Goal: Transaction & Acquisition: Obtain resource

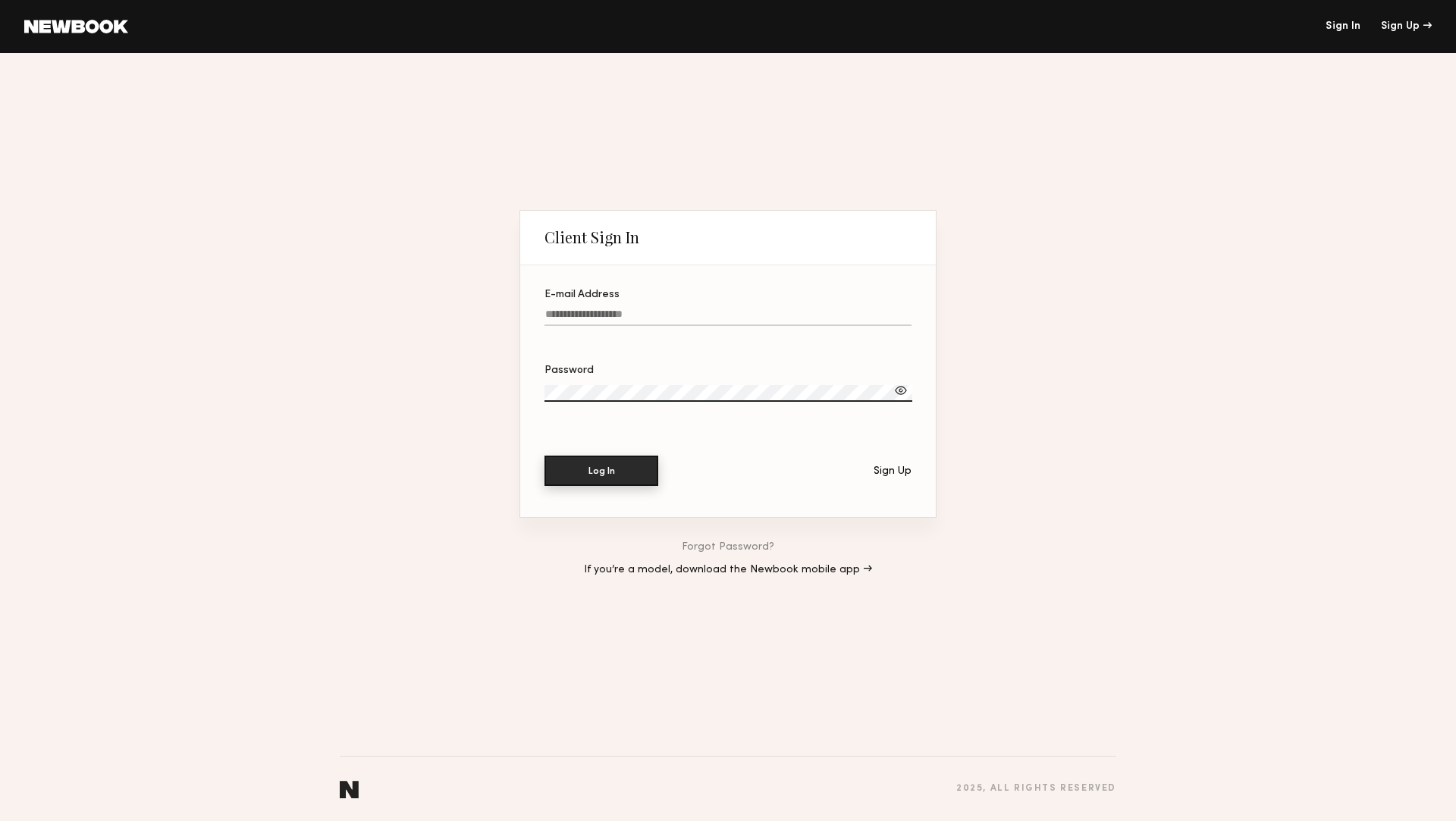
type input "**********"
click at [591, 473] on button "Log In" at bounding box center [602, 470] width 114 height 30
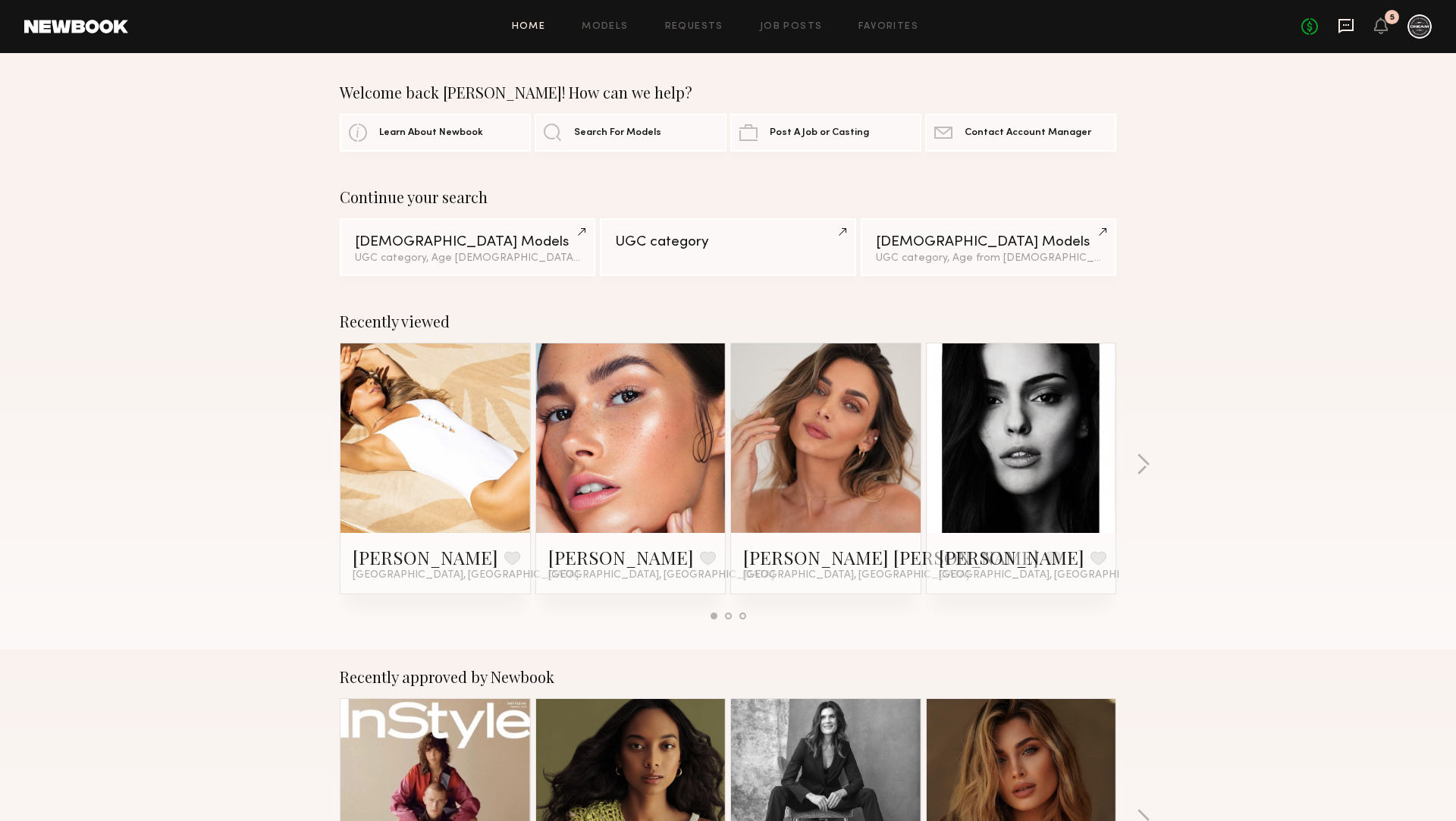
click at [1344, 19] on icon at bounding box center [1346, 26] width 16 height 15
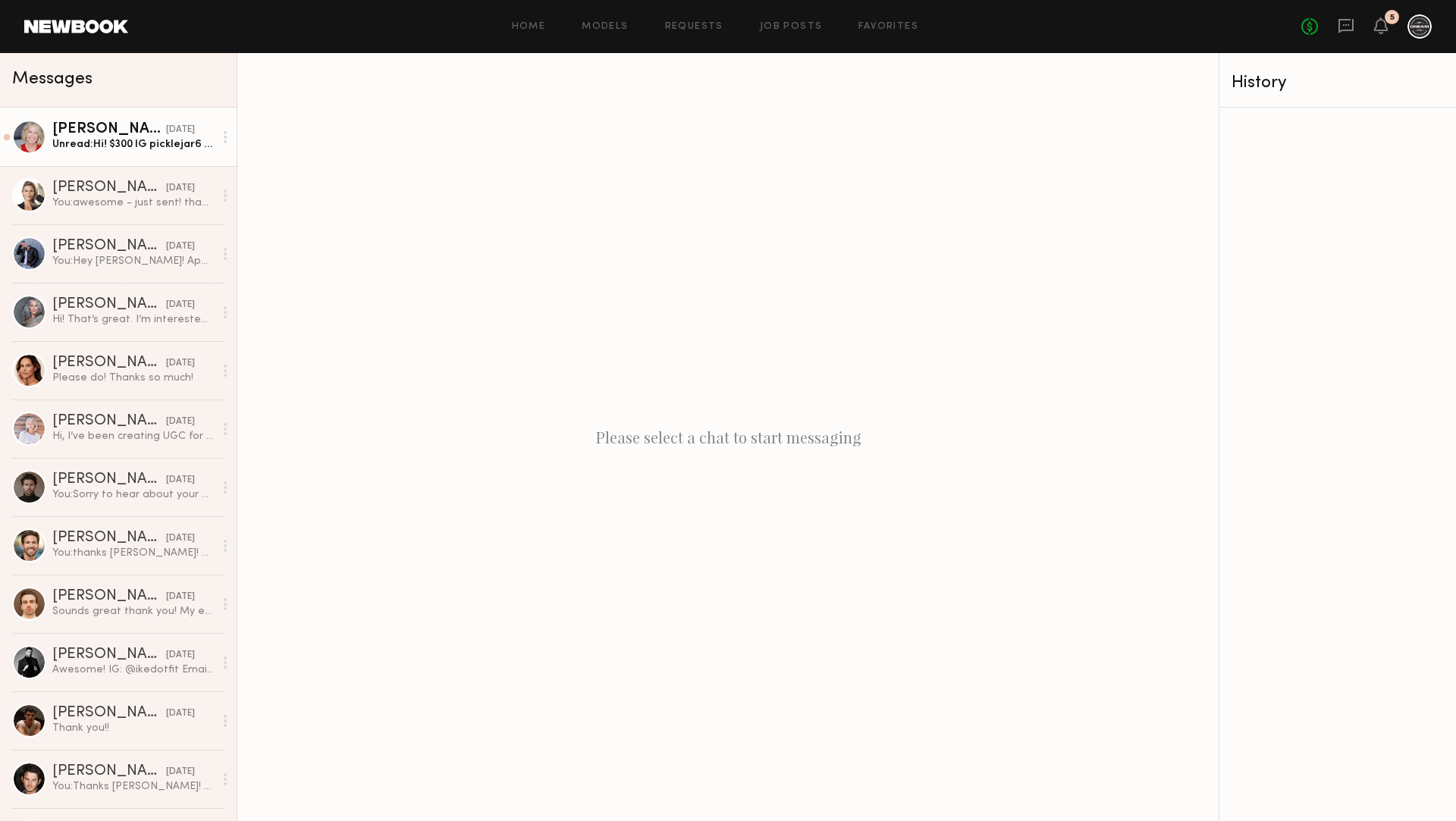
click at [166, 130] on div "[DATE]" at bounding box center [180, 130] width 29 height 15
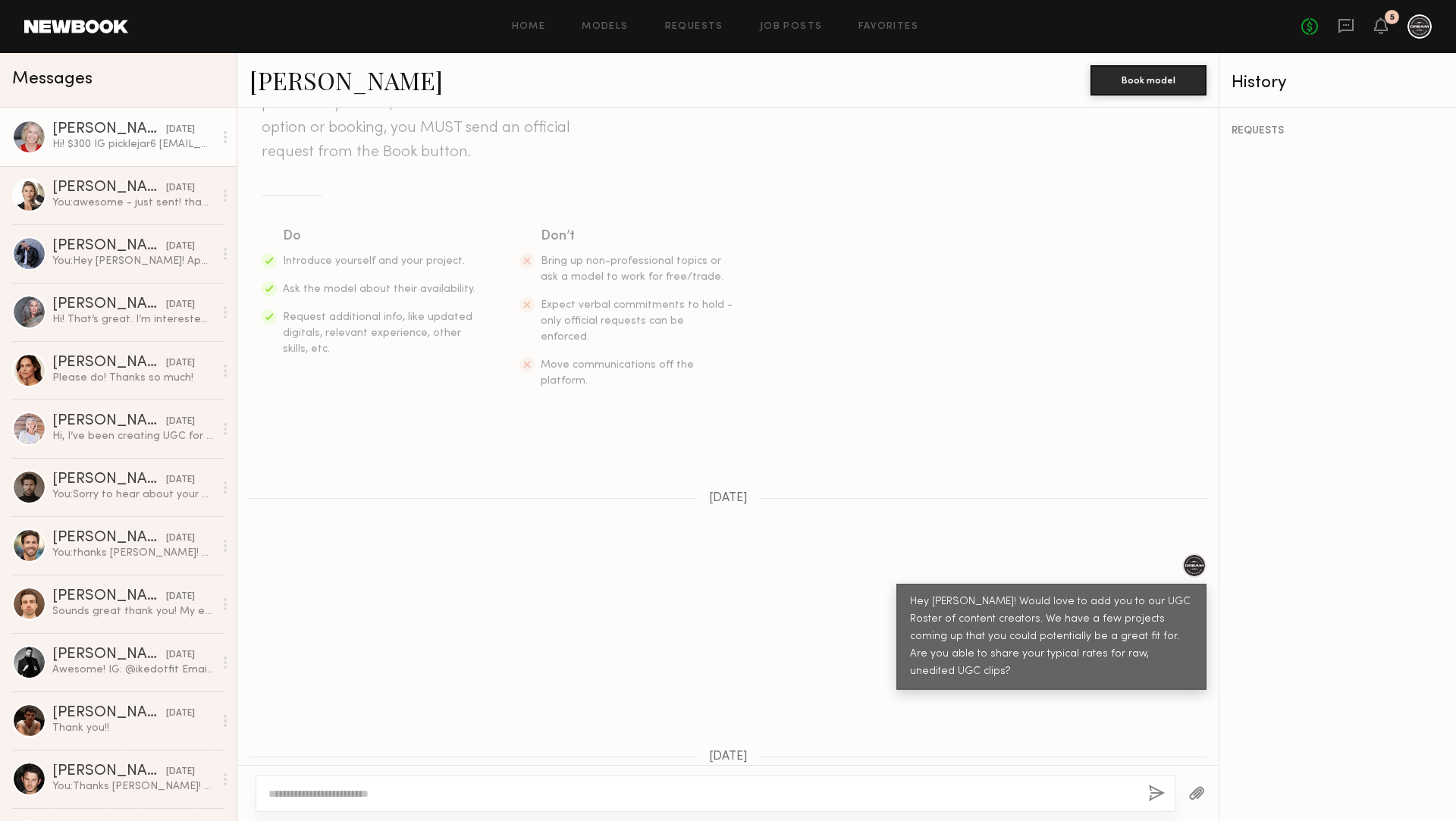
scroll to position [361, 0]
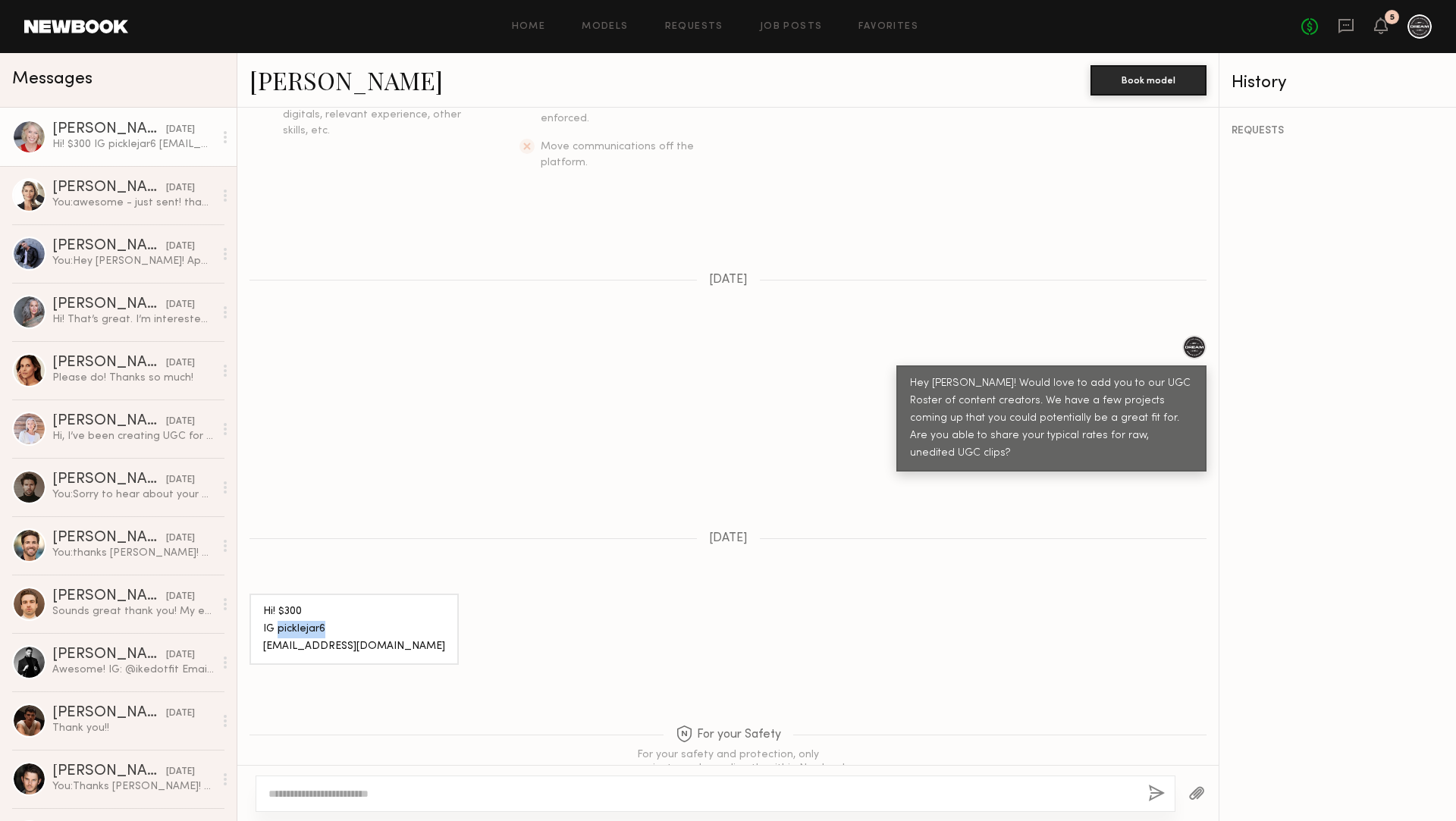
drag, startPoint x: 325, startPoint y: 575, endPoint x: 278, endPoint y: 575, distance: 47.0
click at [278, 603] on div "Hi! $300 IG picklejar6 [EMAIL_ADDRESS][DOMAIN_NAME]" at bounding box center [354, 629] width 182 height 53
copy div "picklejar6"
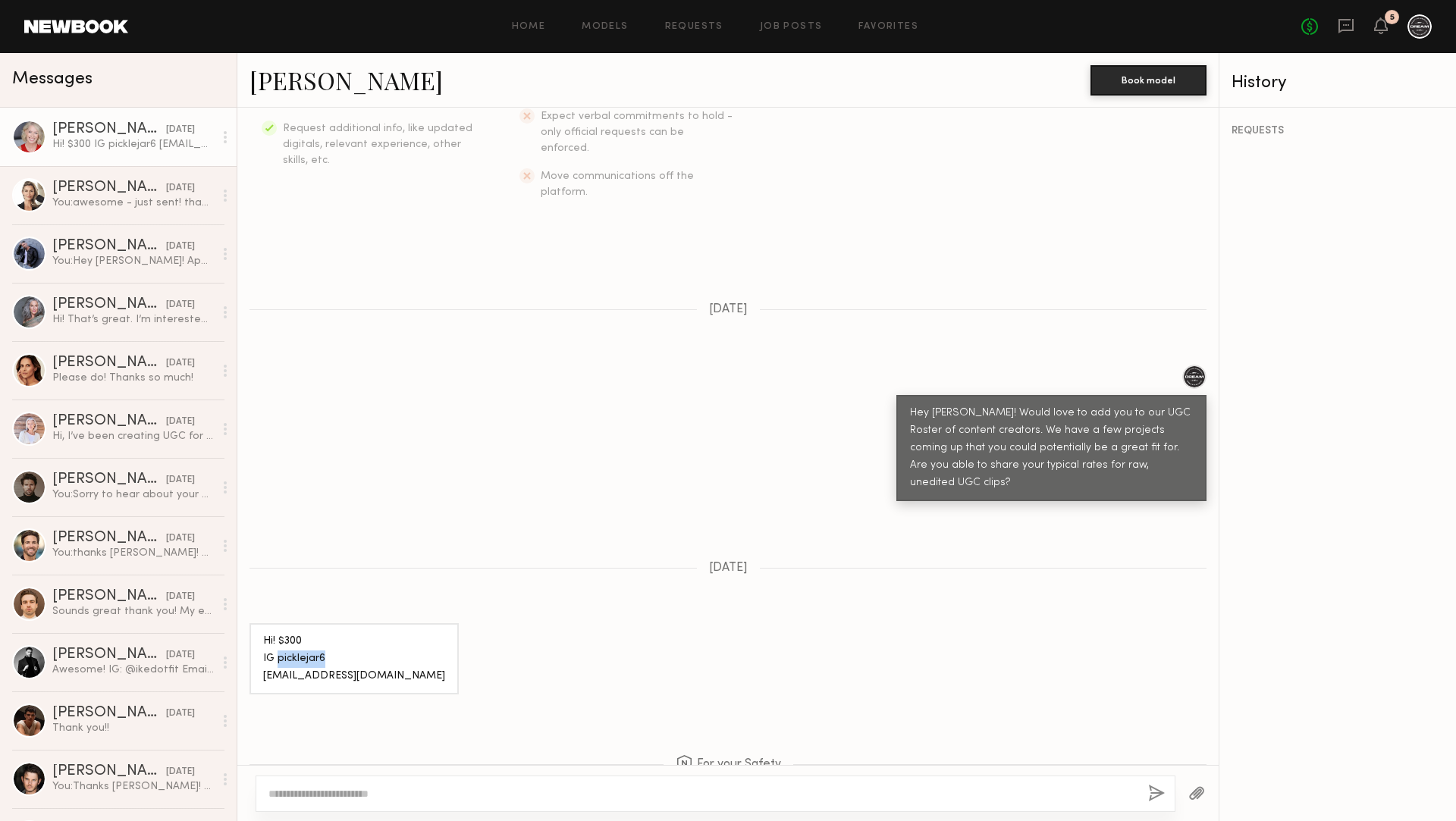
scroll to position [328, 0]
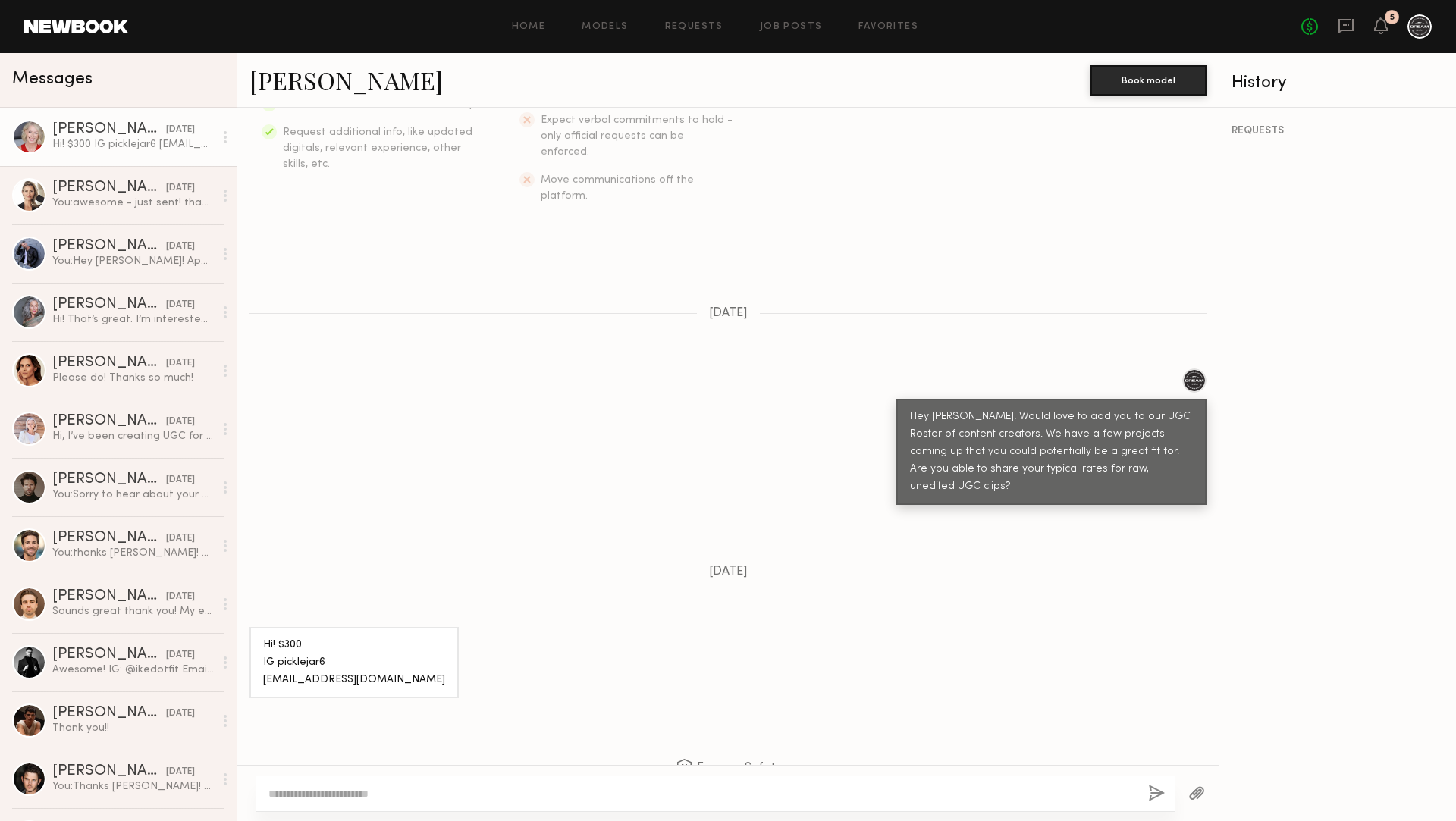
click at [534, 397] on div "Hey [PERSON_NAME]! Would love to add you to our UGC Roster of content creators.…" at bounding box center [727, 436] width 981 height 137
click at [599, 28] on link "Models" at bounding box center [604, 26] width 46 height 10
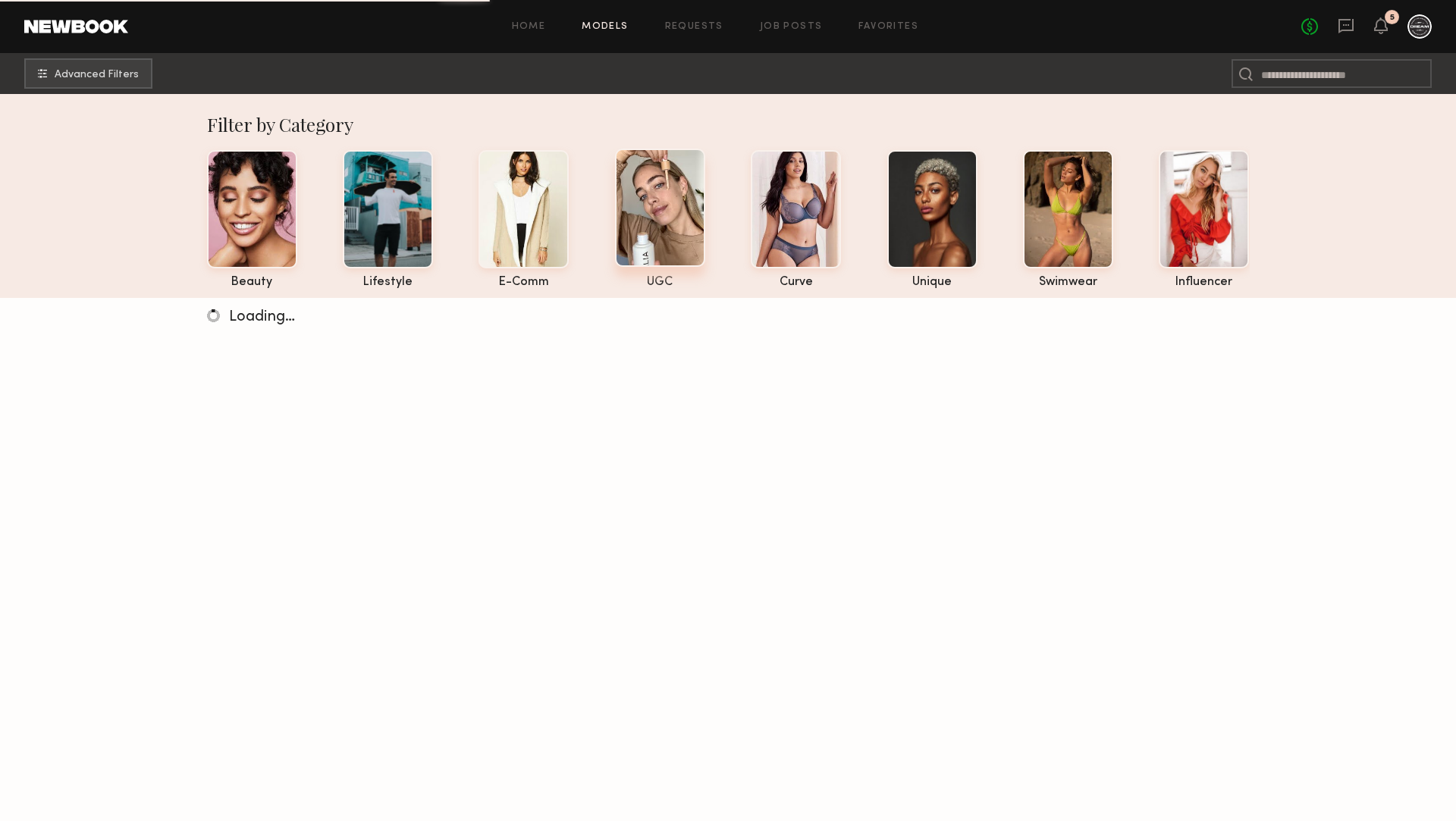
click at [659, 231] on div at bounding box center [660, 207] width 90 height 118
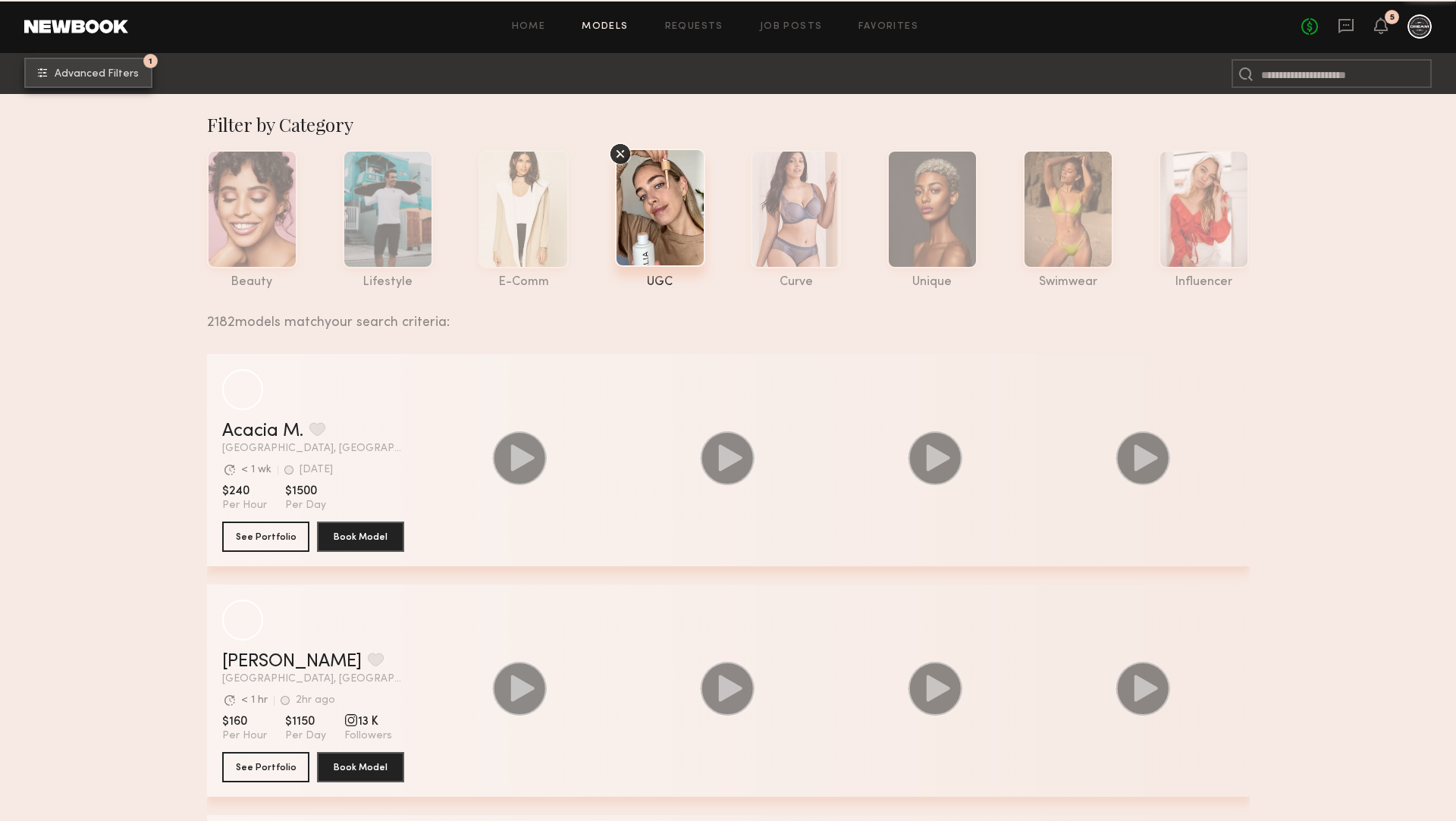
click at [117, 71] on span "Advanced Filters" at bounding box center [96, 74] width 84 height 10
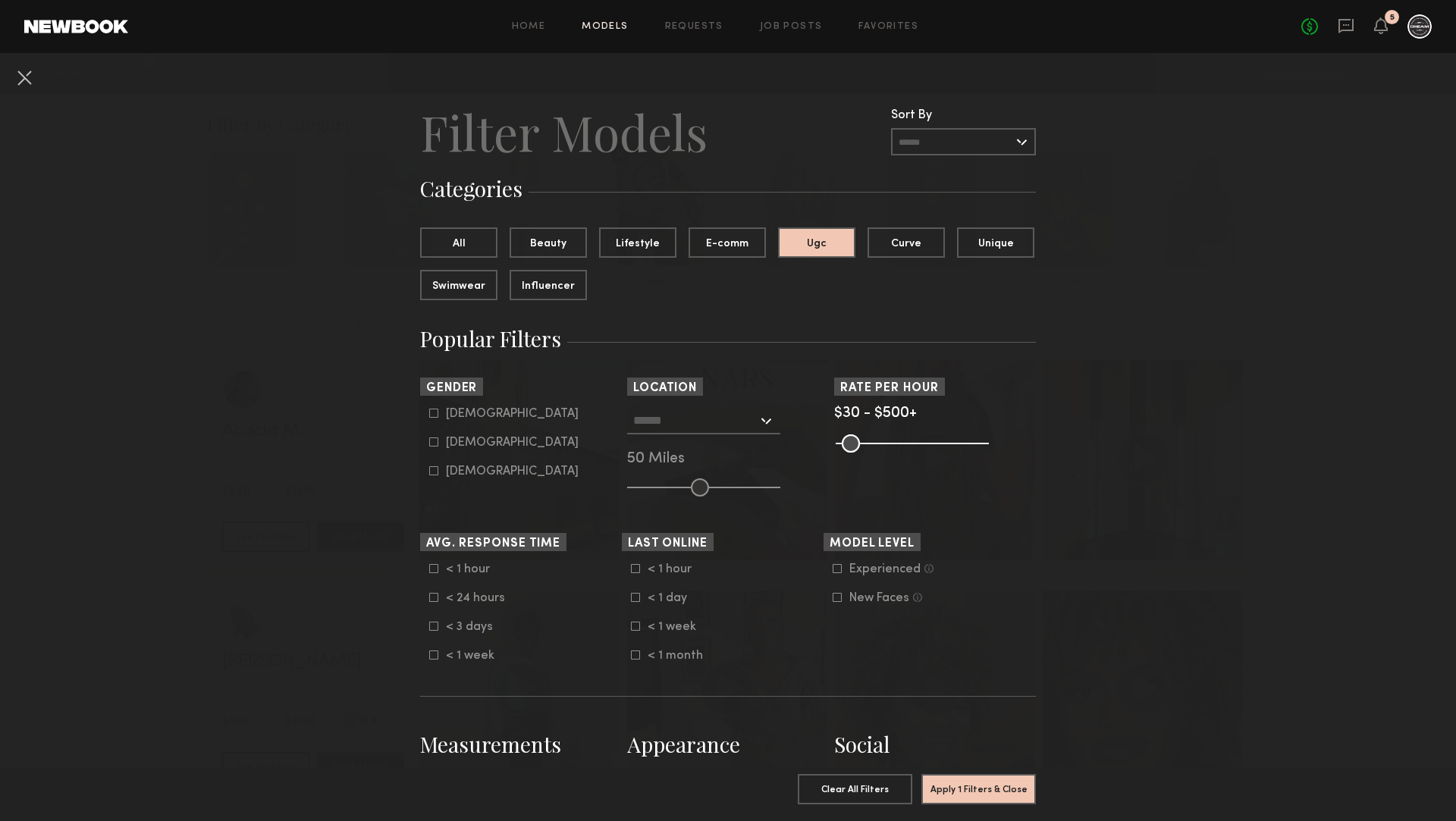
click at [458, 418] on div "[DEMOGRAPHIC_DATA]" at bounding box center [512, 413] width 132 height 10
type input "*"
click at [1024, 800] on button "Apply 2 Filters & Close" at bounding box center [978, 787] width 114 height 30
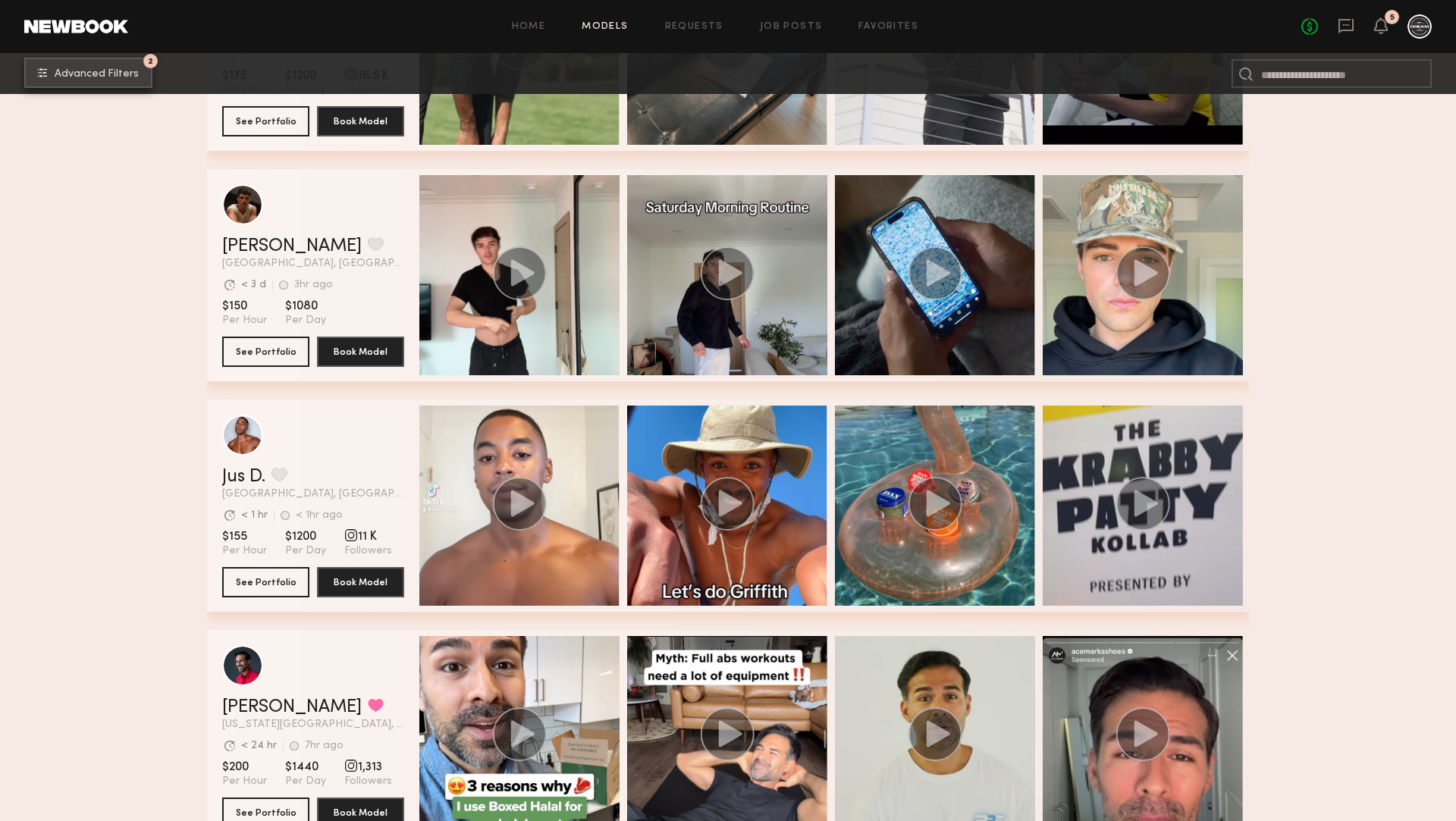
scroll to position [462, 0]
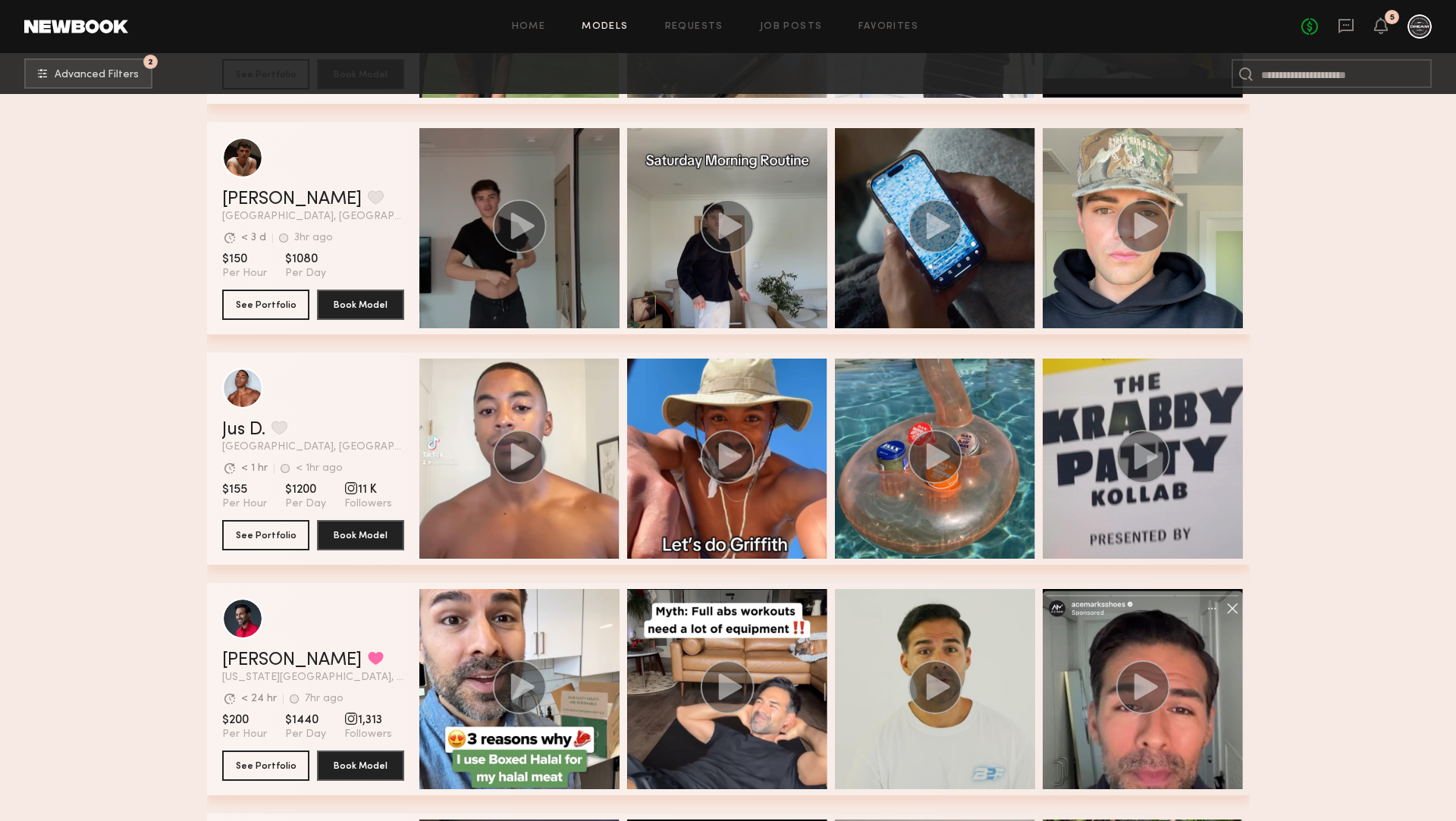
click at [570, 175] on div "grid" at bounding box center [519, 227] width 200 height 200
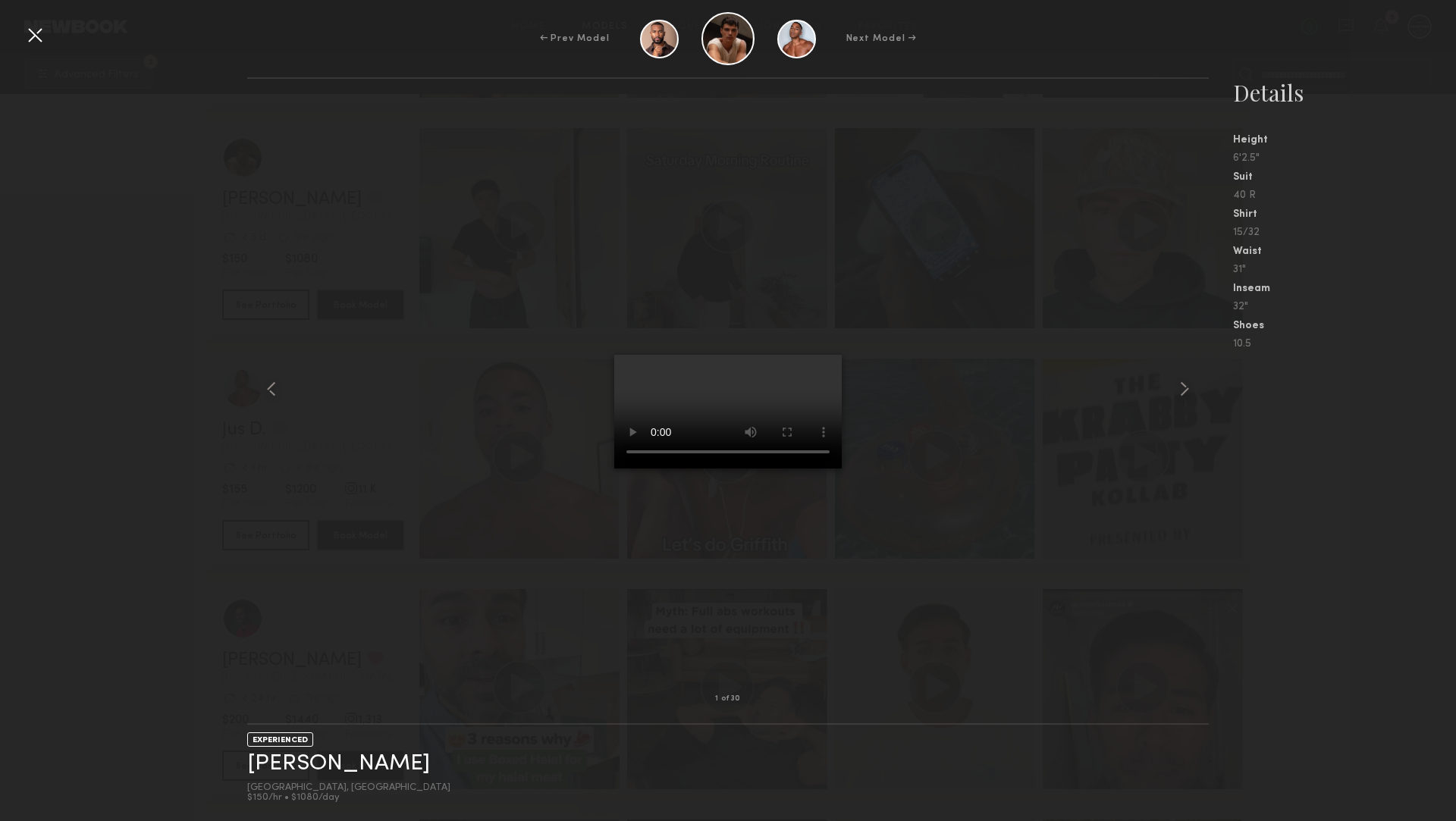
click at [35, 44] on div at bounding box center [35, 35] width 24 height 24
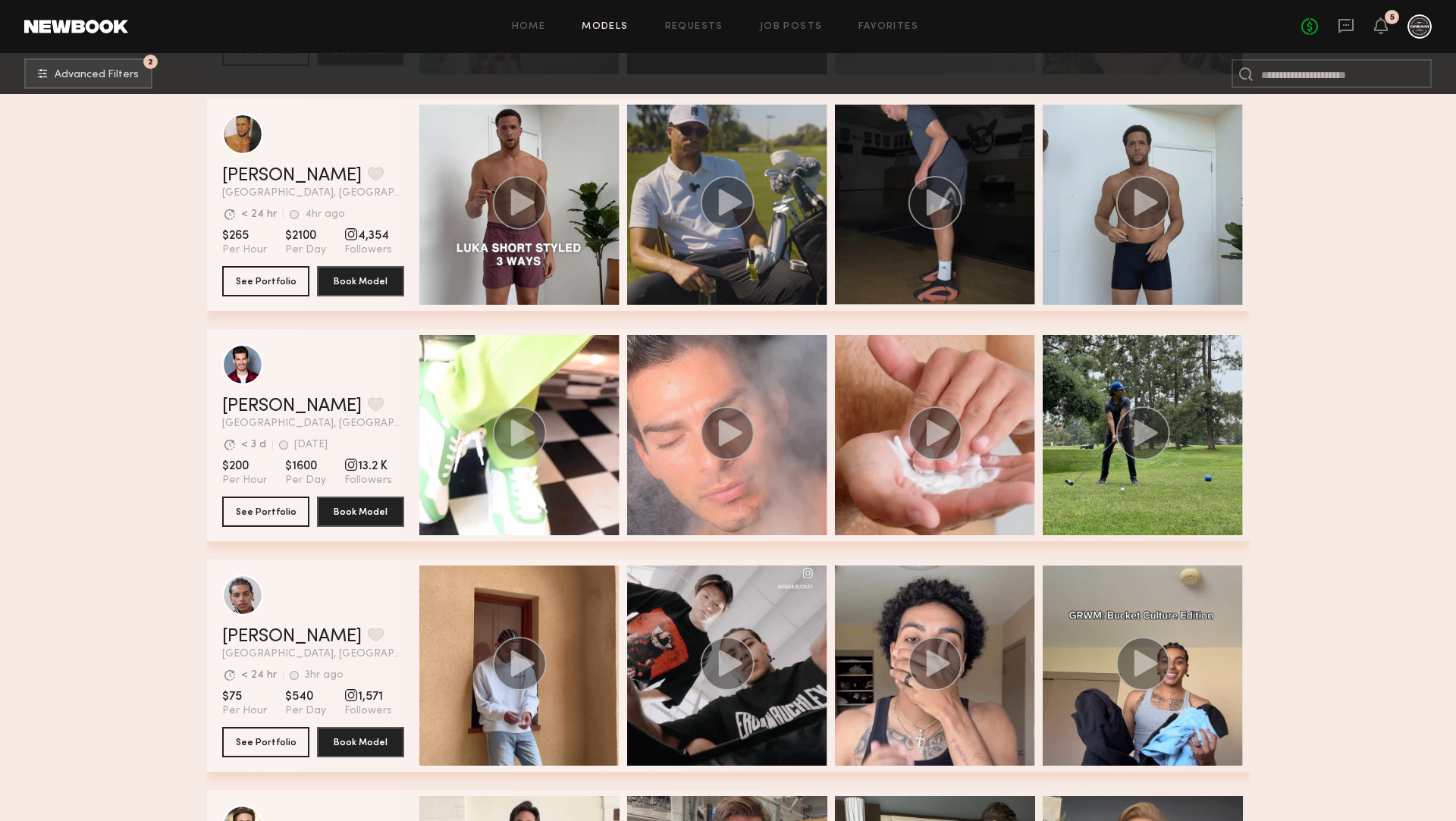
scroll to position [1938, 0]
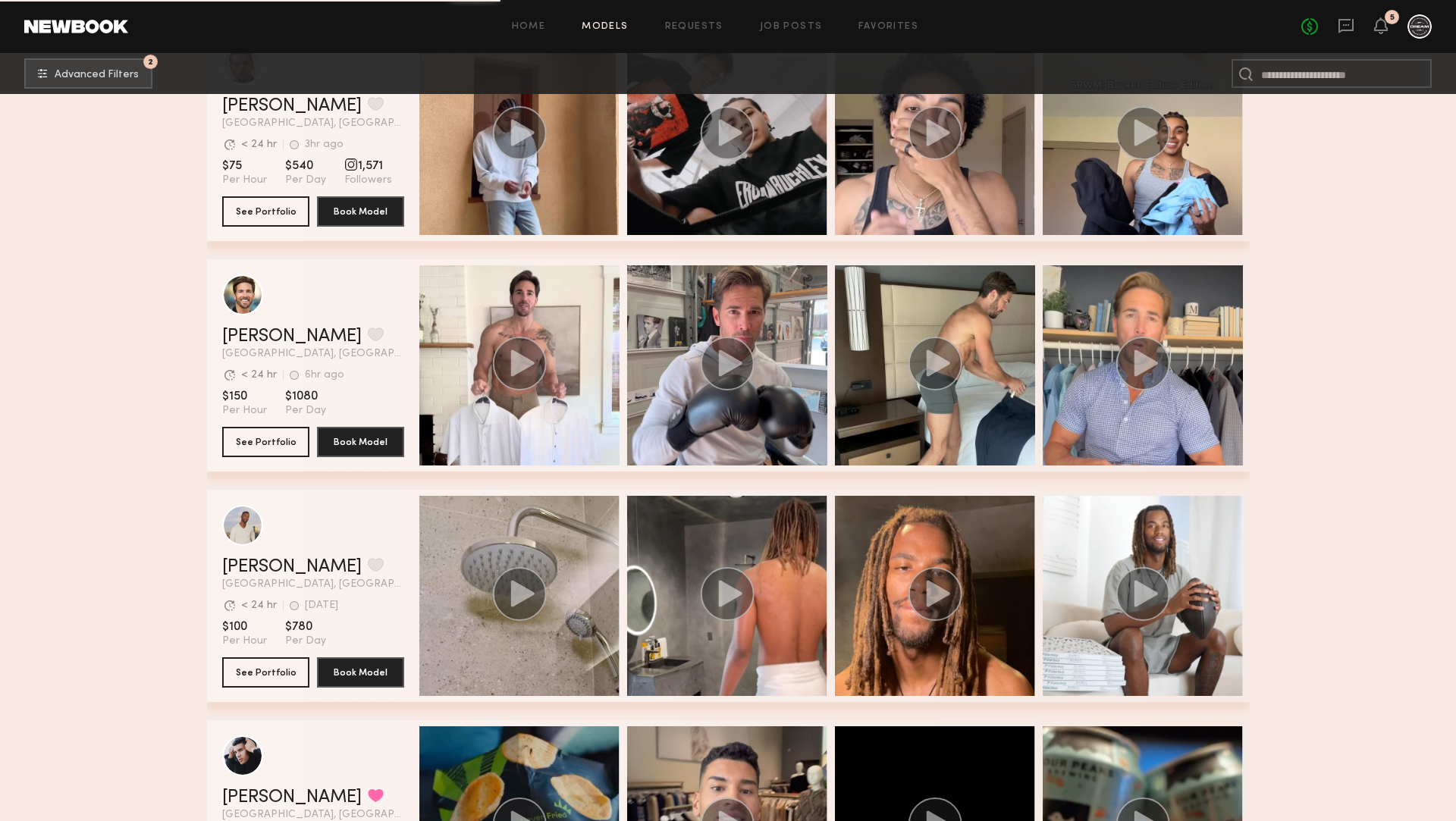
click at [952, 325] on div "grid" at bounding box center [934, 365] width 200 height 200
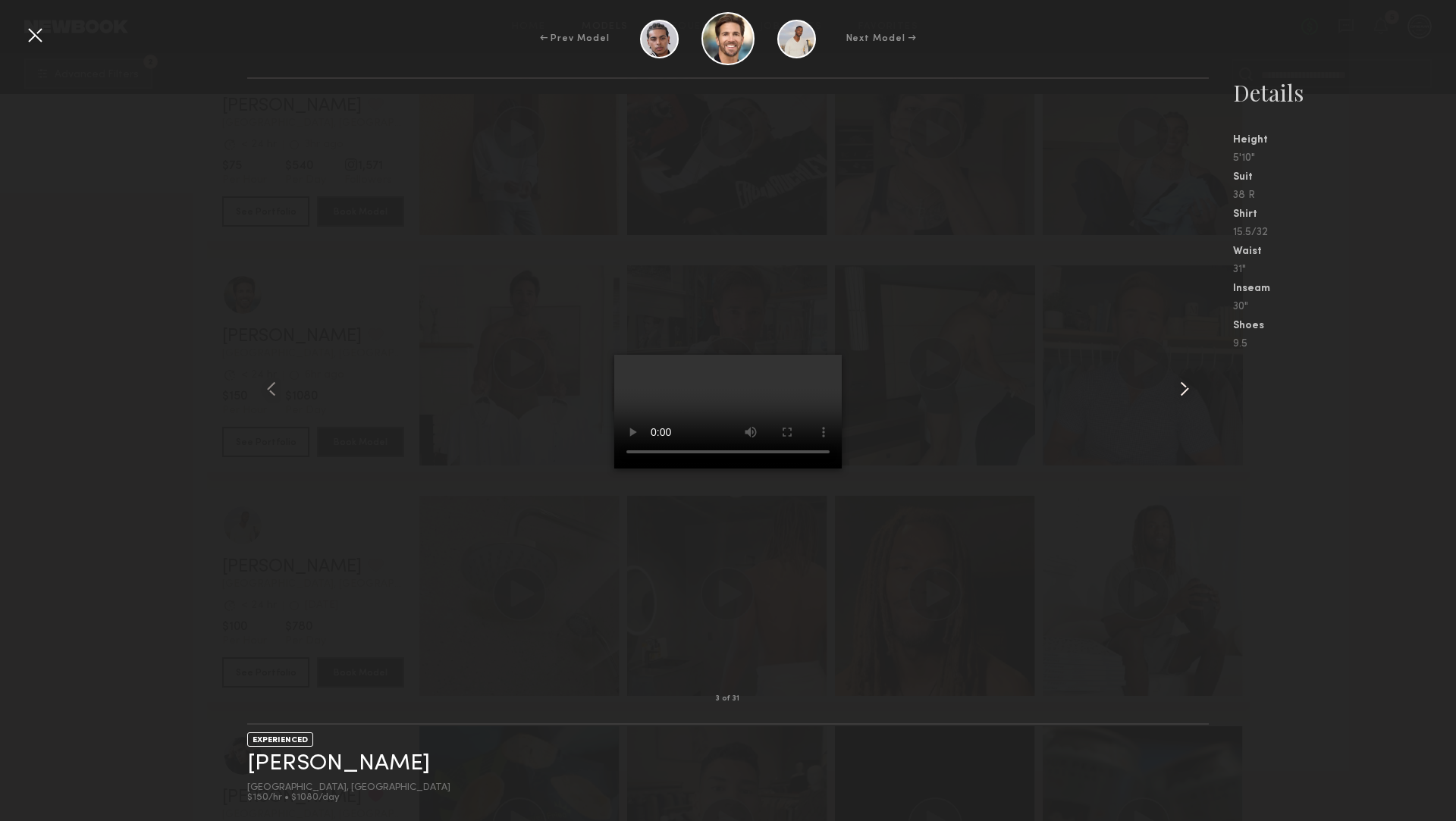
click at [1178, 385] on common-icon at bounding box center [1185, 389] width 24 height 24
click at [34, 39] on div at bounding box center [35, 35] width 24 height 24
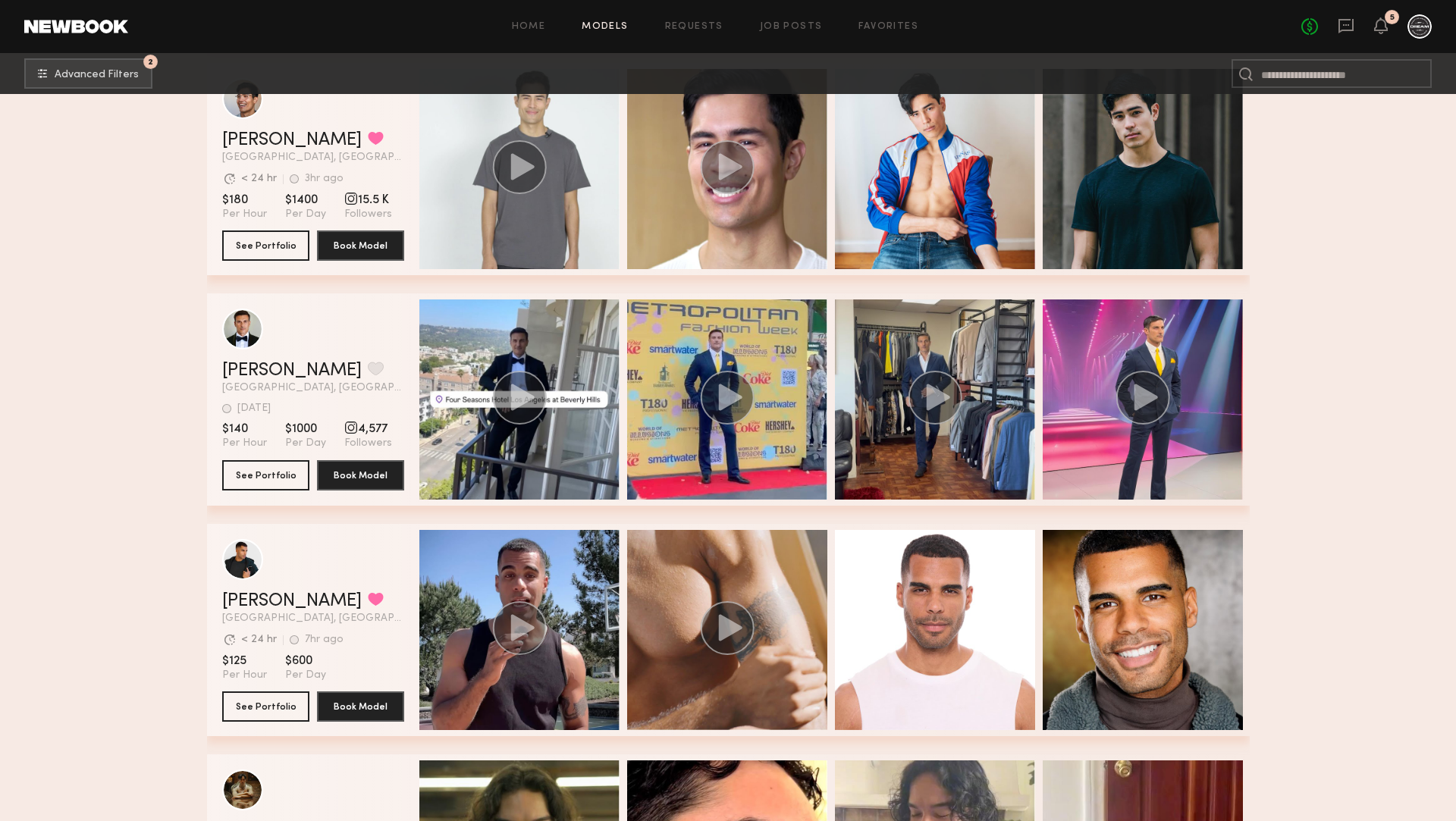
scroll to position [3353, 0]
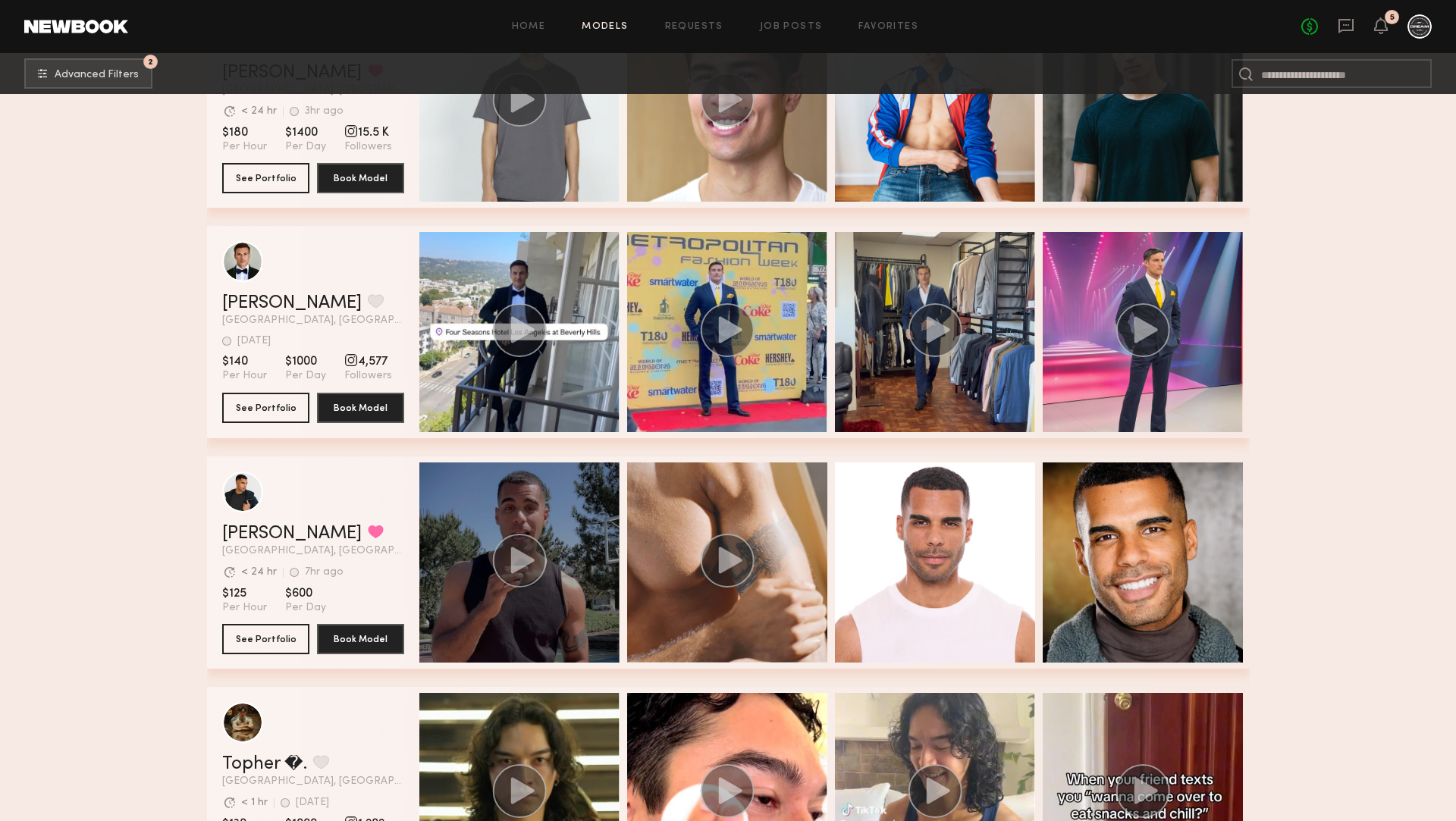
click at [552, 543] on div "grid" at bounding box center [519, 562] width 200 height 200
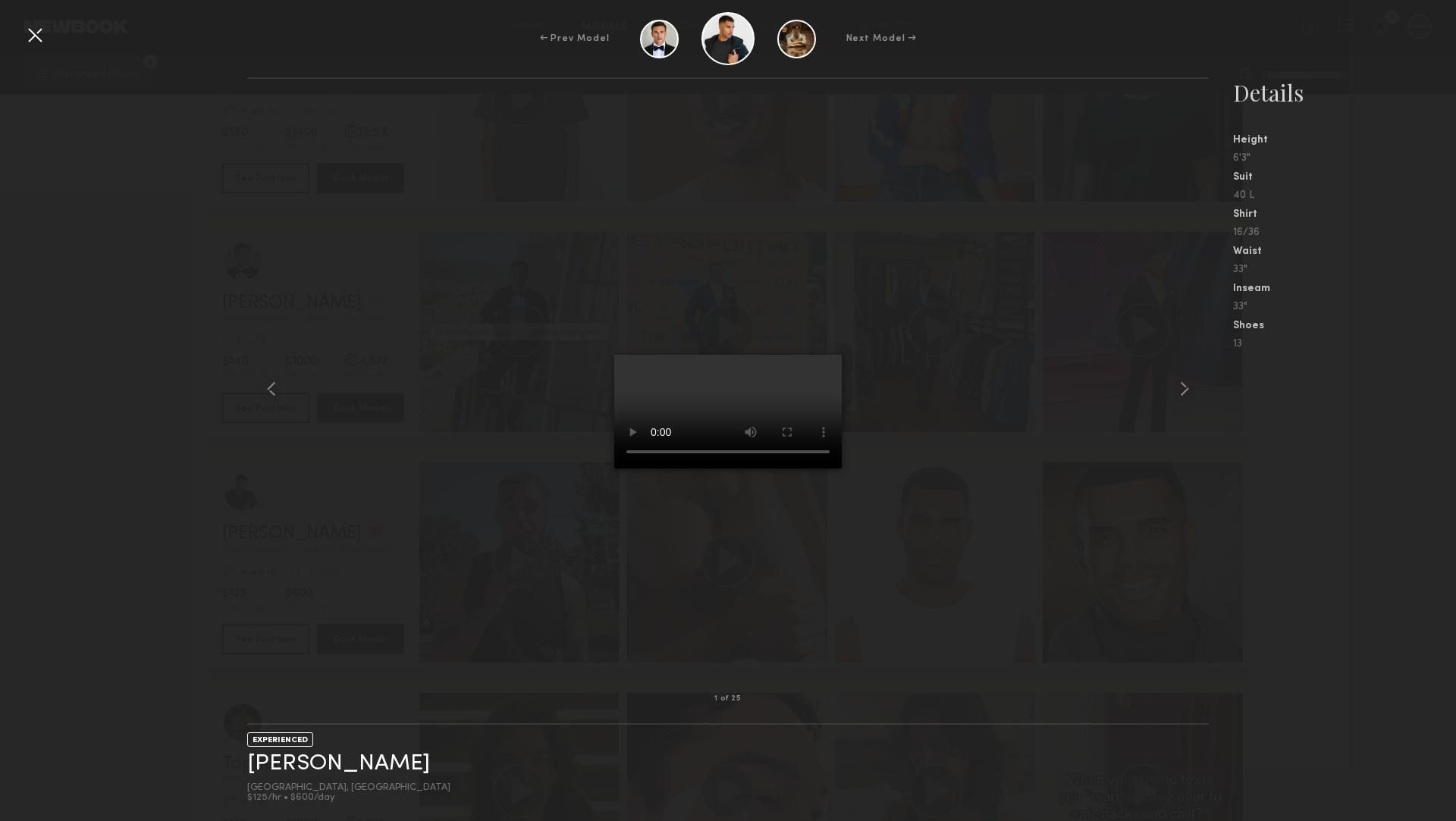
click at [35, 40] on div at bounding box center [35, 35] width 24 height 24
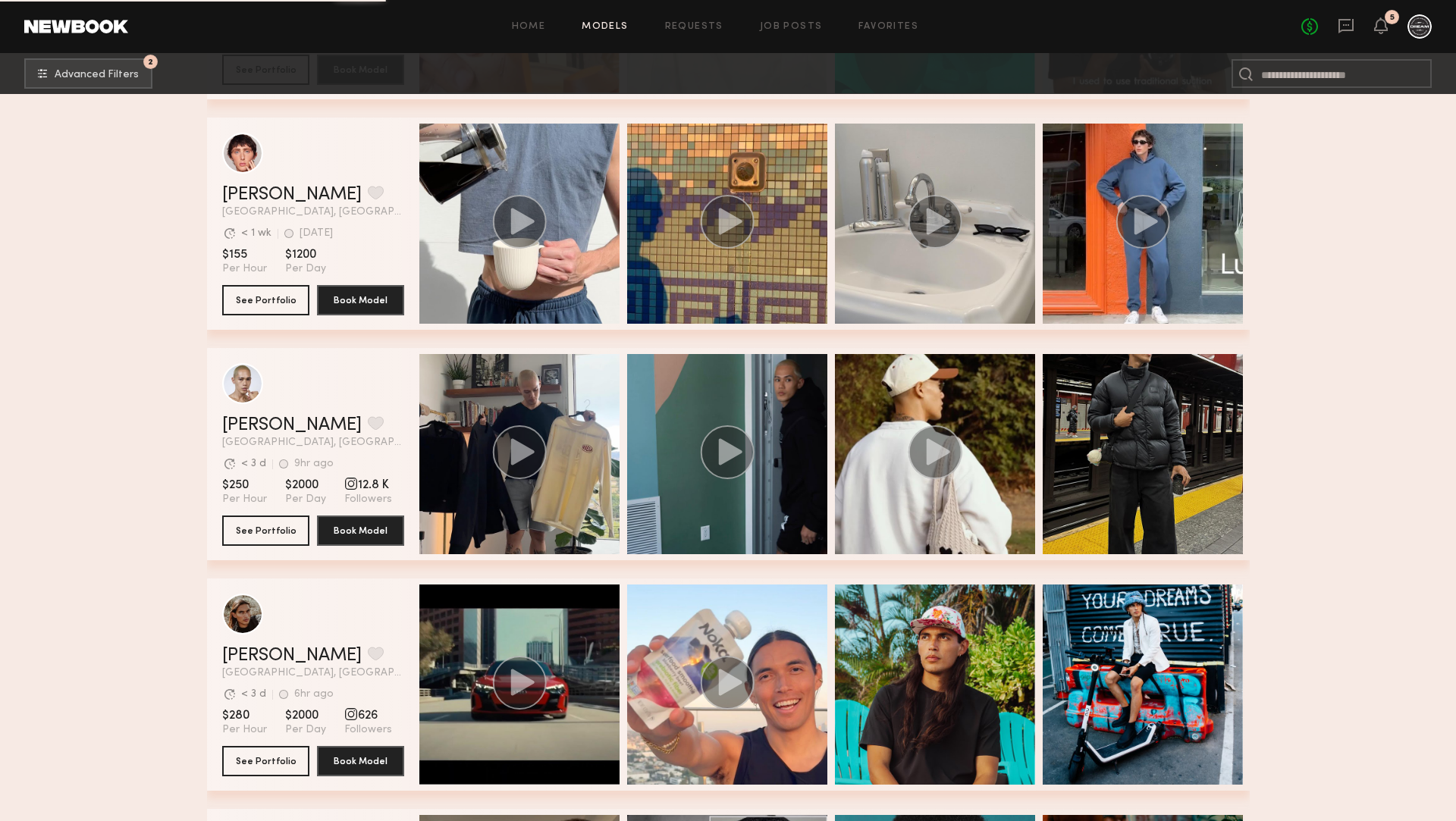
scroll to position [4611, 0]
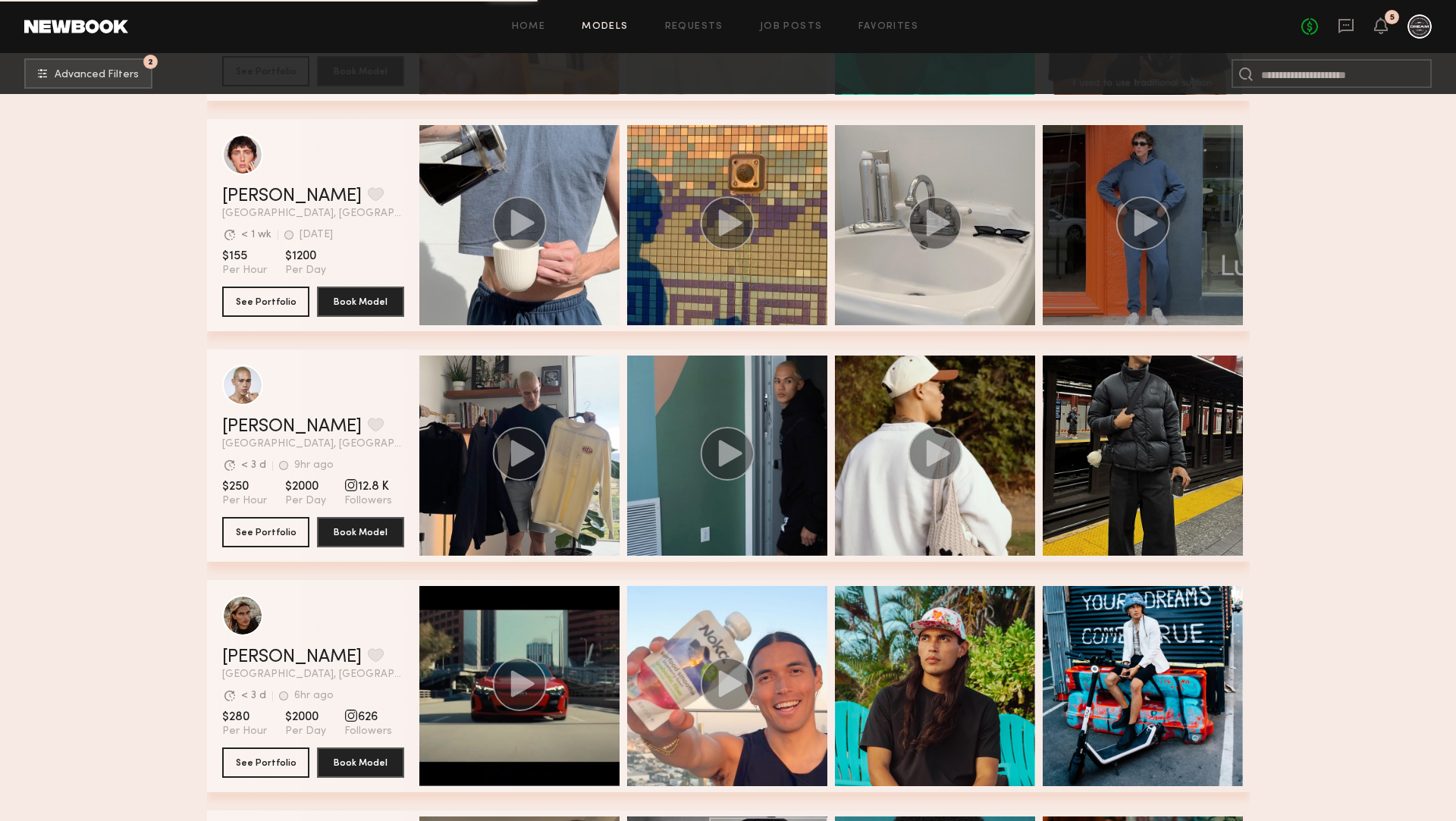
click at [1122, 245] on icon "grid" at bounding box center [1142, 223] width 54 height 54
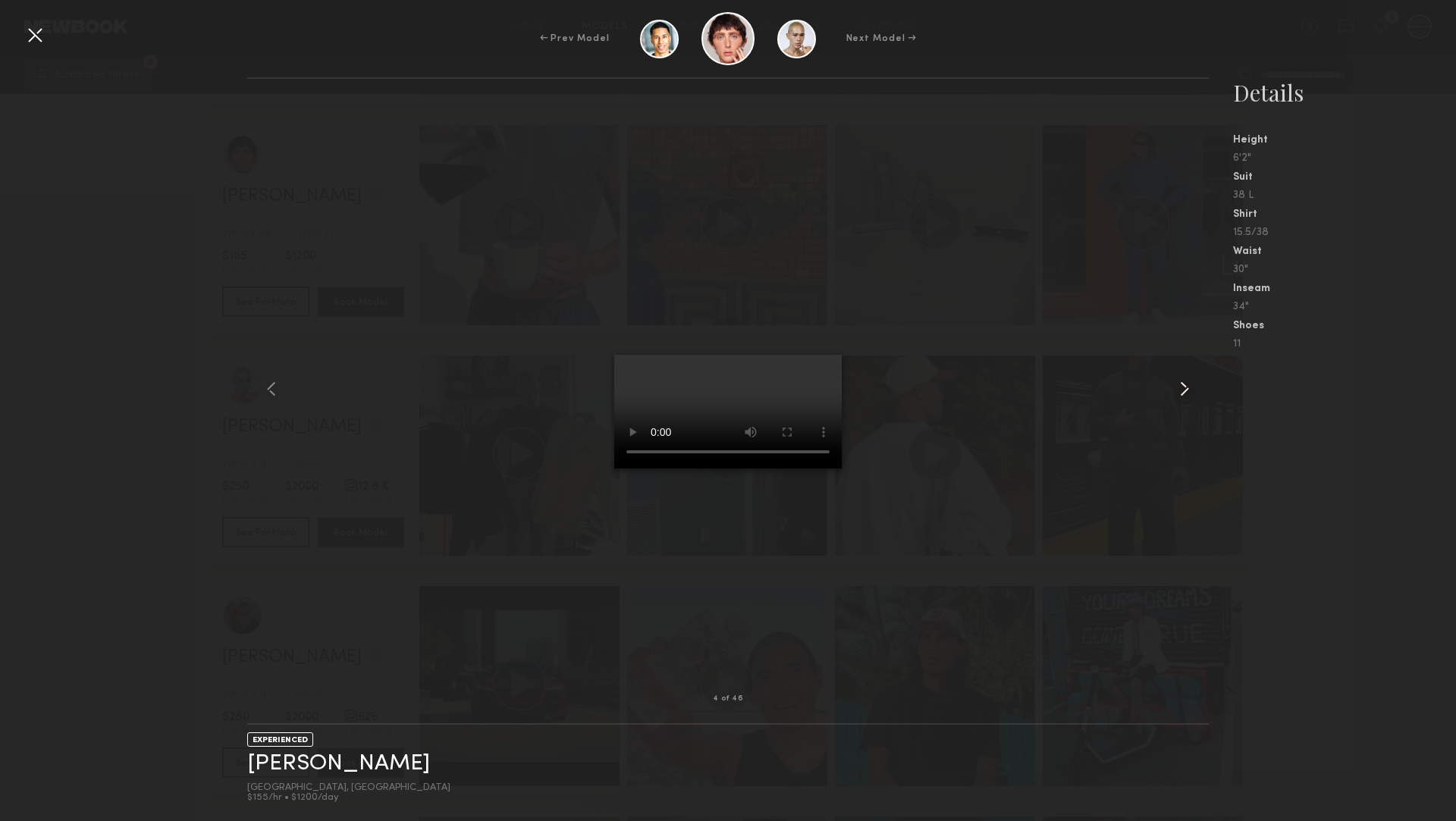
click at [1182, 398] on common-icon at bounding box center [1185, 389] width 24 height 24
click at [1183, 397] on common-icon at bounding box center [1185, 389] width 24 height 24
click at [40, 40] on div at bounding box center [35, 35] width 24 height 24
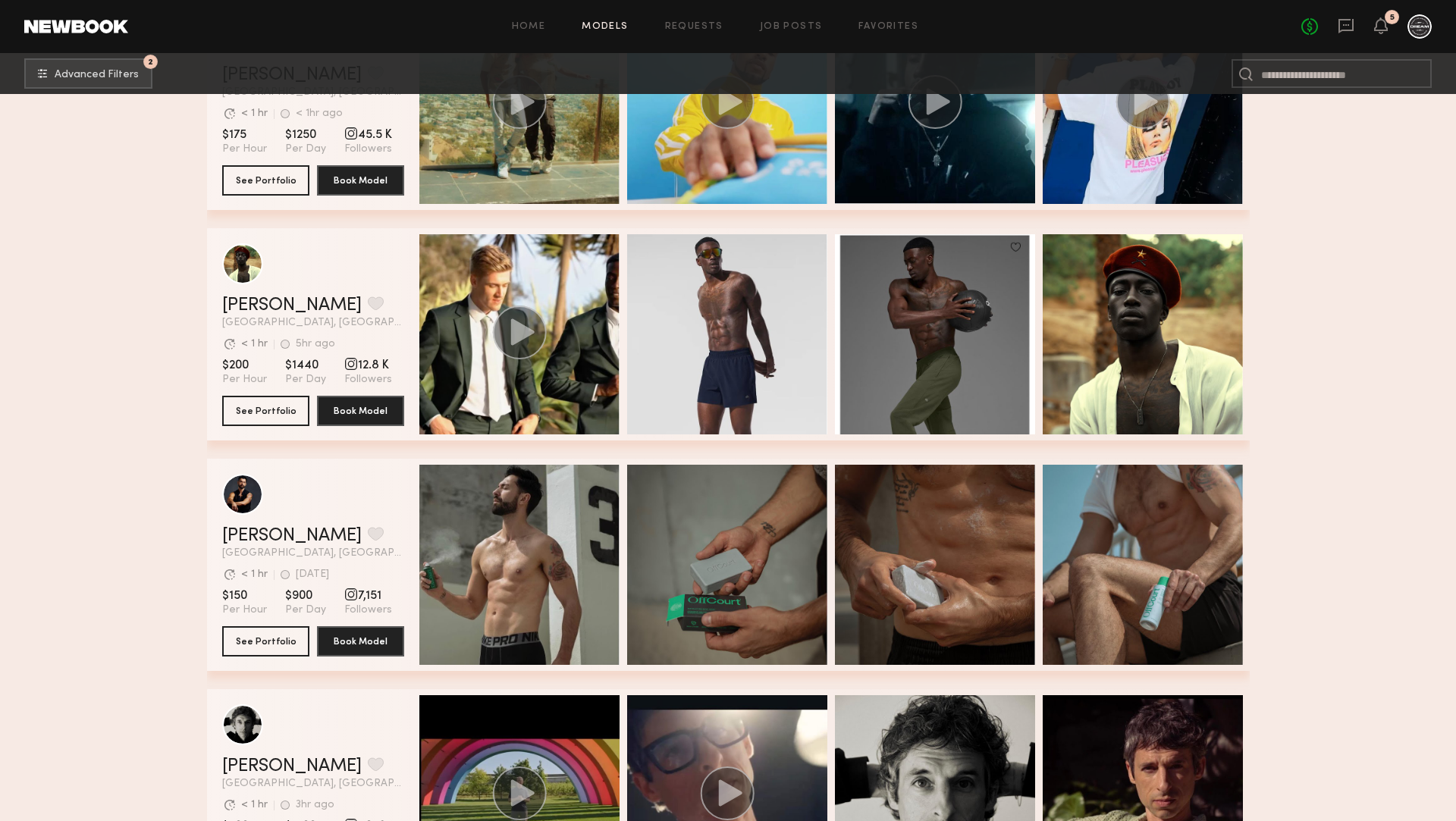
scroll to position [5665, 0]
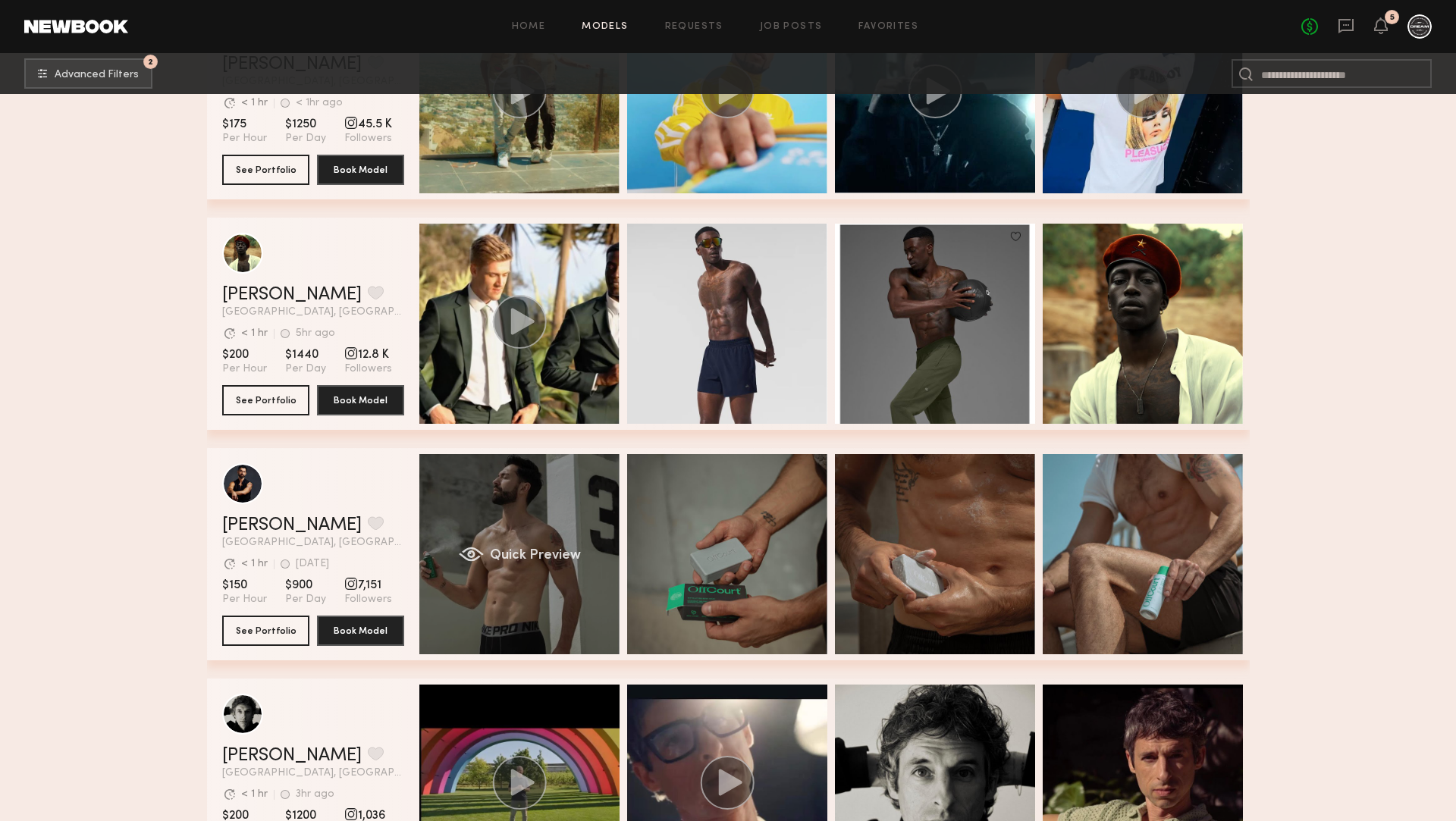
click at [591, 551] on div "Quick Preview" at bounding box center [519, 553] width 200 height 200
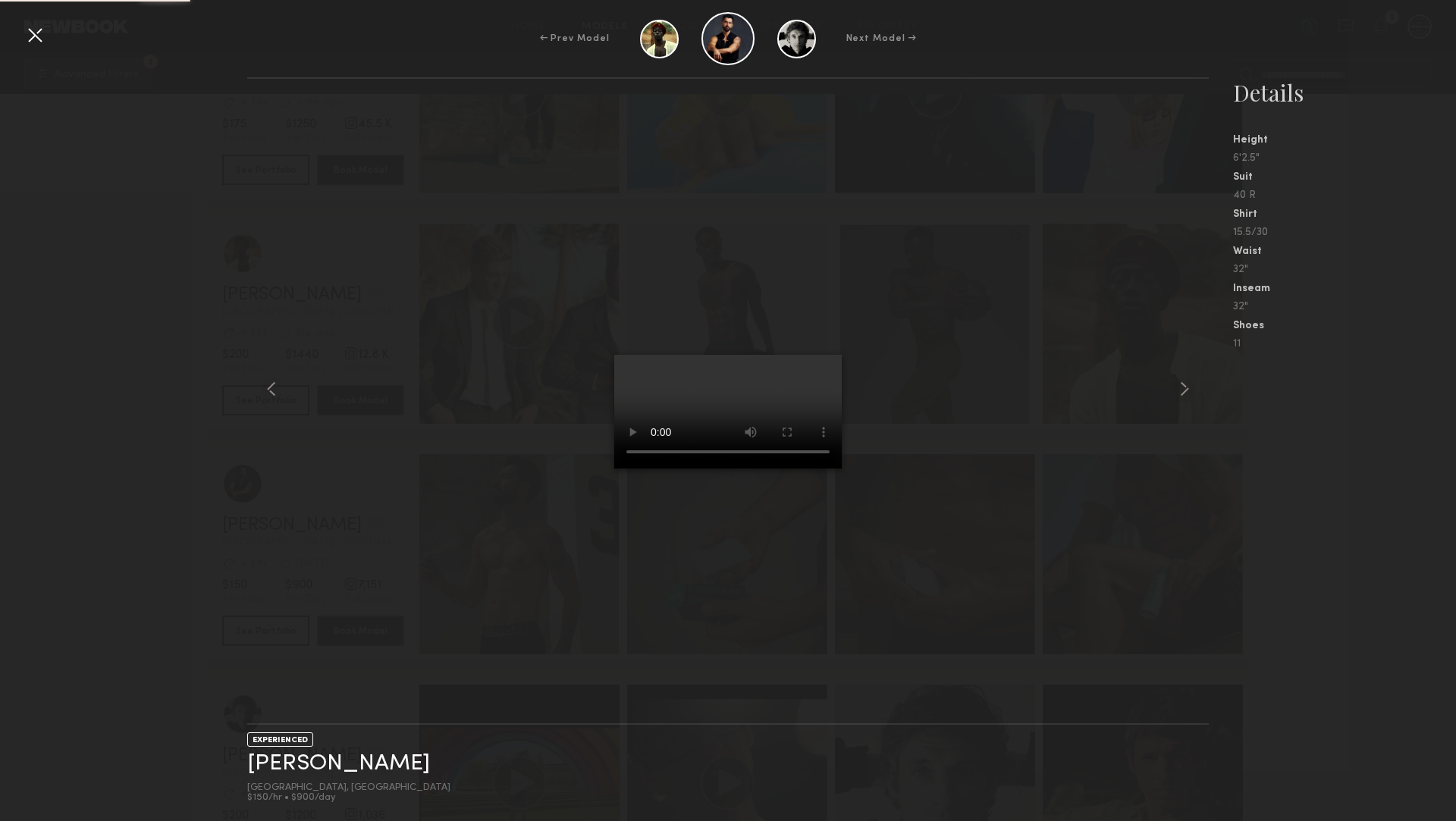
click at [584, 412] on div at bounding box center [727, 388] width 961 height 571
click at [1184, 385] on common-icon at bounding box center [1185, 389] width 24 height 24
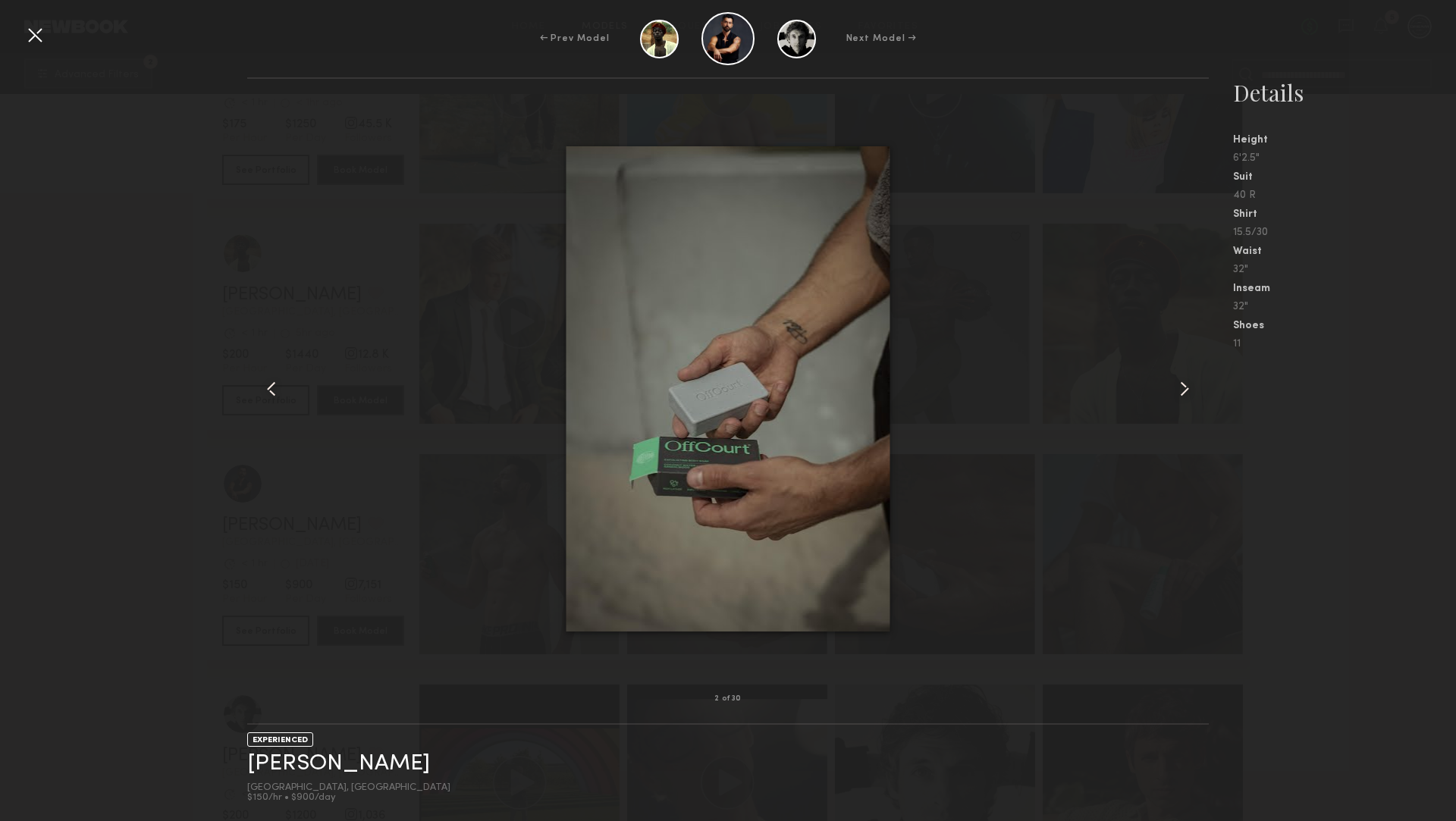
click at [1184, 385] on common-icon at bounding box center [1185, 389] width 24 height 24
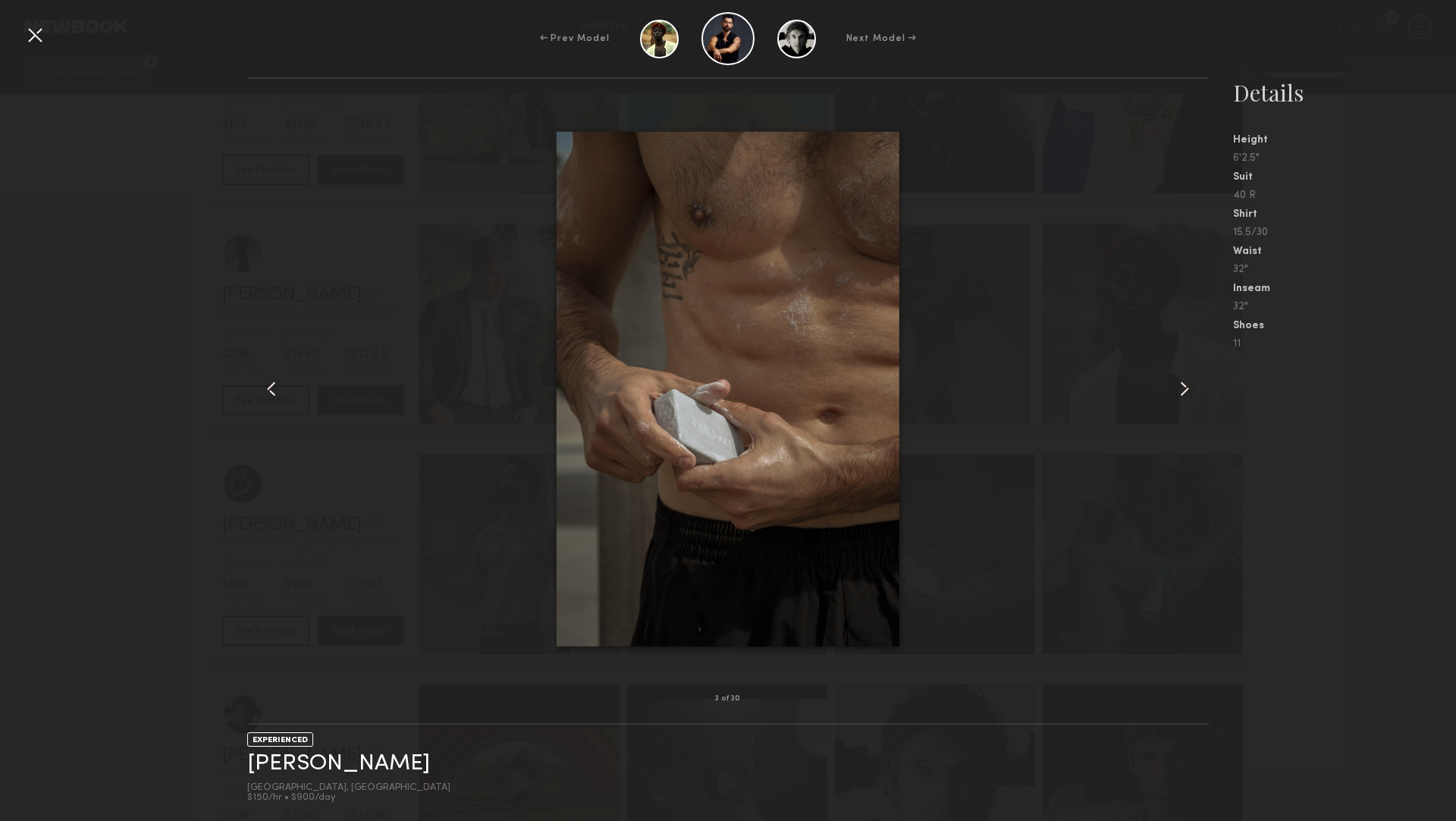
click at [1183, 385] on common-icon at bounding box center [1185, 389] width 24 height 24
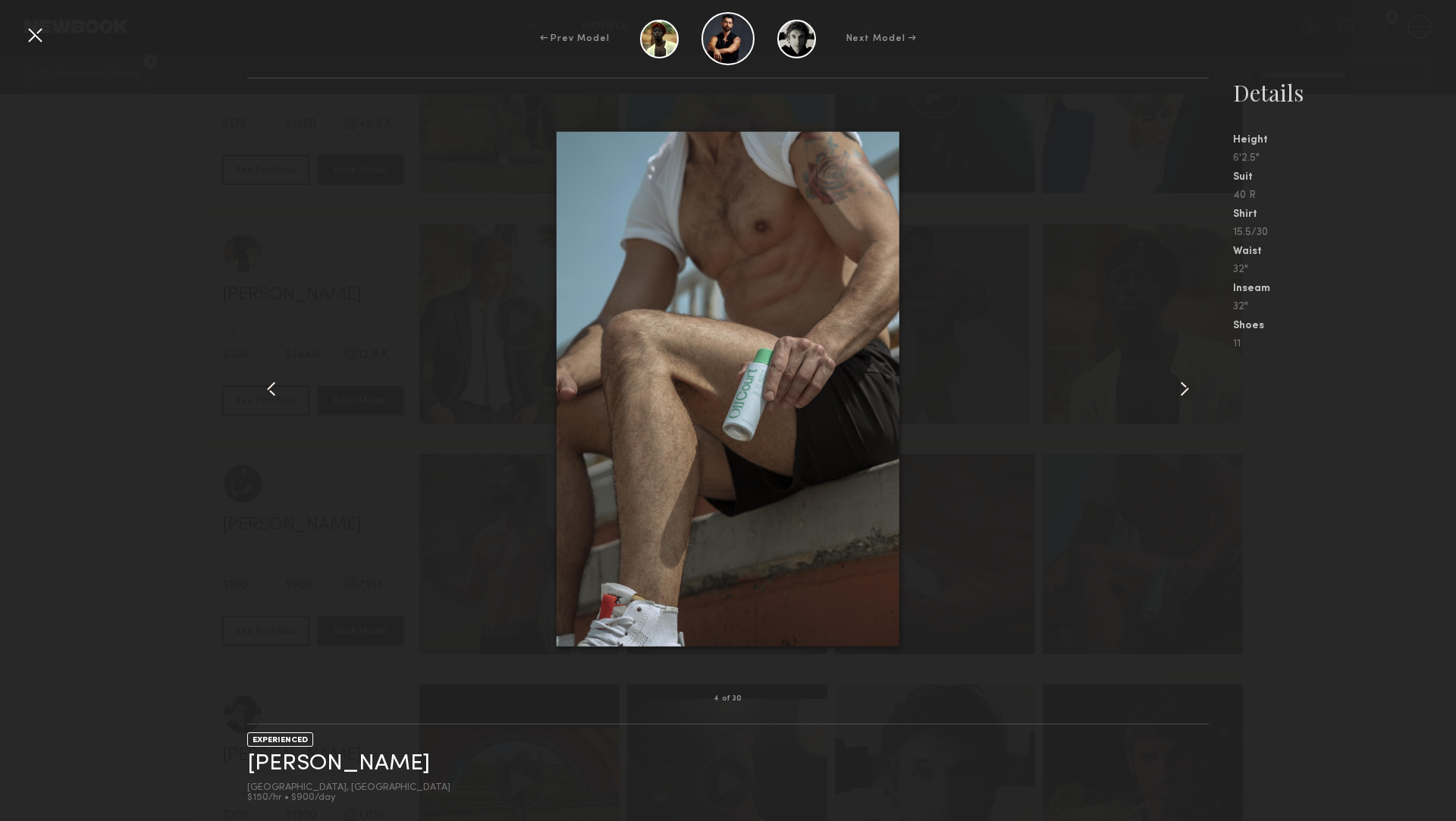
click at [1183, 385] on common-icon at bounding box center [1185, 389] width 24 height 24
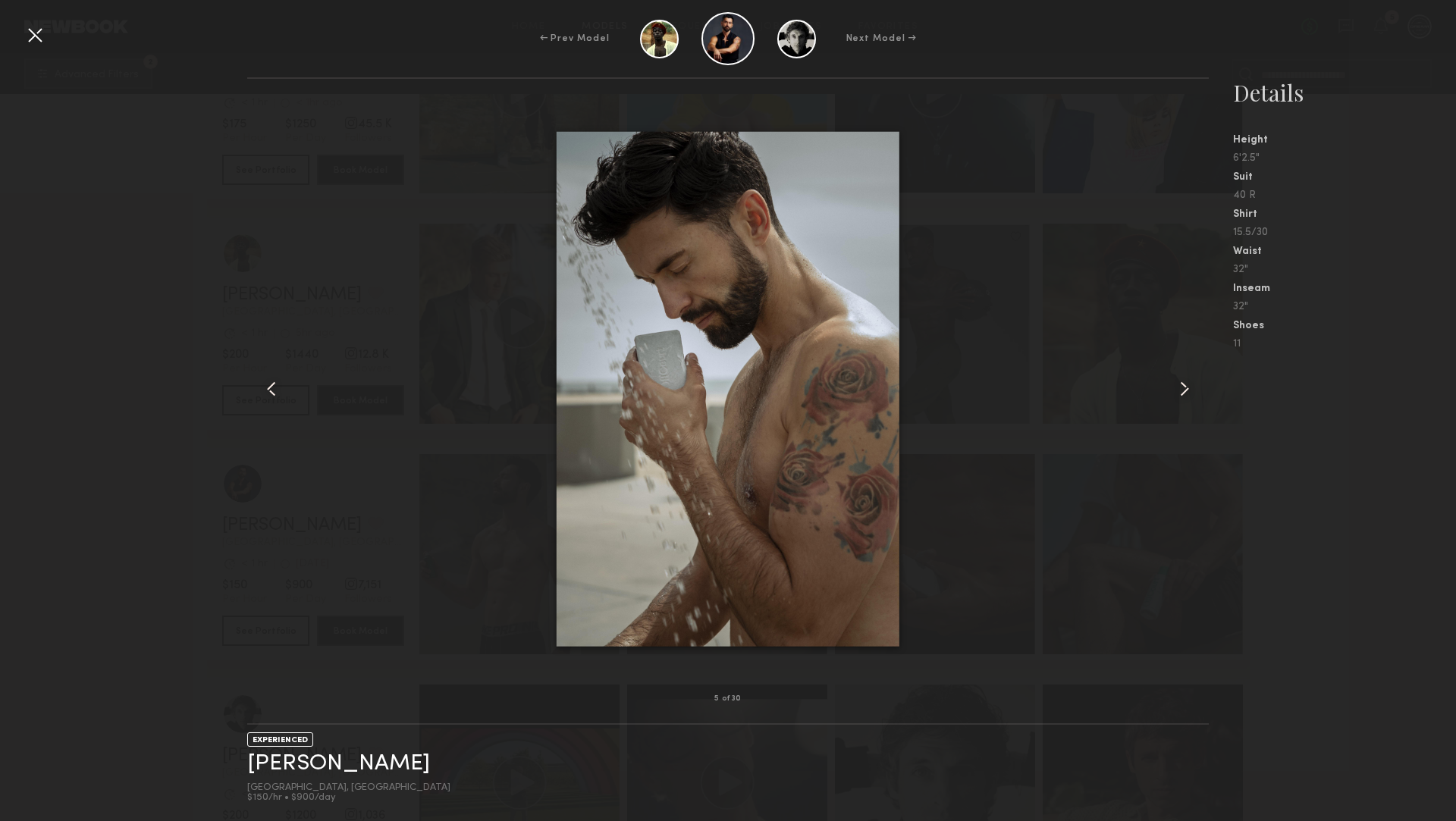
click at [1182, 385] on common-icon at bounding box center [1185, 389] width 24 height 24
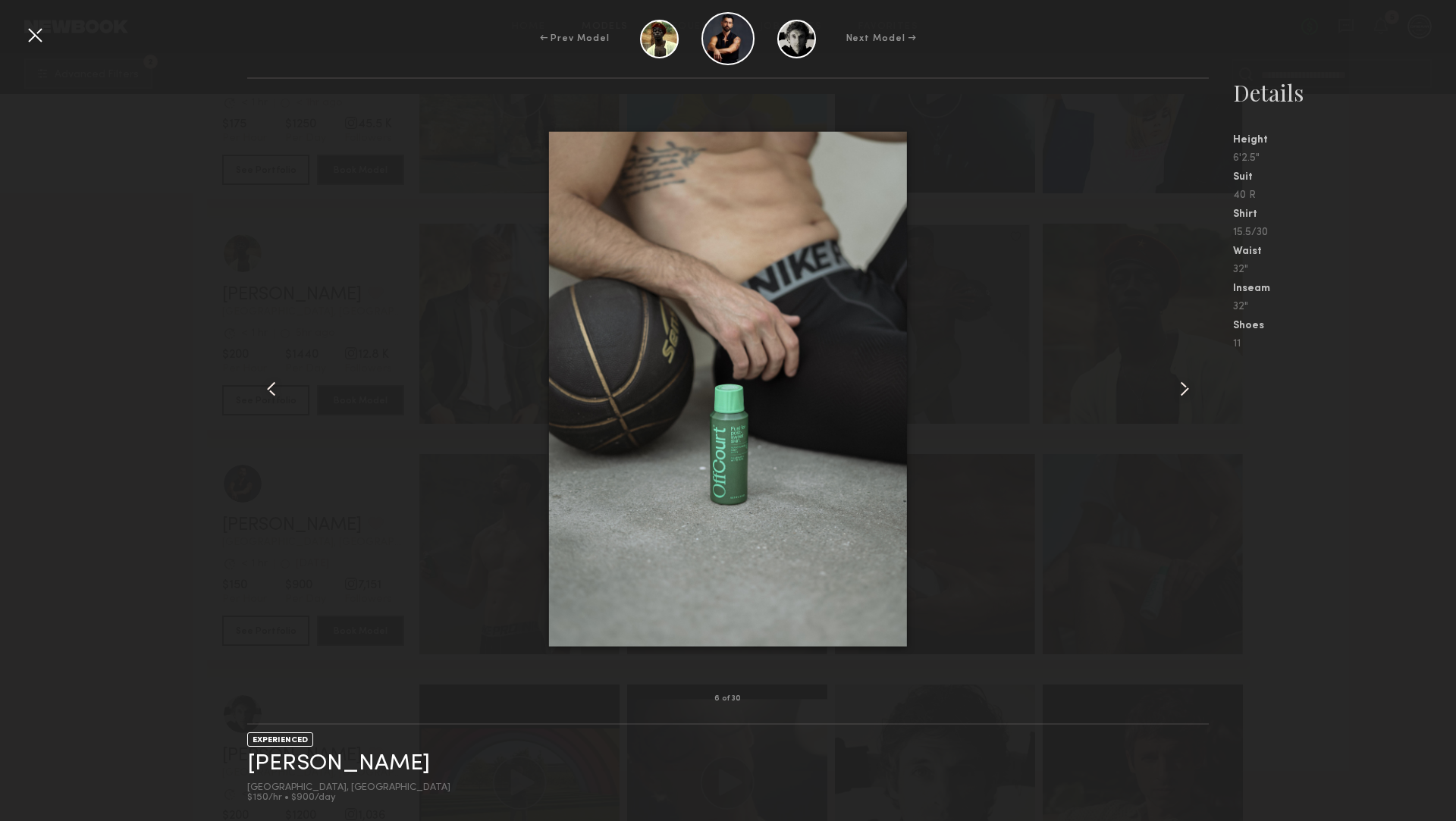
click at [1182, 385] on common-icon at bounding box center [1185, 389] width 24 height 24
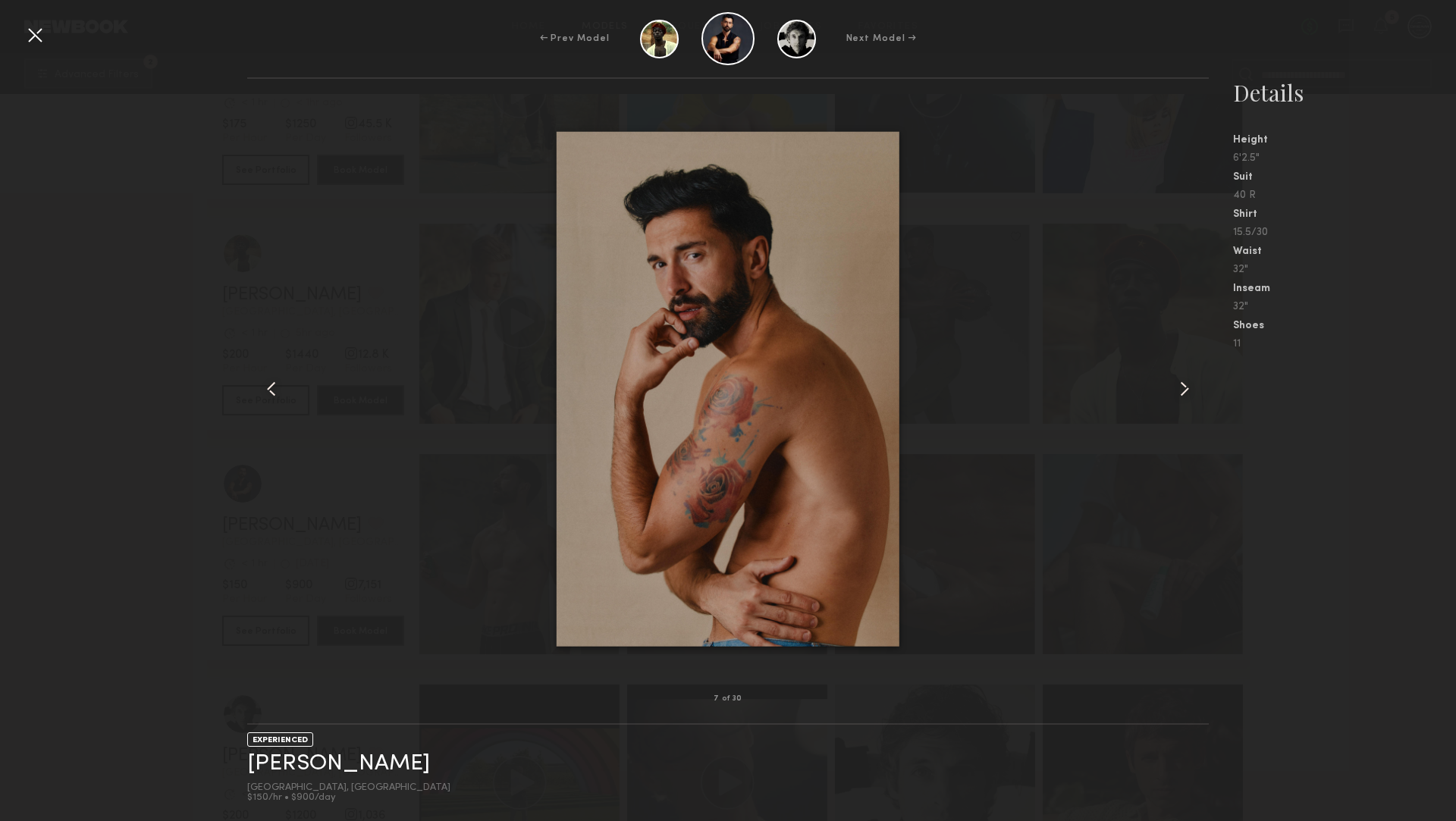
click at [1182, 385] on common-icon at bounding box center [1185, 389] width 24 height 24
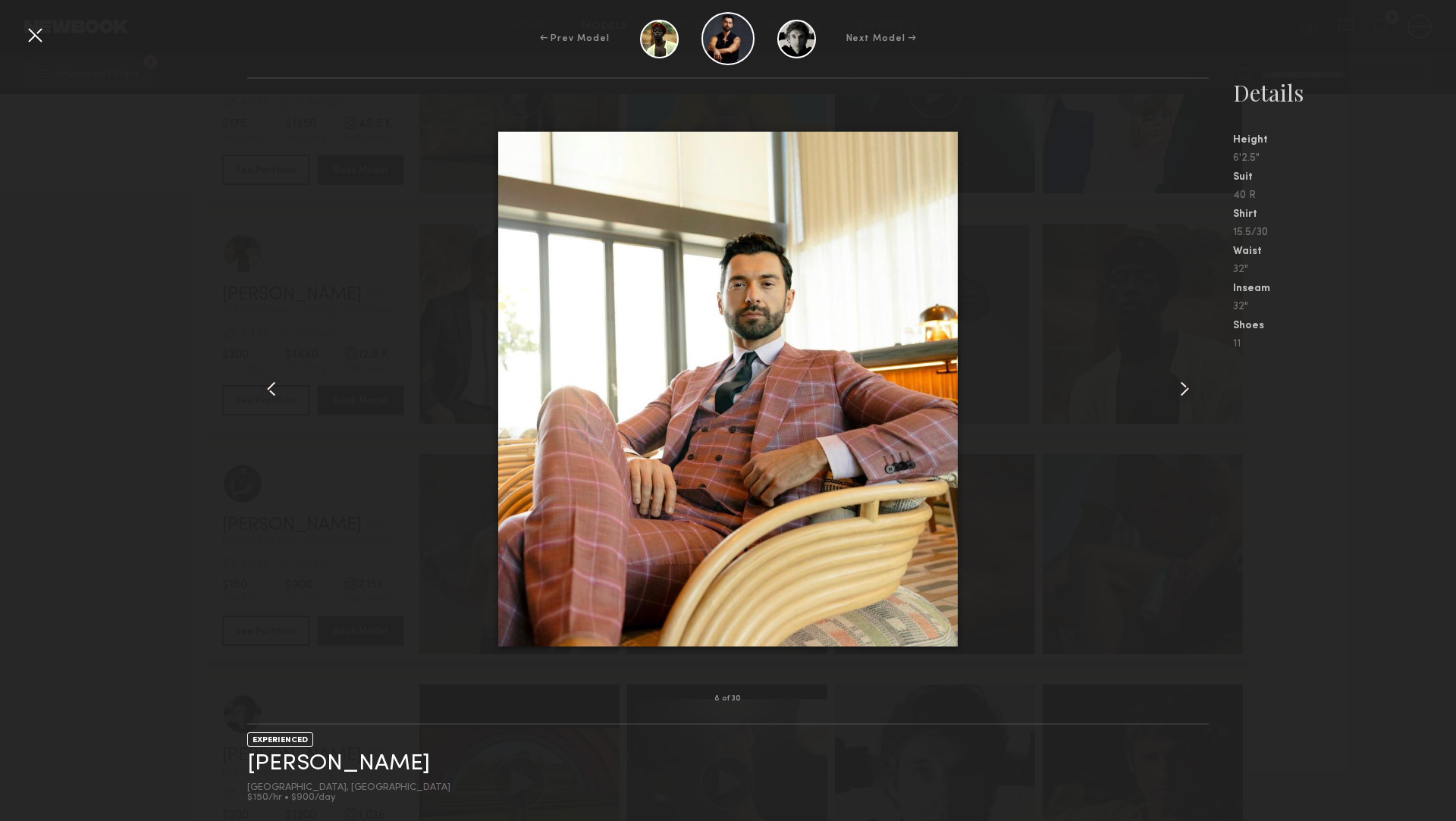
click at [1182, 385] on common-icon at bounding box center [1185, 389] width 24 height 24
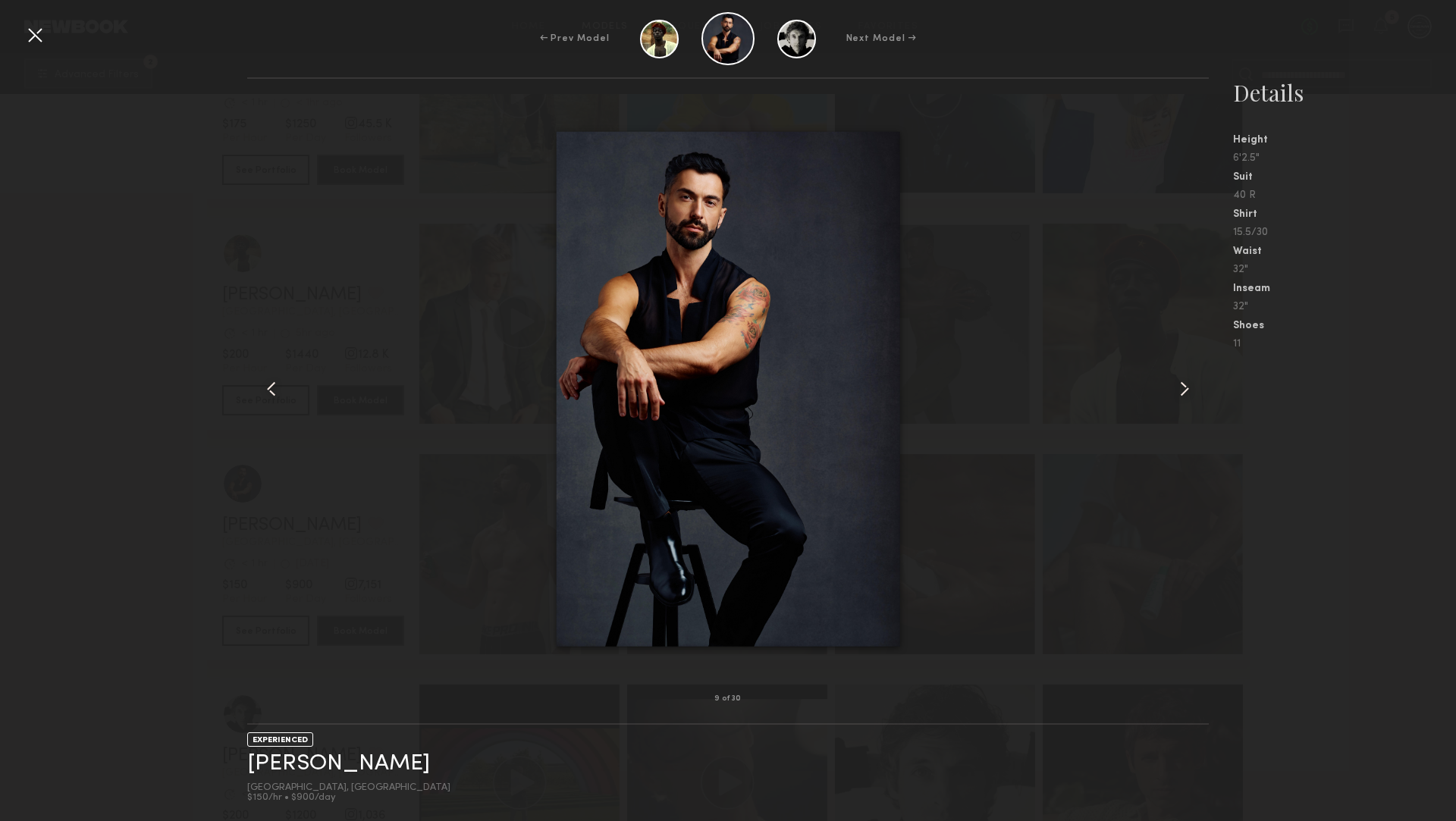
click at [1046, 385] on div at bounding box center [727, 388] width 961 height 571
click at [22, 34] on div "← Prev Model Next Model →" at bounding box center [728, 38] width 1456 height 53
click at [29, 36] on div at bounding box center [35, 35] width 24 height 24
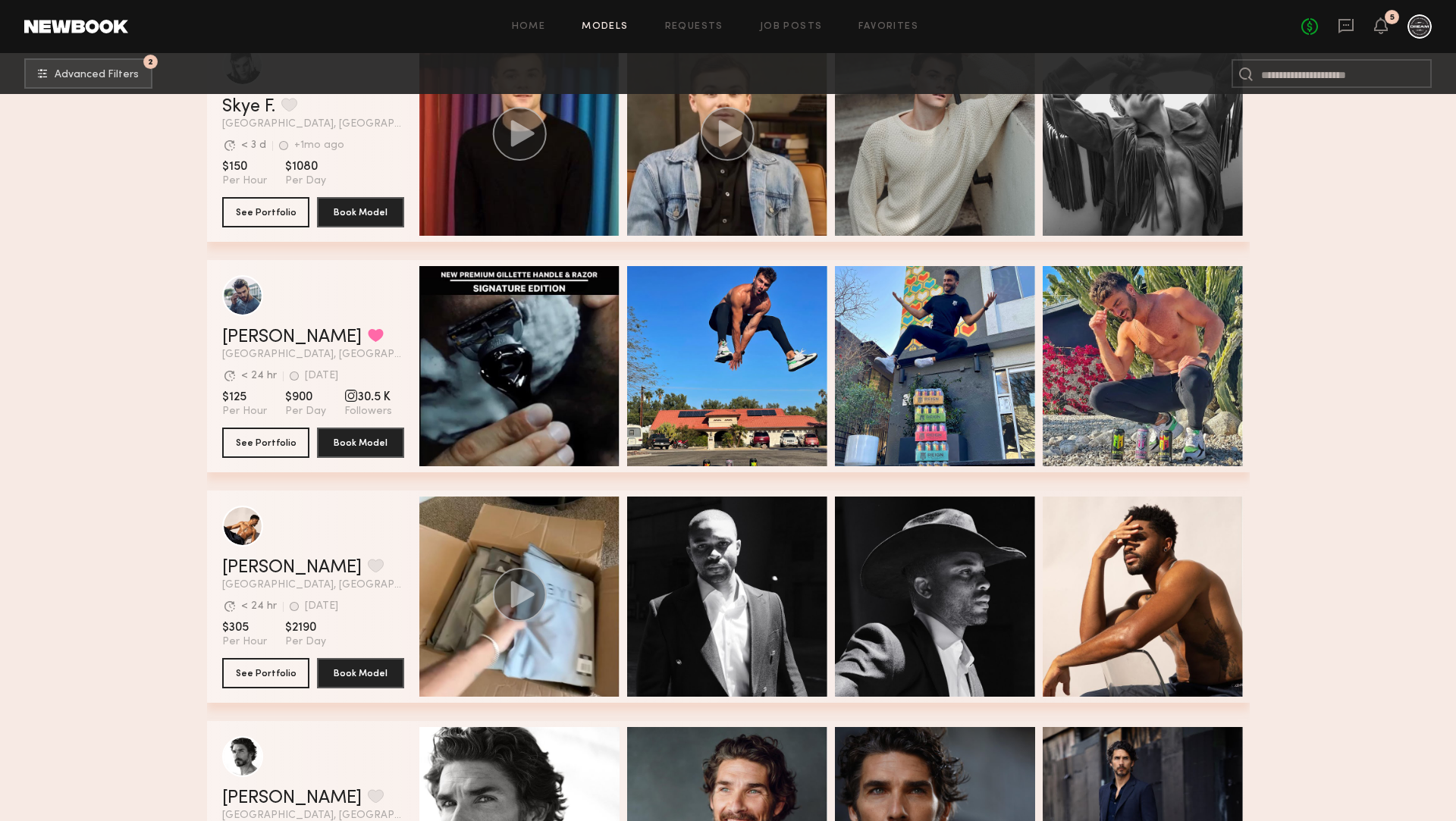
scroll to position [7049, 0]
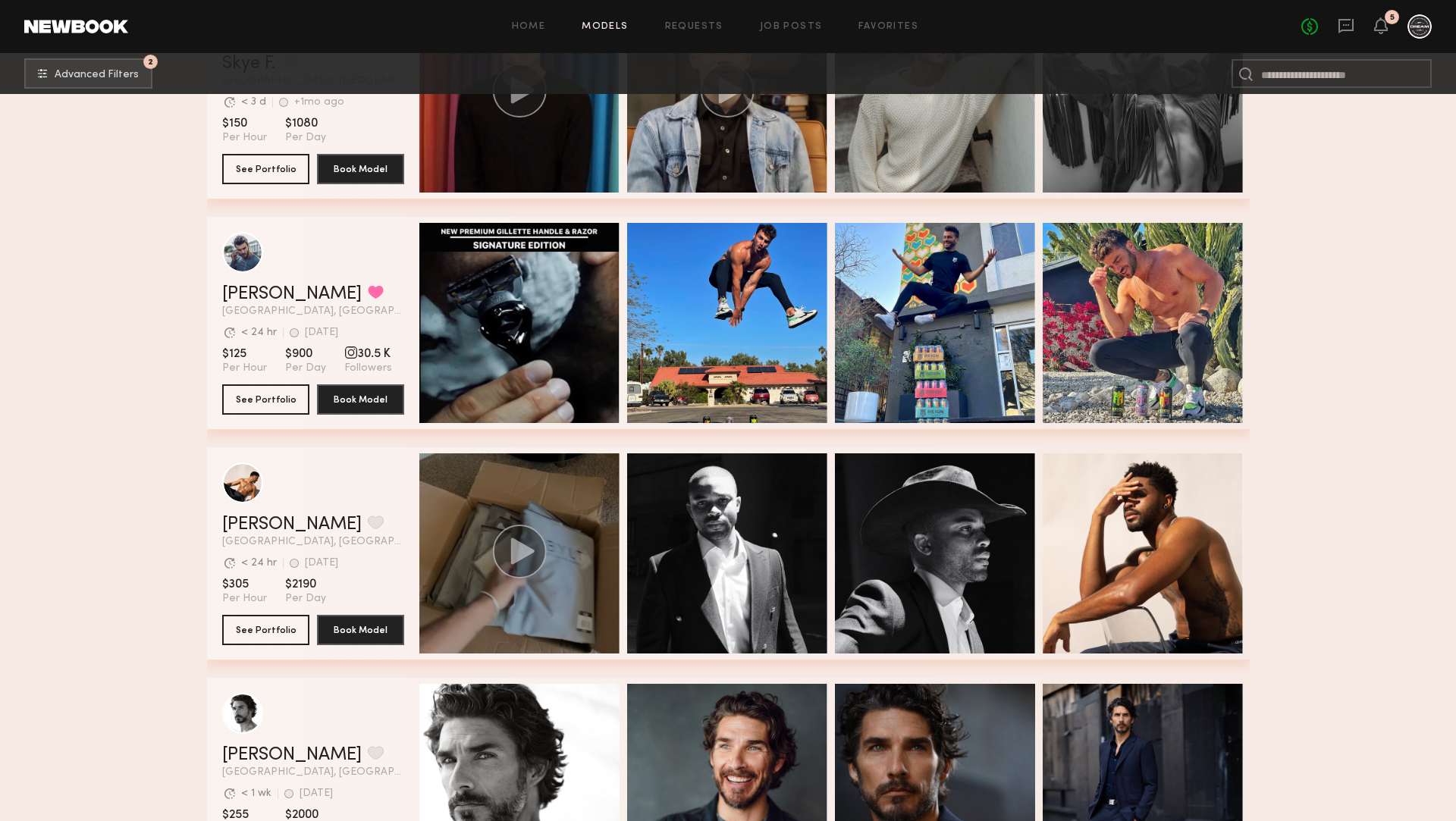
click at [584, 481] on div "grid" at bounding box center [519, 552] width 200 height 200
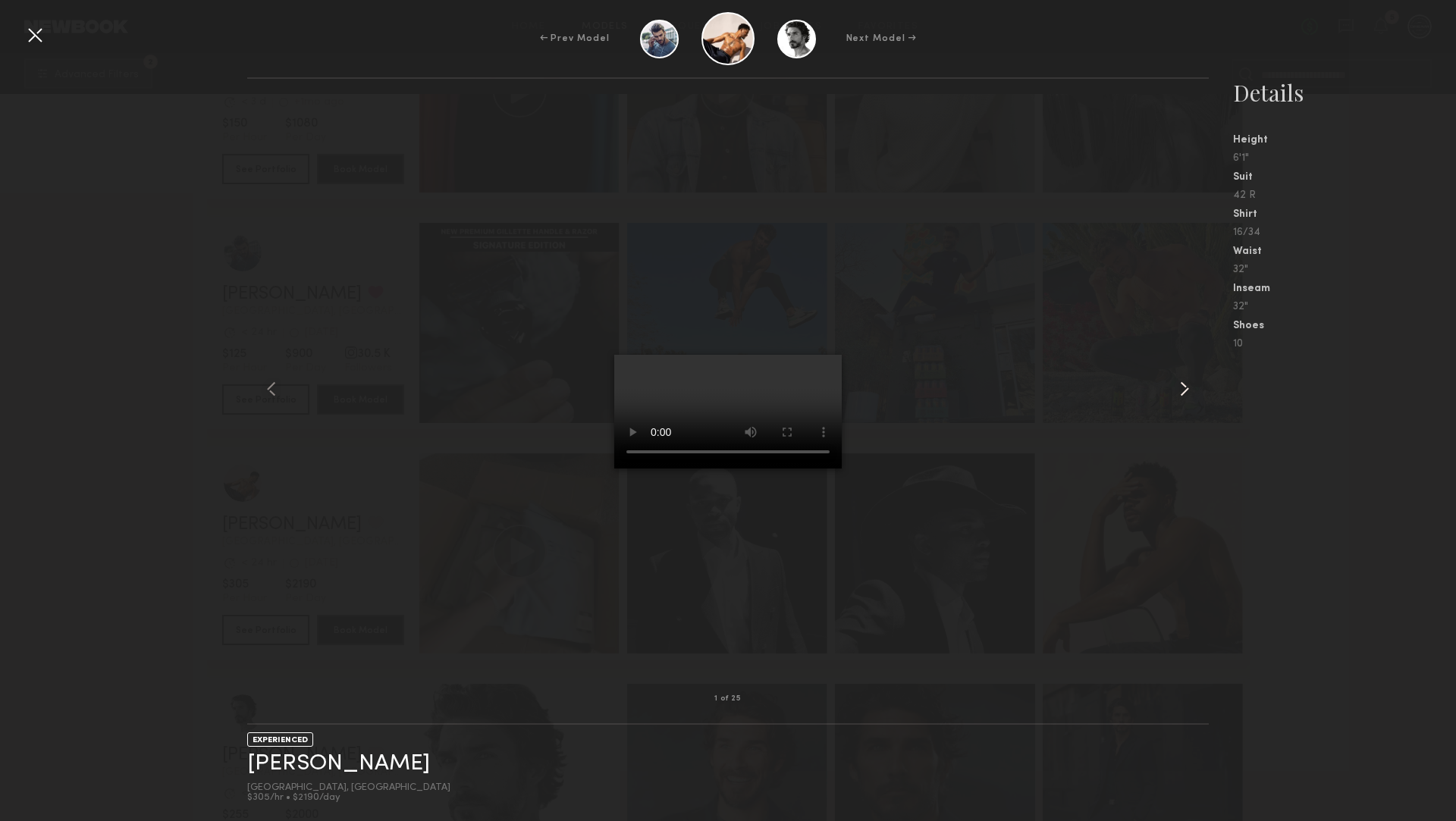
click at [1172, 394] on common-icon at bounding box center [1185, 389] width 24 height 24
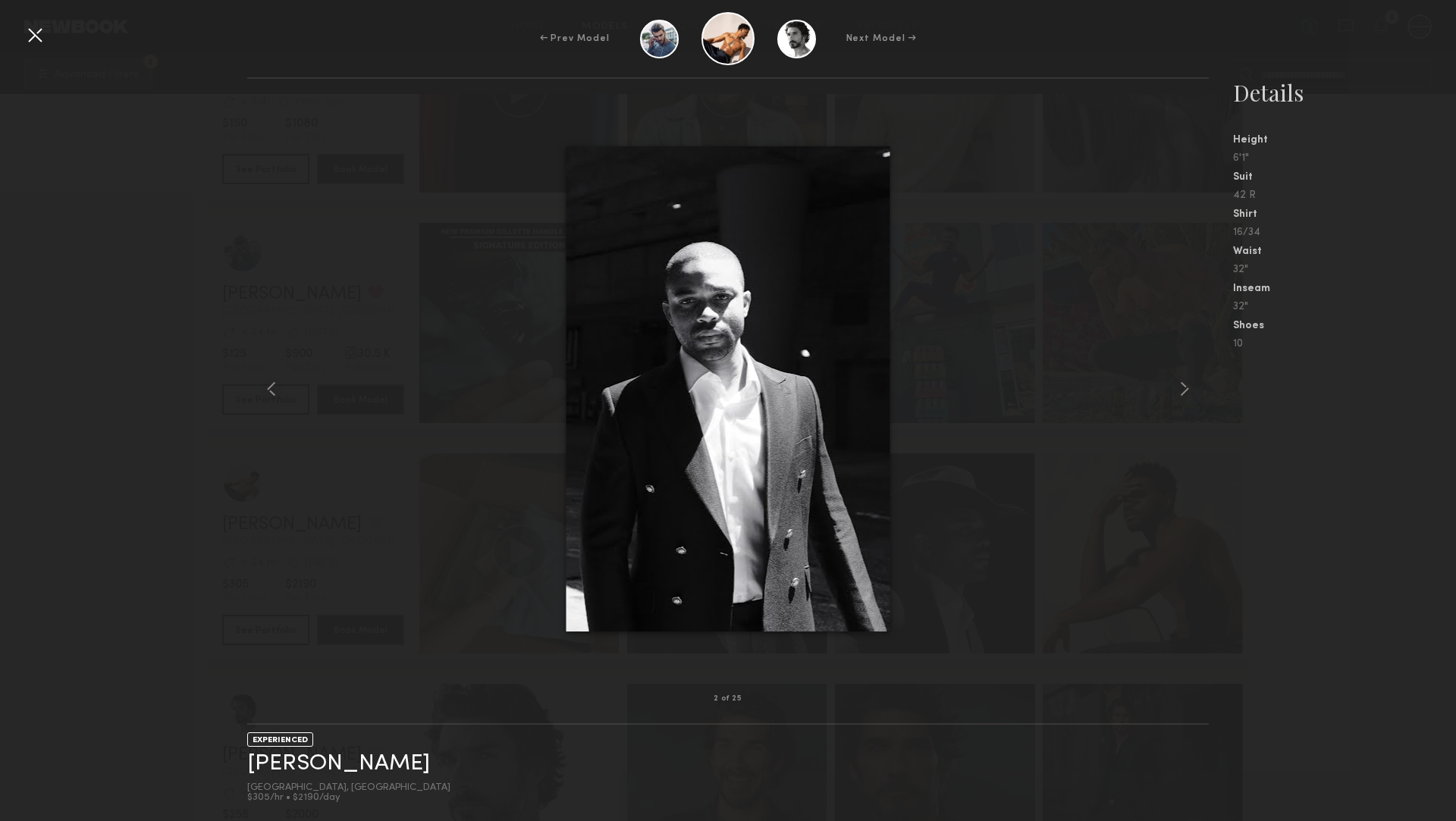
click at [1172, 394] on common-icon at bounding box center [1185, 389] width 24 height 24
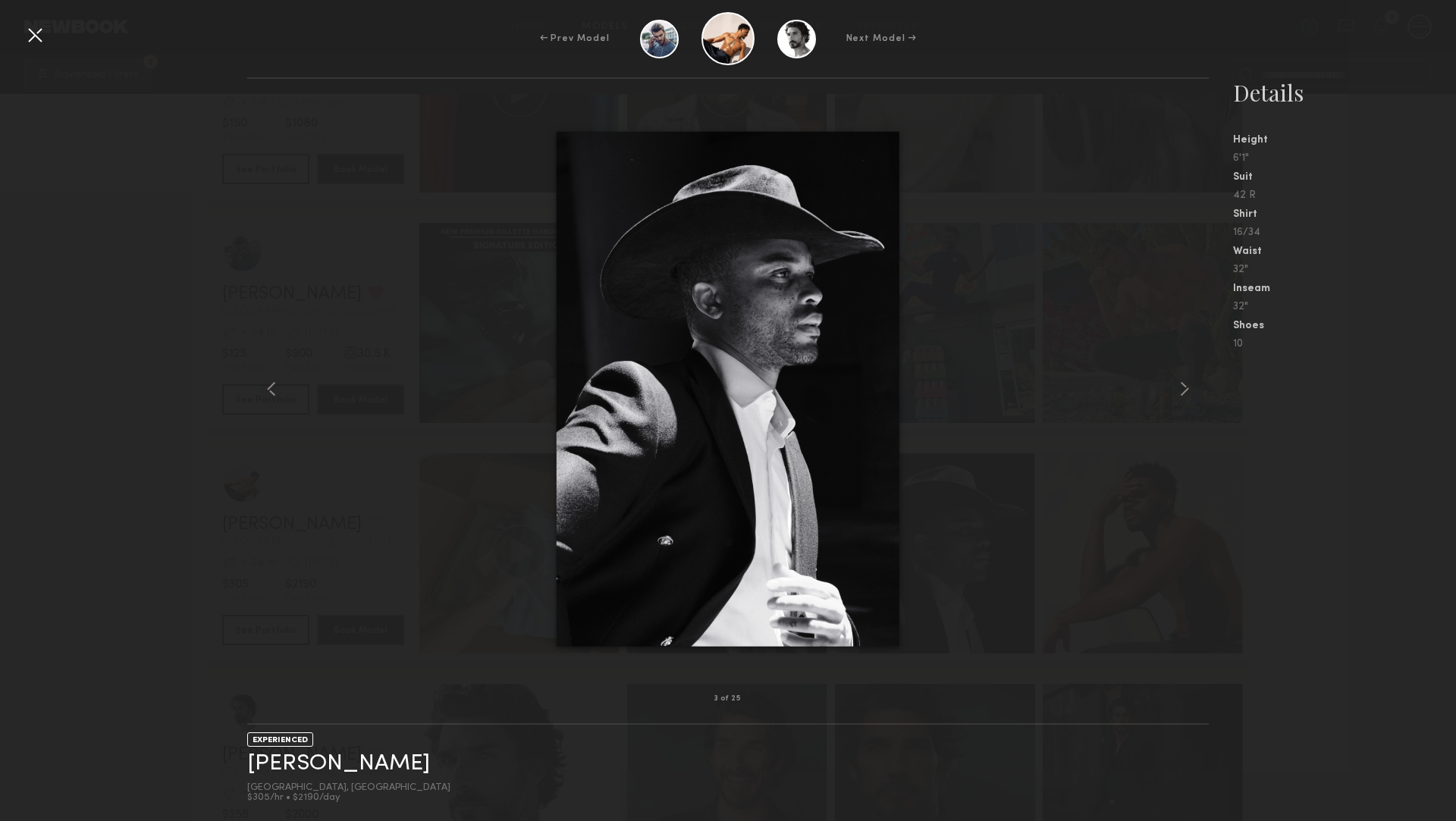
click at [1172, 394] on common-icon at bounding box center [1185, 389] width 24 height 24
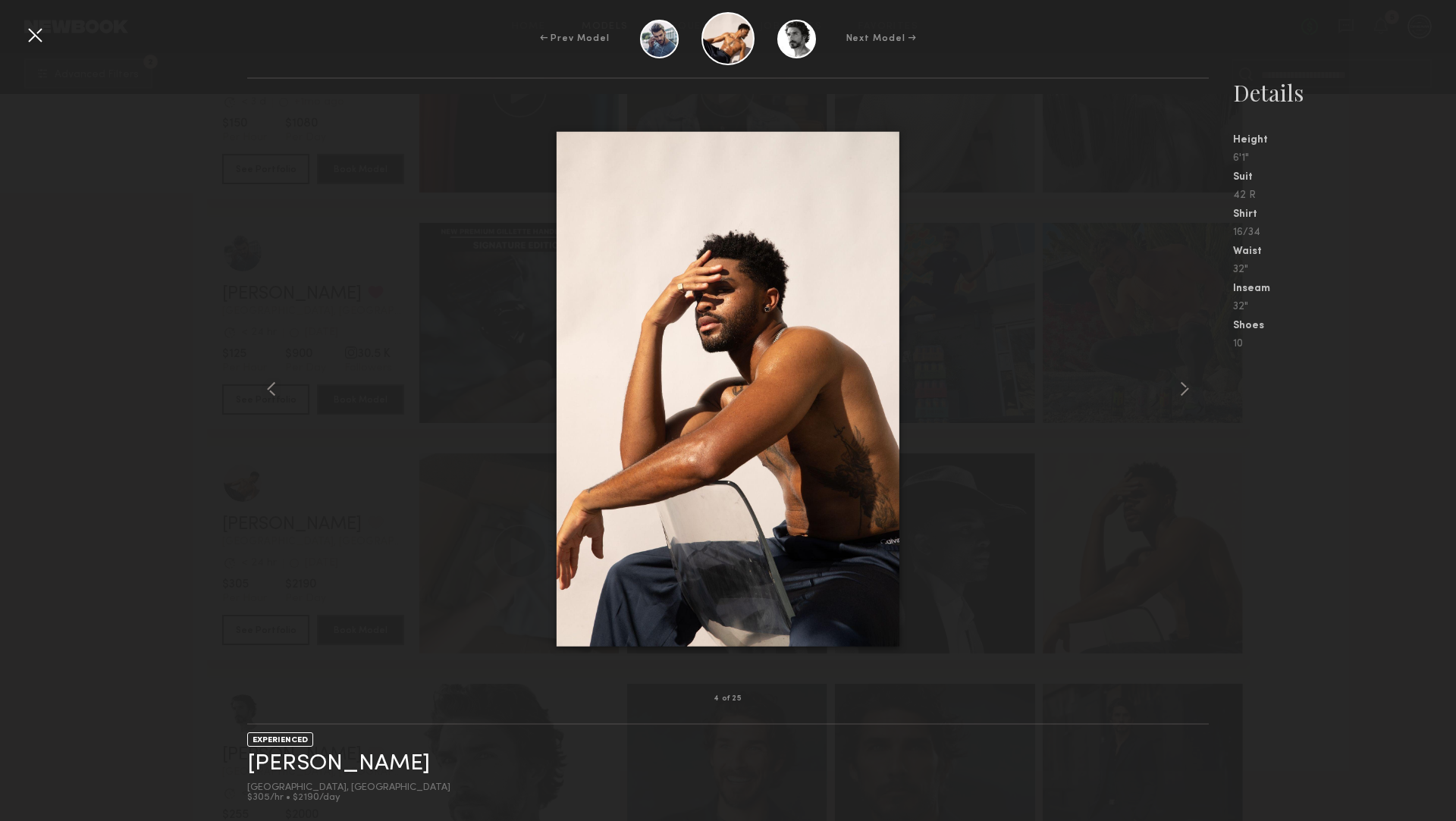
click at [1172, 394] on common-icon at bounding box center [1185, 389] width 24 height 24
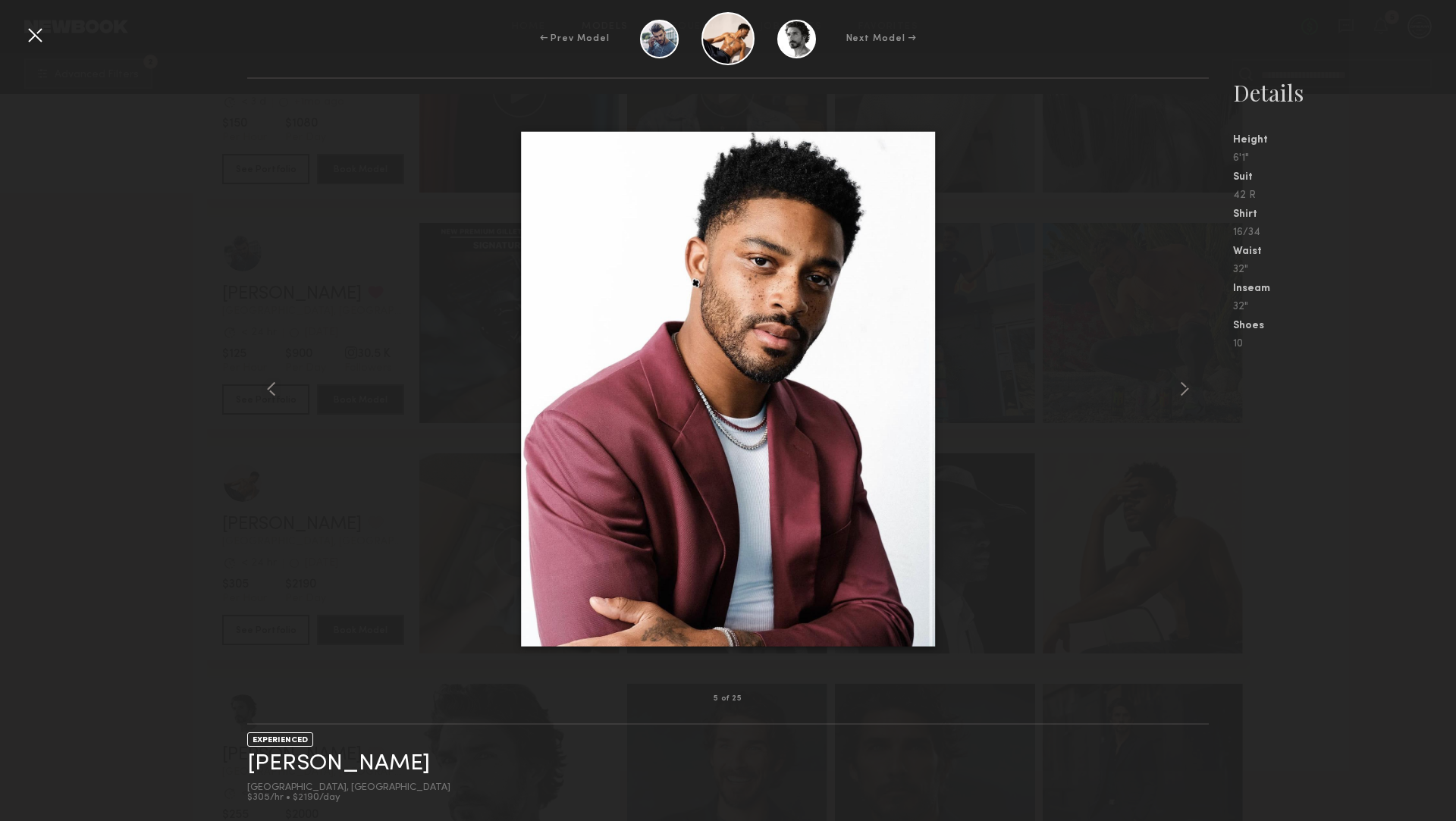
click at [1172, 394] on common-icon at bounding box center [1185, 389] width 24 height 24
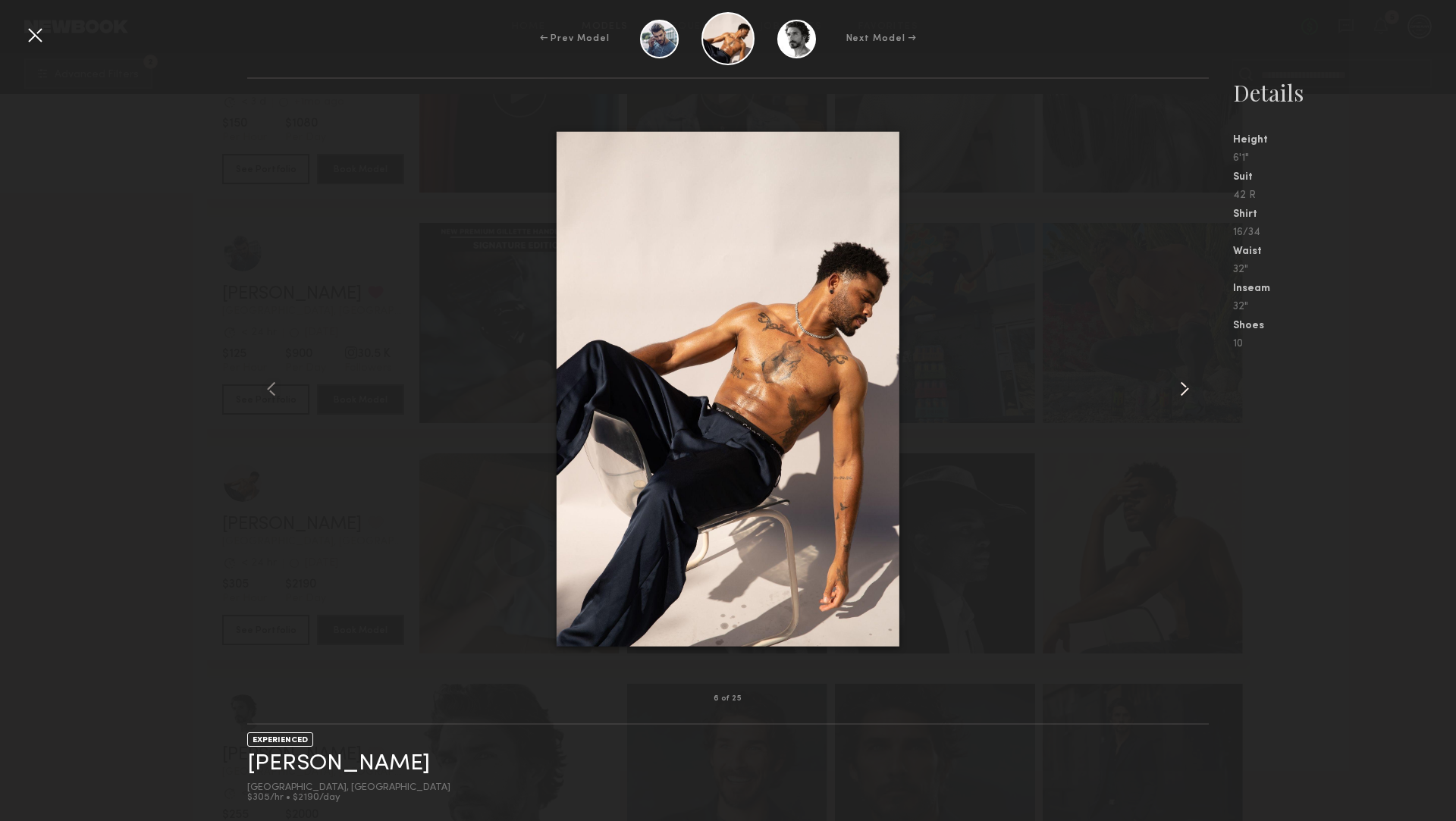
click at [1172, 393] on common-icon at bounding box center [1185, 389] width 24 height 24
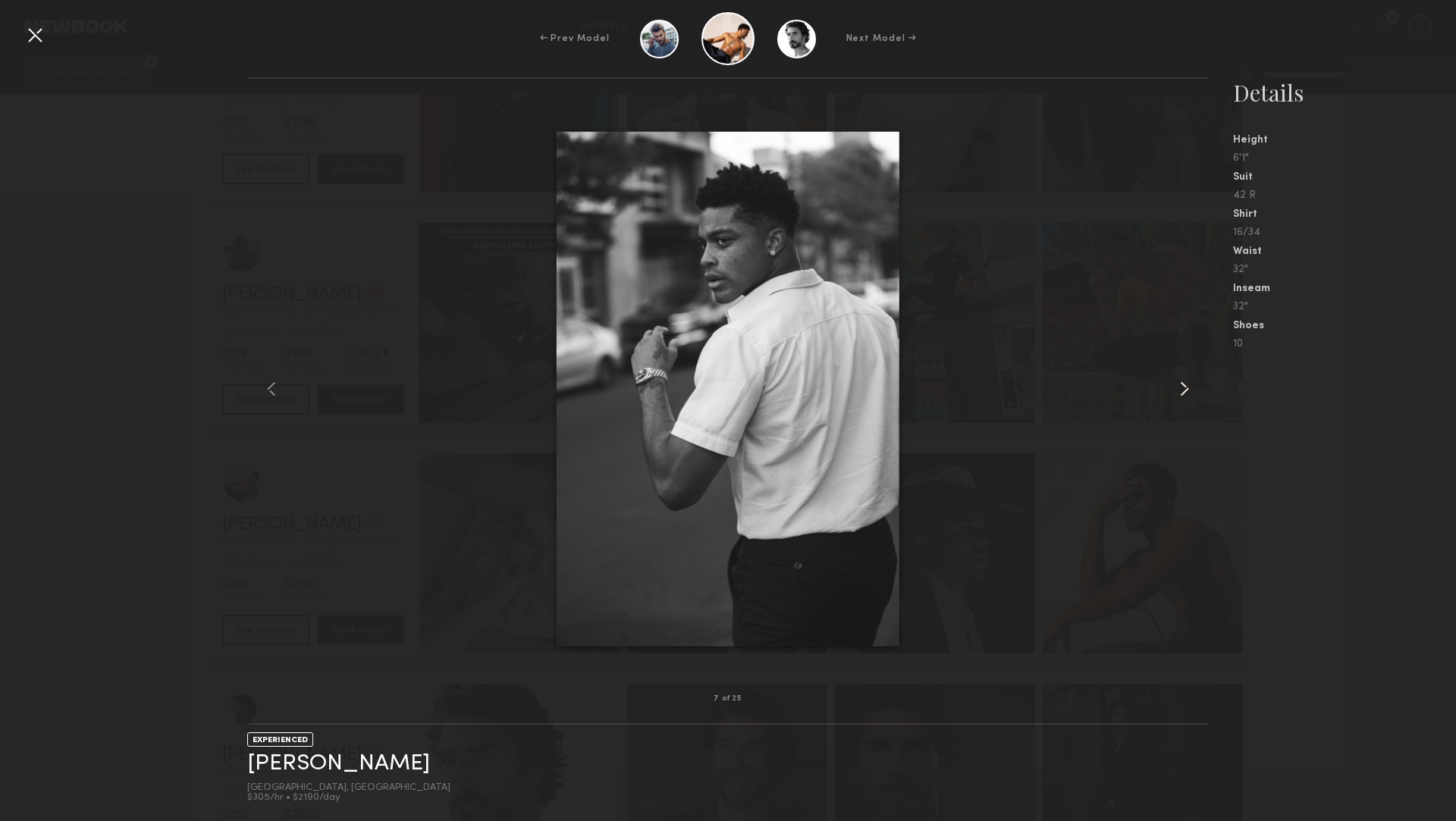
click at [1172, 393] on common-icon at bounding box center [1185, 389] width 24 height 24
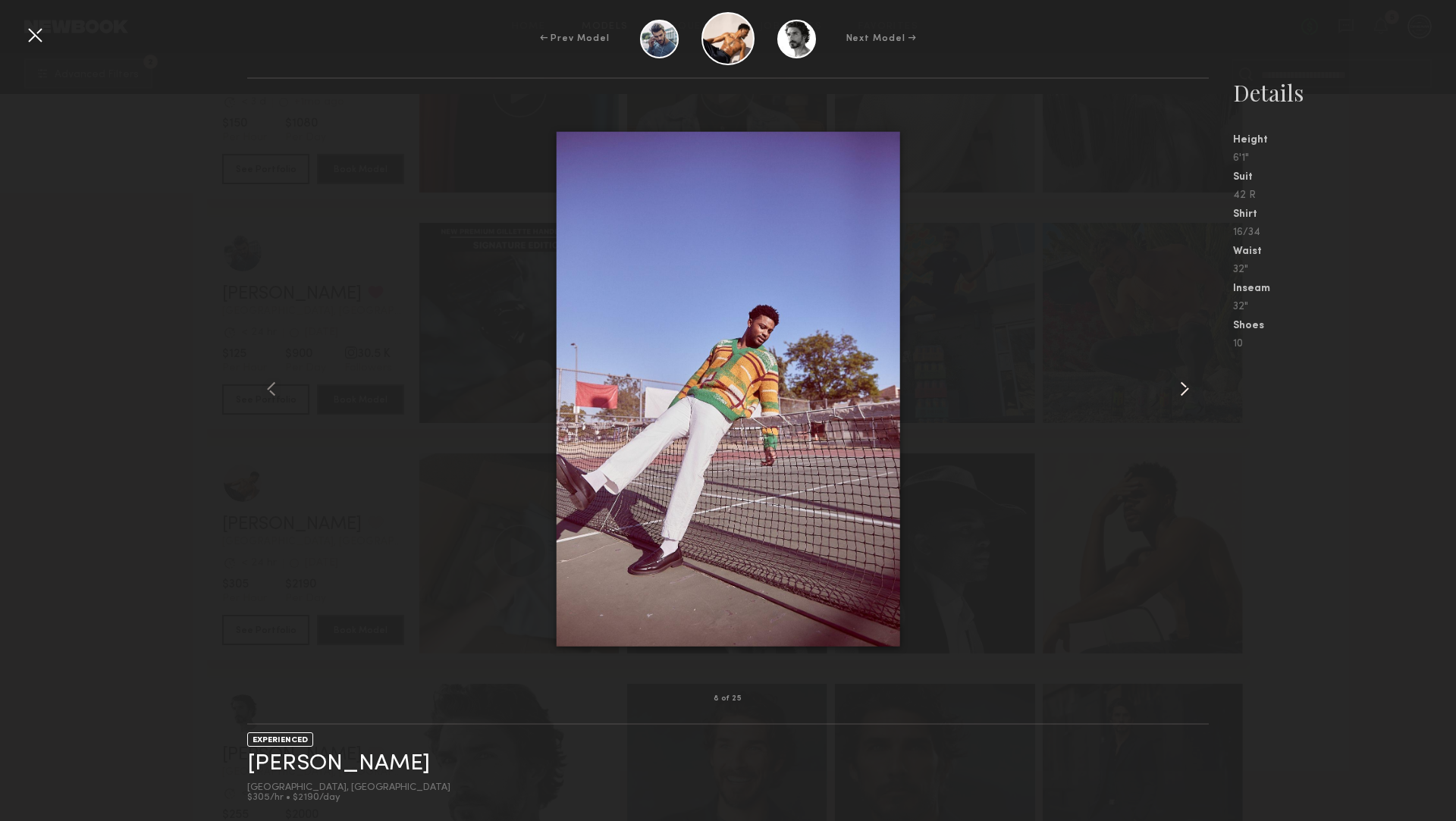
click at [1172, 393] on common-icon at bounding box center [1185, 389] width 24 height 24
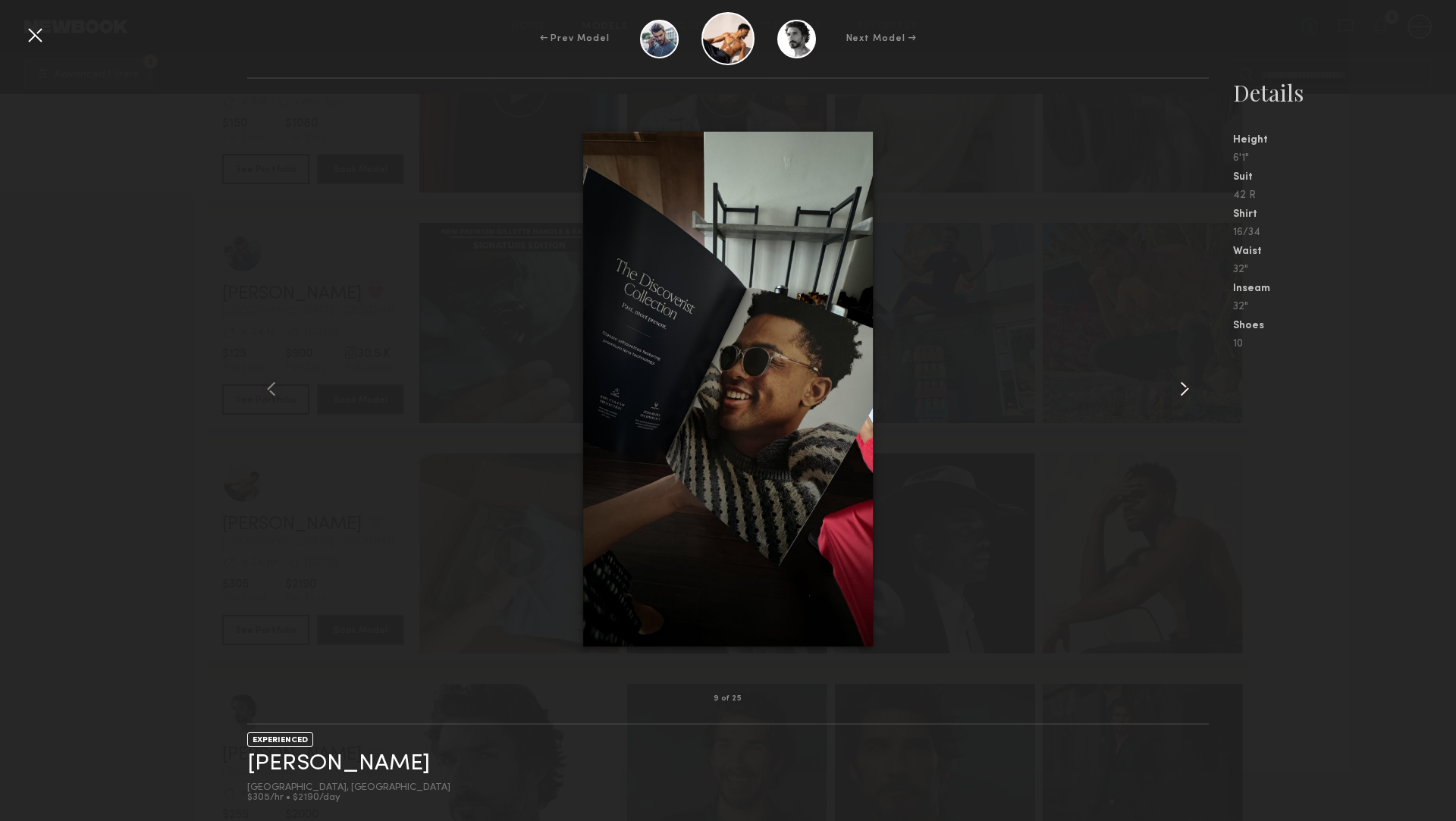
click at [1172, 393] on common-icon at bounding box center [1185, 389] width 24 height 24
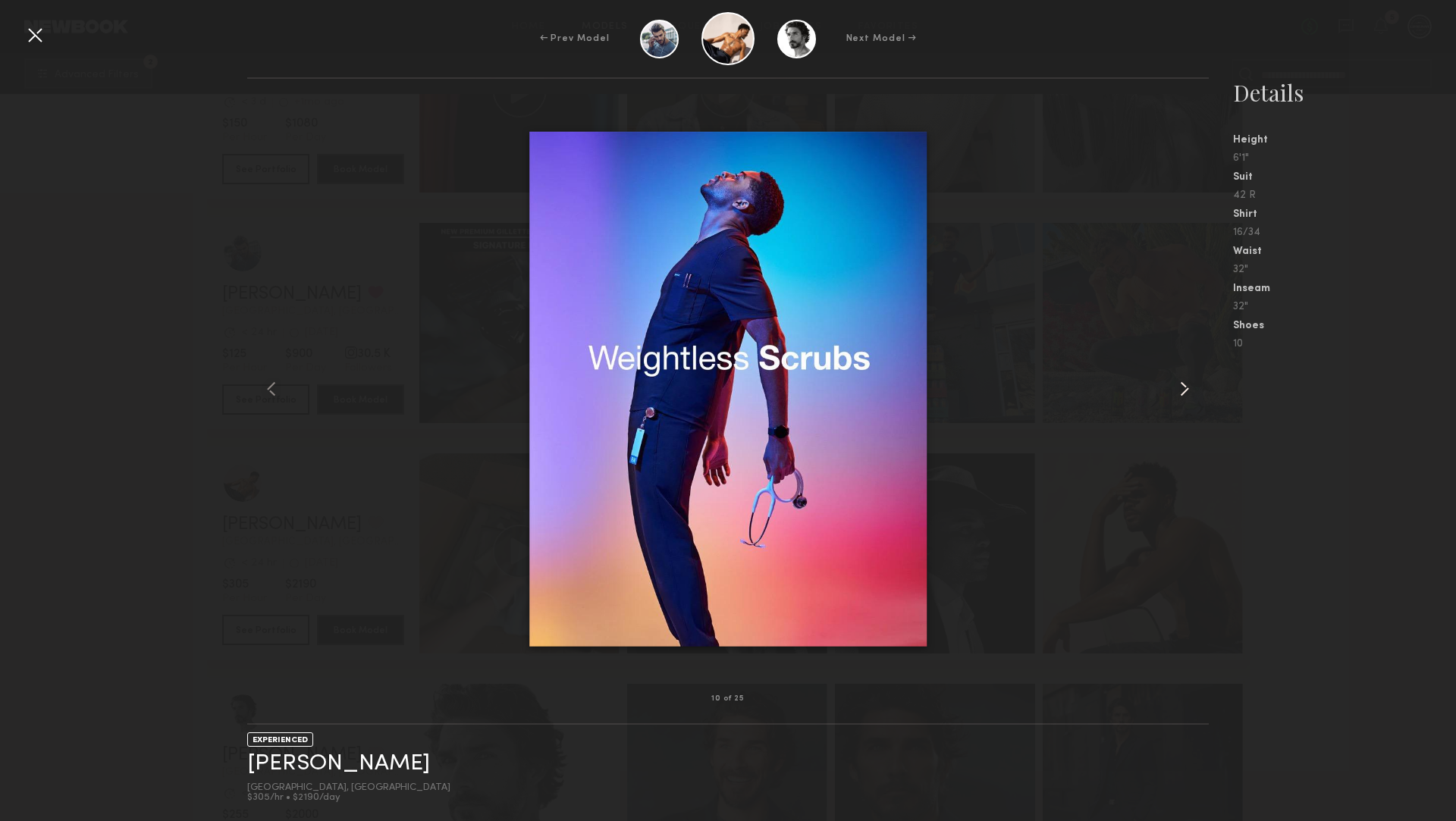
click at [1172, 392] on common-icon at bounding box center [1185, 389] width 24 height 24
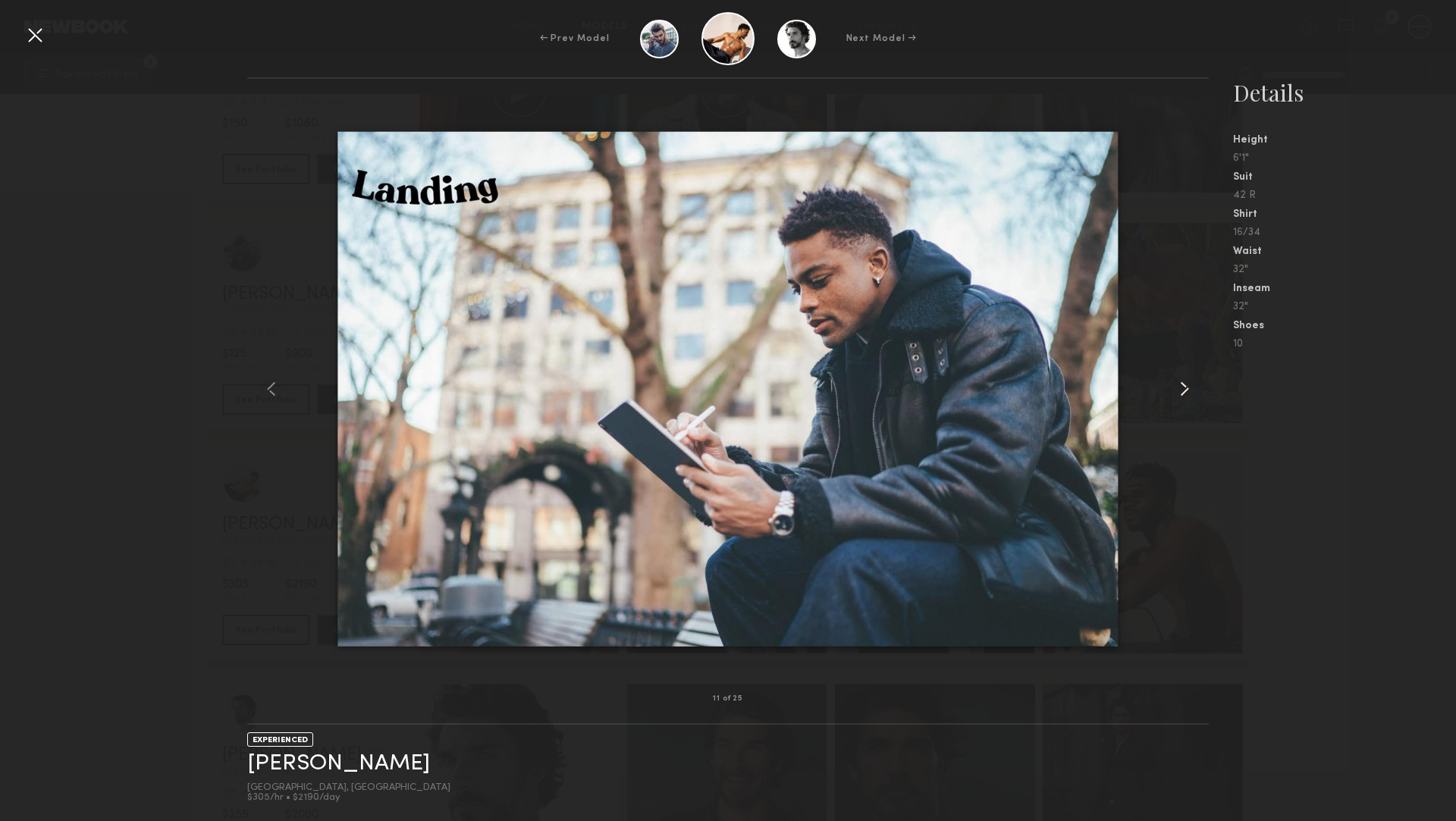
click at [1172, 392] on common-icon at bounding box center [1185, 389] width 24 height 24
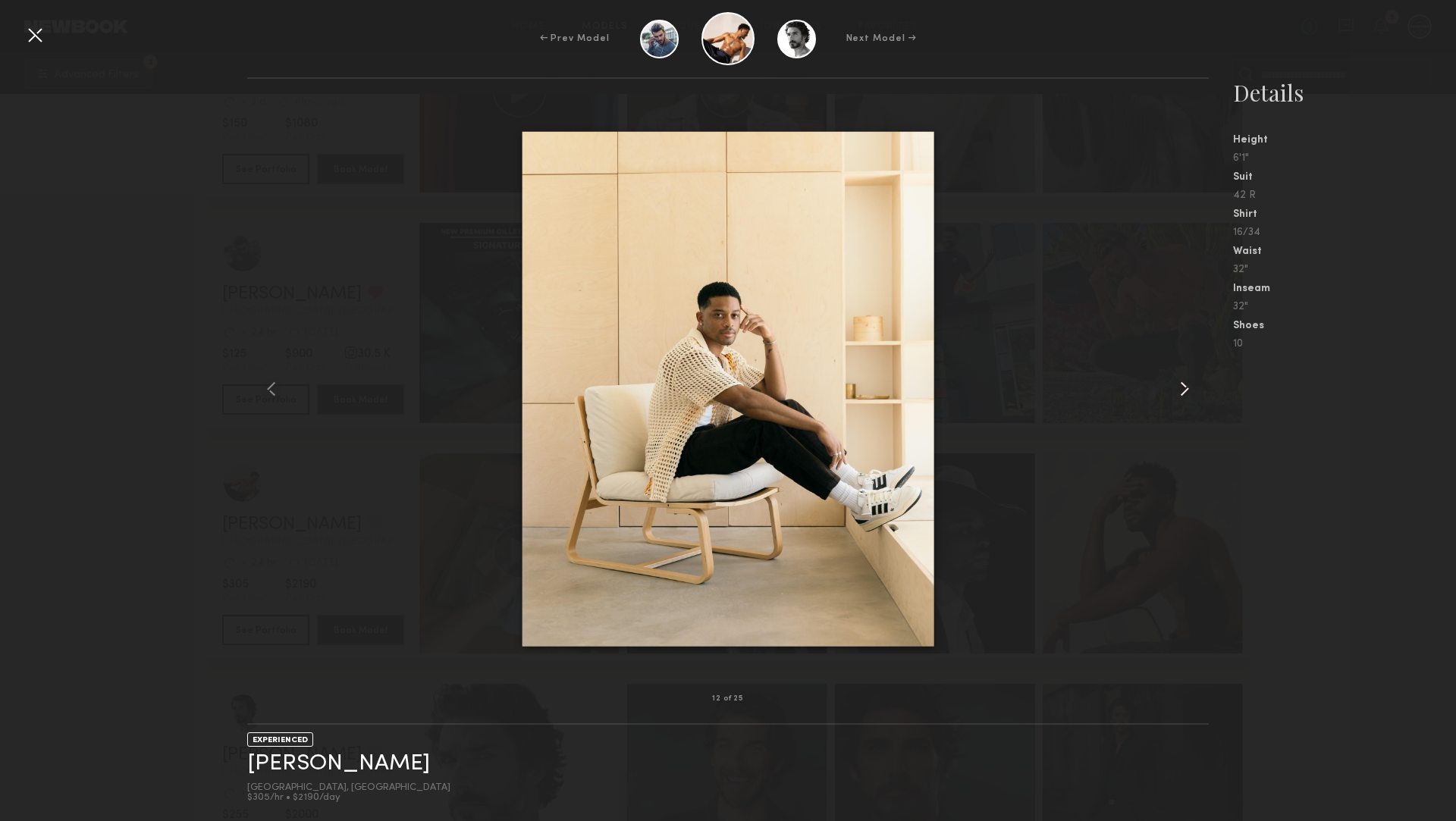
click at [1172, 391] on common-icon at bounding box center [1185, 389] width 24 height 24
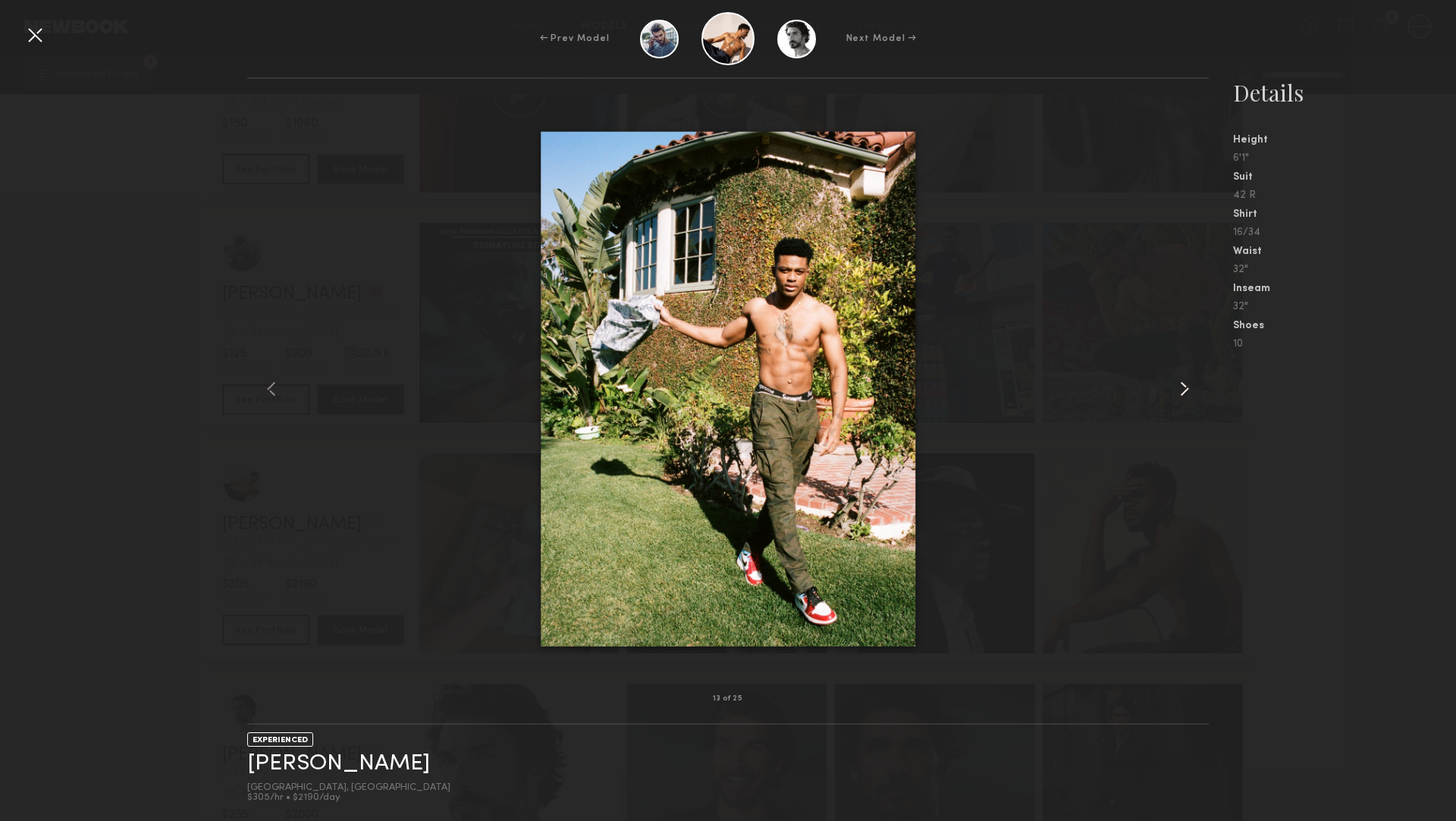
click at [1172, 391] on common-icon at bounding box center [1185, 389] width 24 height 24
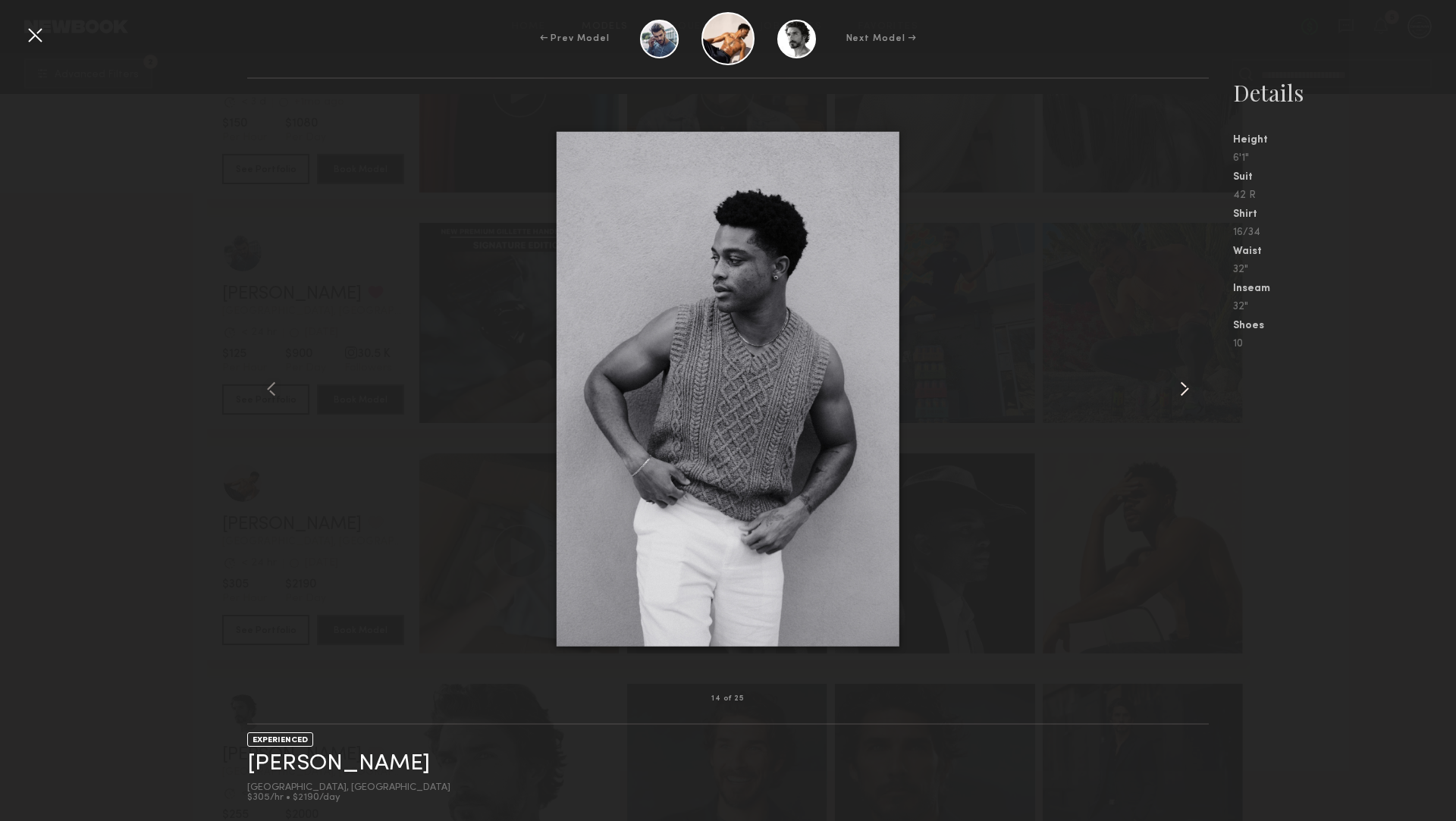
click at [1172, 391] on common-icon at bounding box center [1185, 389] width 24 height 24
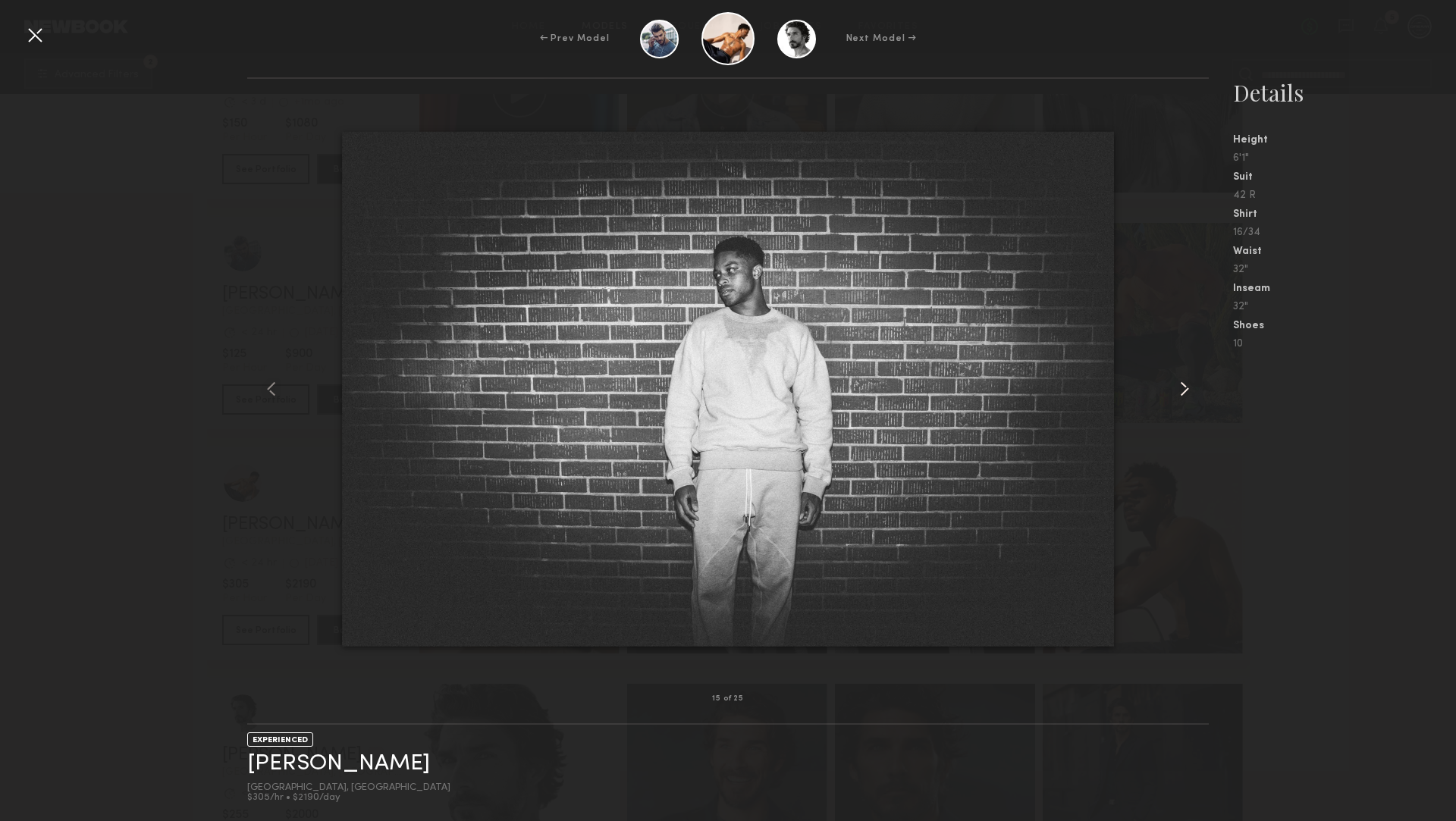
click at [1172, 391] on common-icon at bounding box center [1185, 389] width 24 height 24
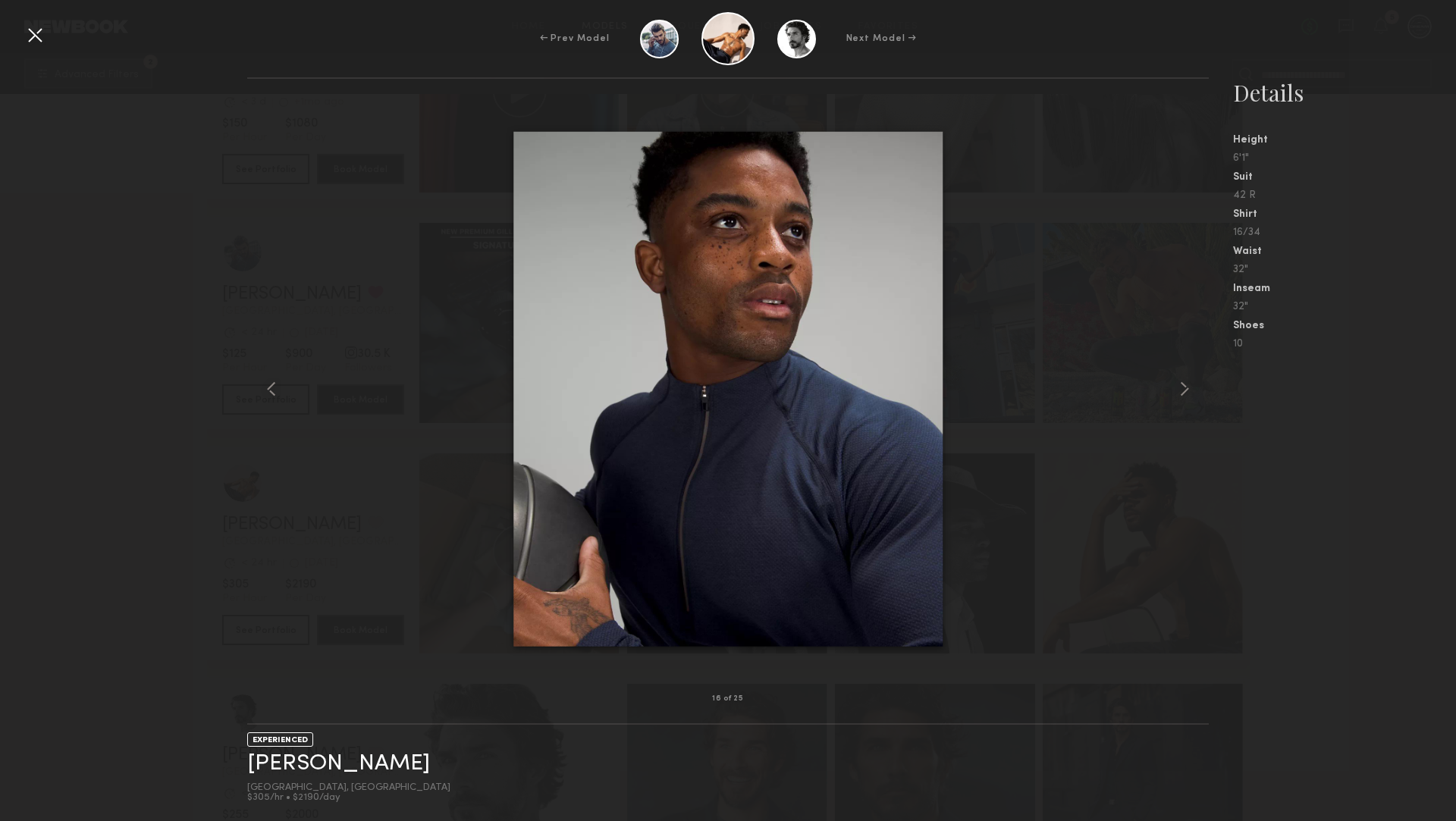
click at [1075, 403] on div at bounding box center [727, 388] width 961 height 571
click at [28, 40] on div at bounding box center [35, 35] width 24 height 24
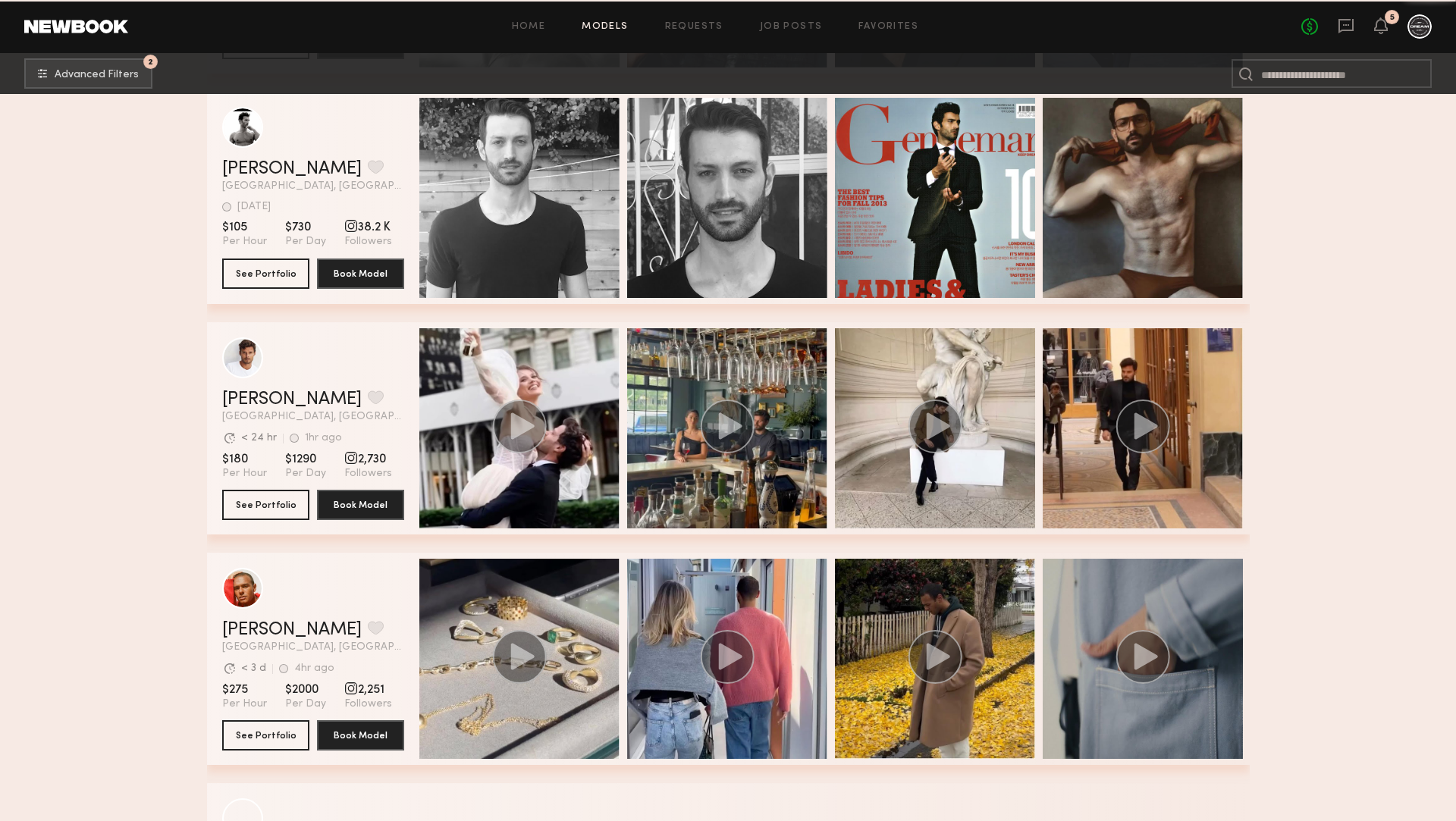
scroll to position [7870, 0]
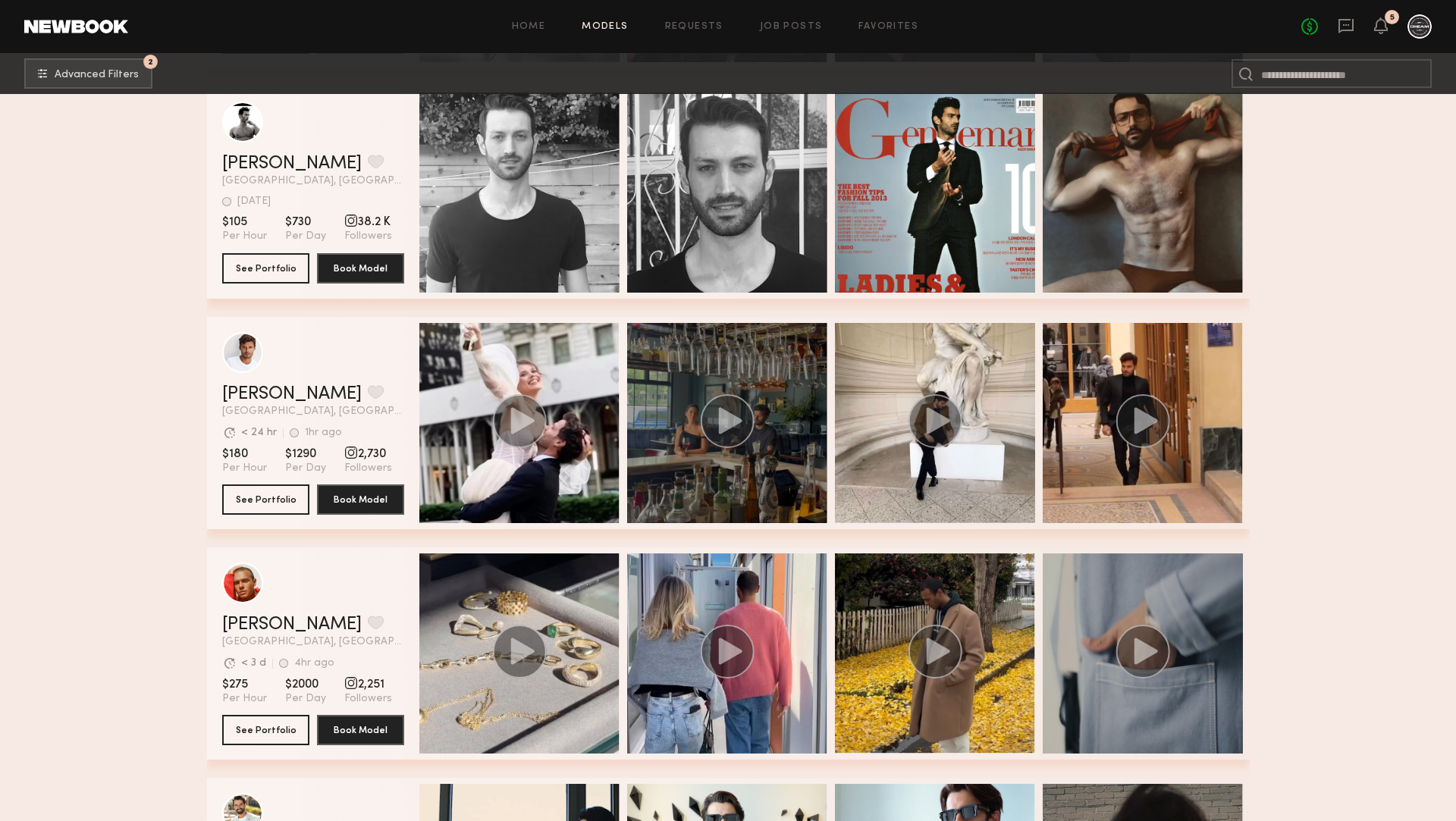
click at [773, 423] on div "grid" at bounding box center [726, 423] width 200 height 200
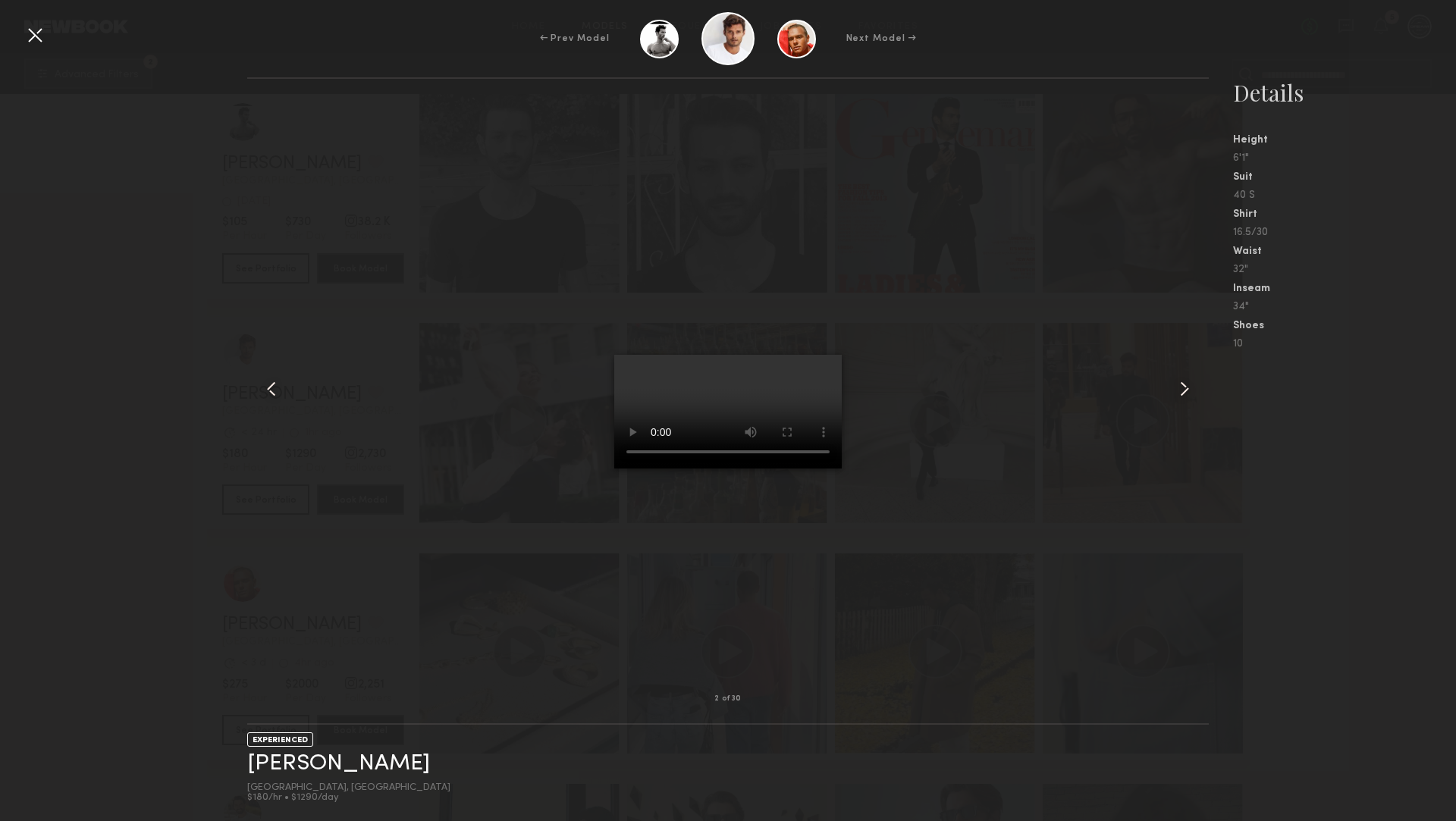
click at [1179, 385] on common-icon at bounding box center [1185, 389] width 24 height 24
click at [1180, 386] on common-icon at bounding box center [1185, 389] width 24 height 24
click at [24, 37] on div at bounding box center [35, 35] width 24 height 24
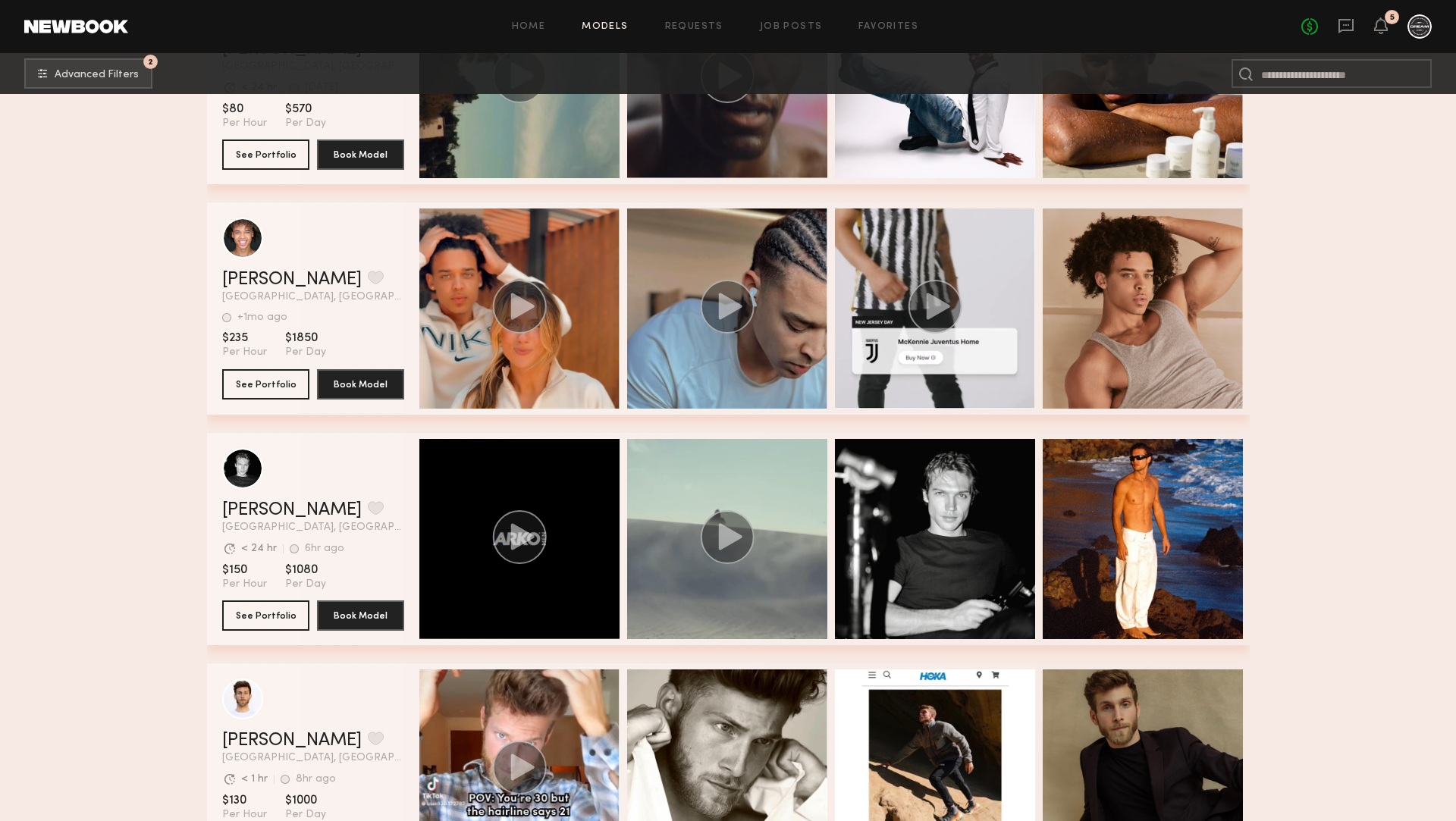
scroll to position [9181, 0]
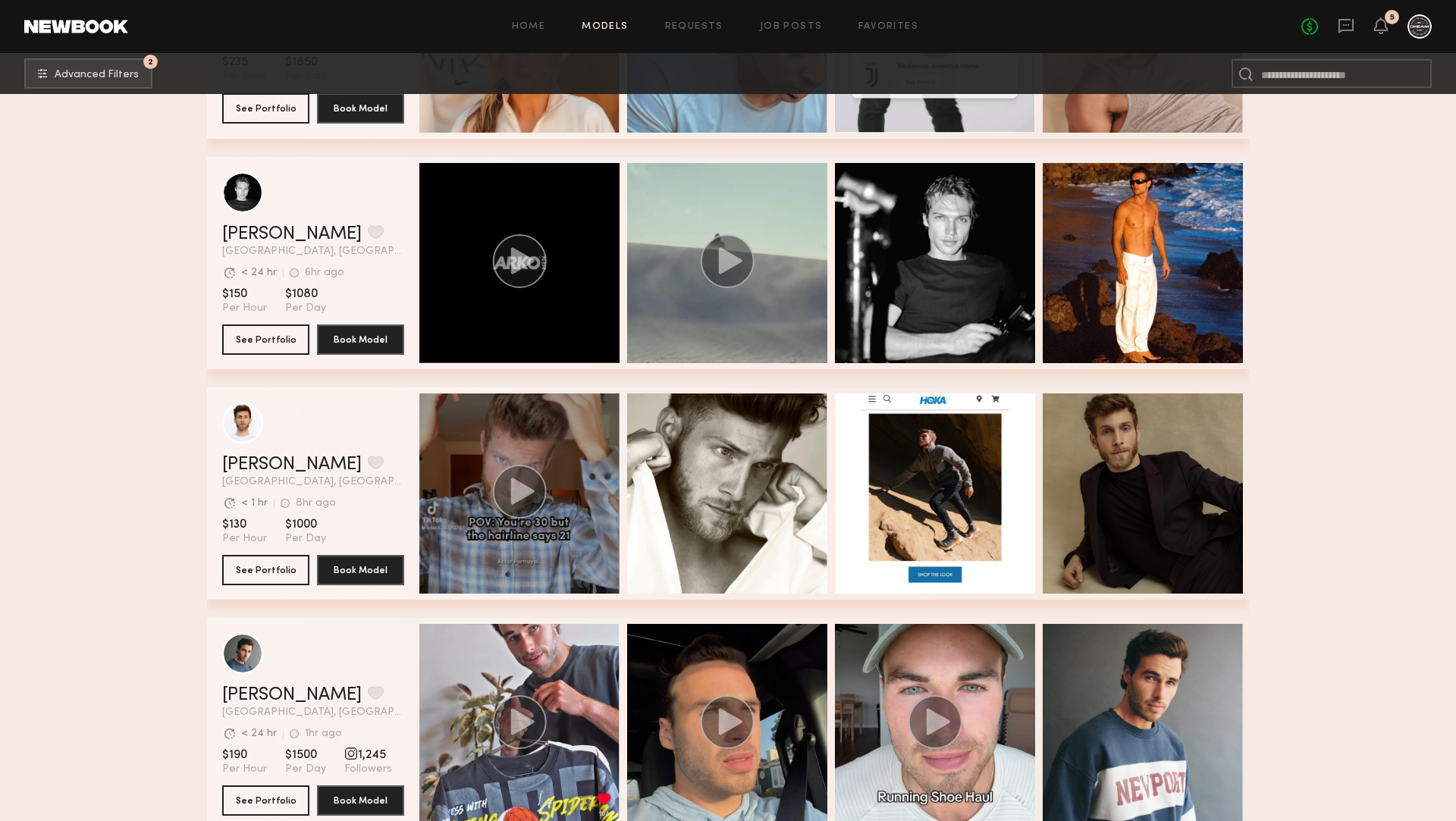
click at [545, 500] on circle "grid" at bounding box center [519, 491] width 53 height 53
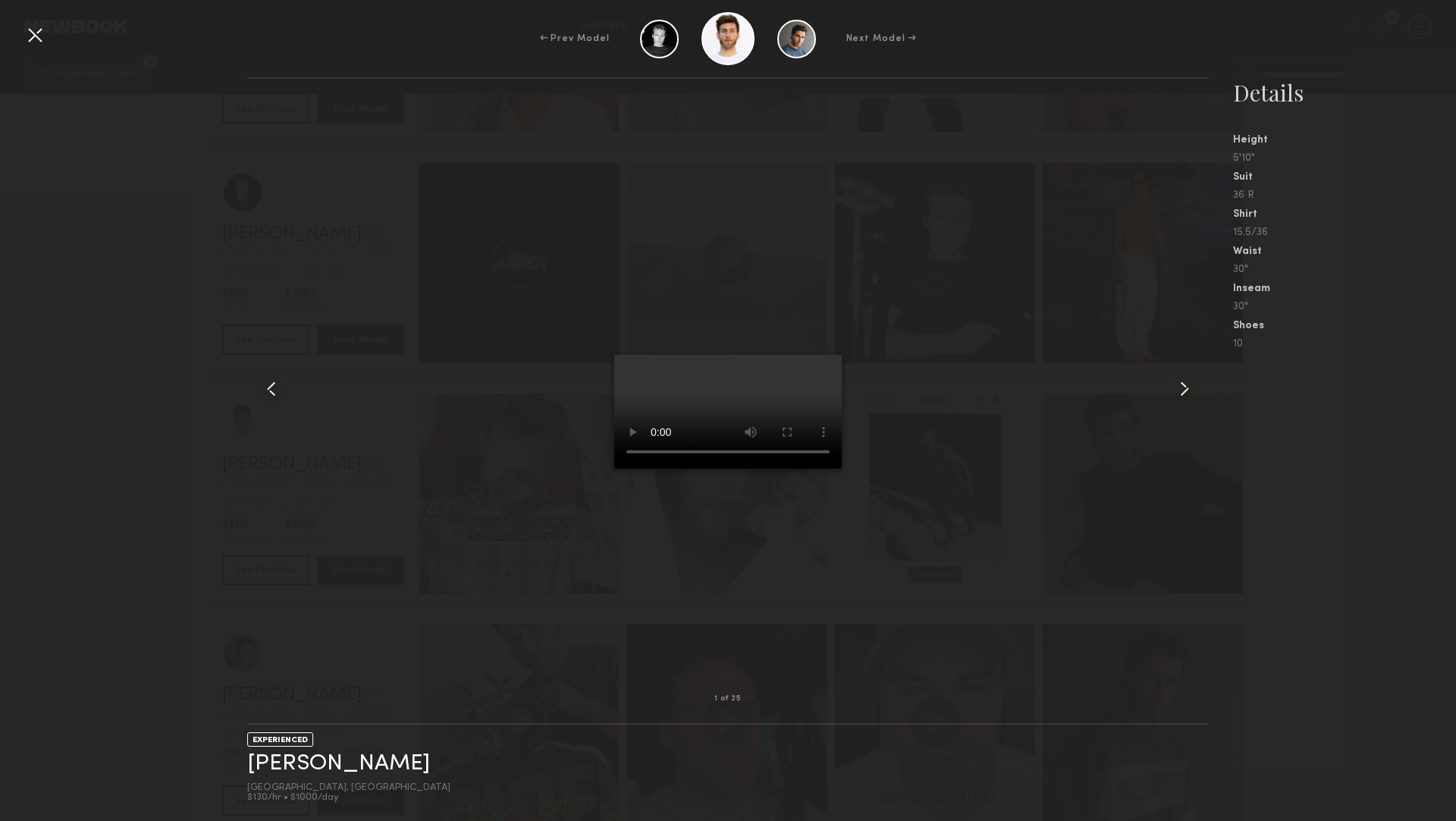
click at [22, 55] on div "← Prev Model Next Model →" at bounding box center [728, 38] width 1456 height 53
click at [28, 52] on div "← Prev Model Next Model →" at bounding box center [728, 38] width 1456 height 53
click at [36, 40] on div at bounding box center [35, 35] width 24 height 24
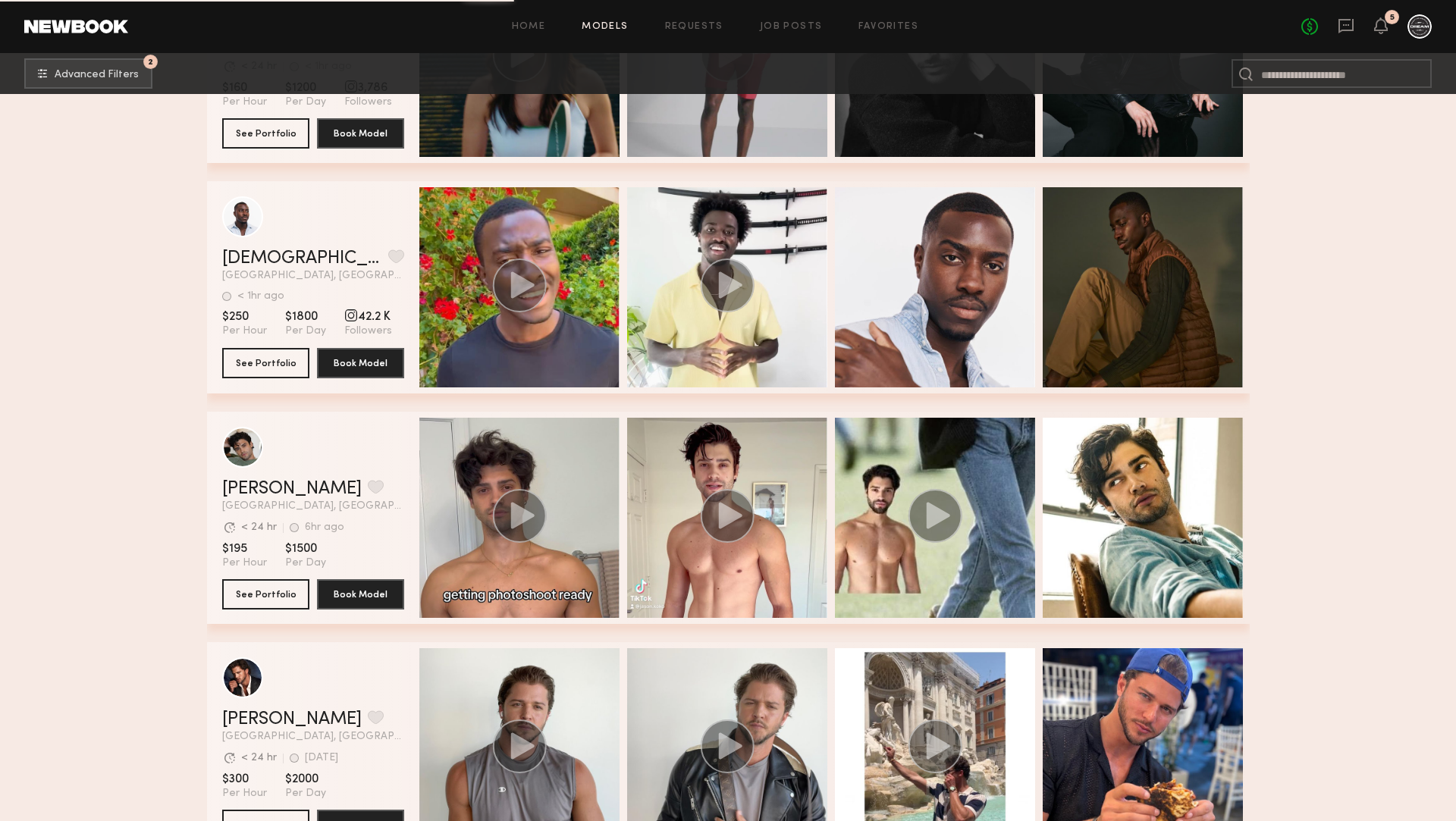
scroll to position [10541, 0]
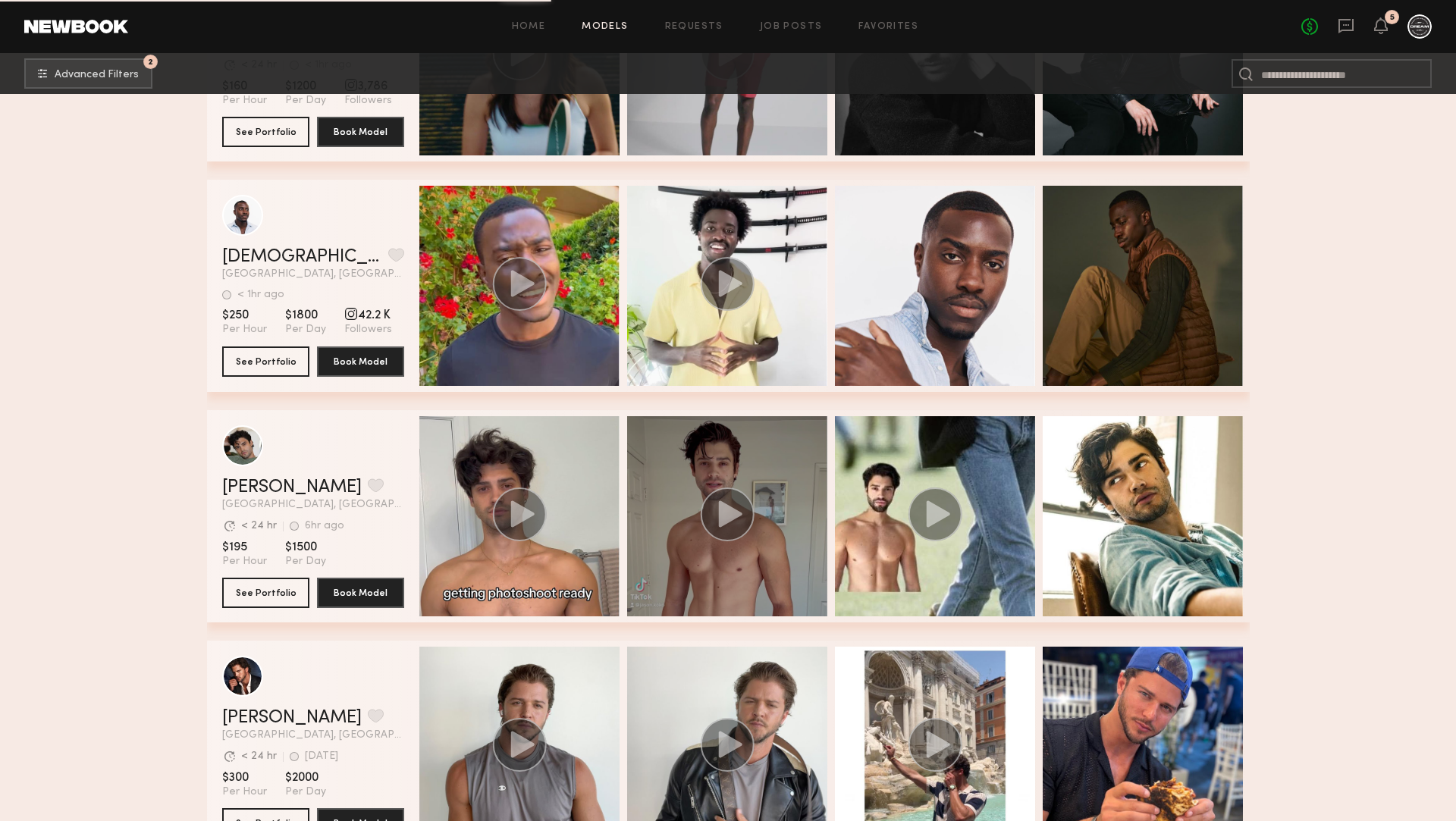
click at [734, 483] on div "grid" at bounding box center [726, 515] width 200 height 200
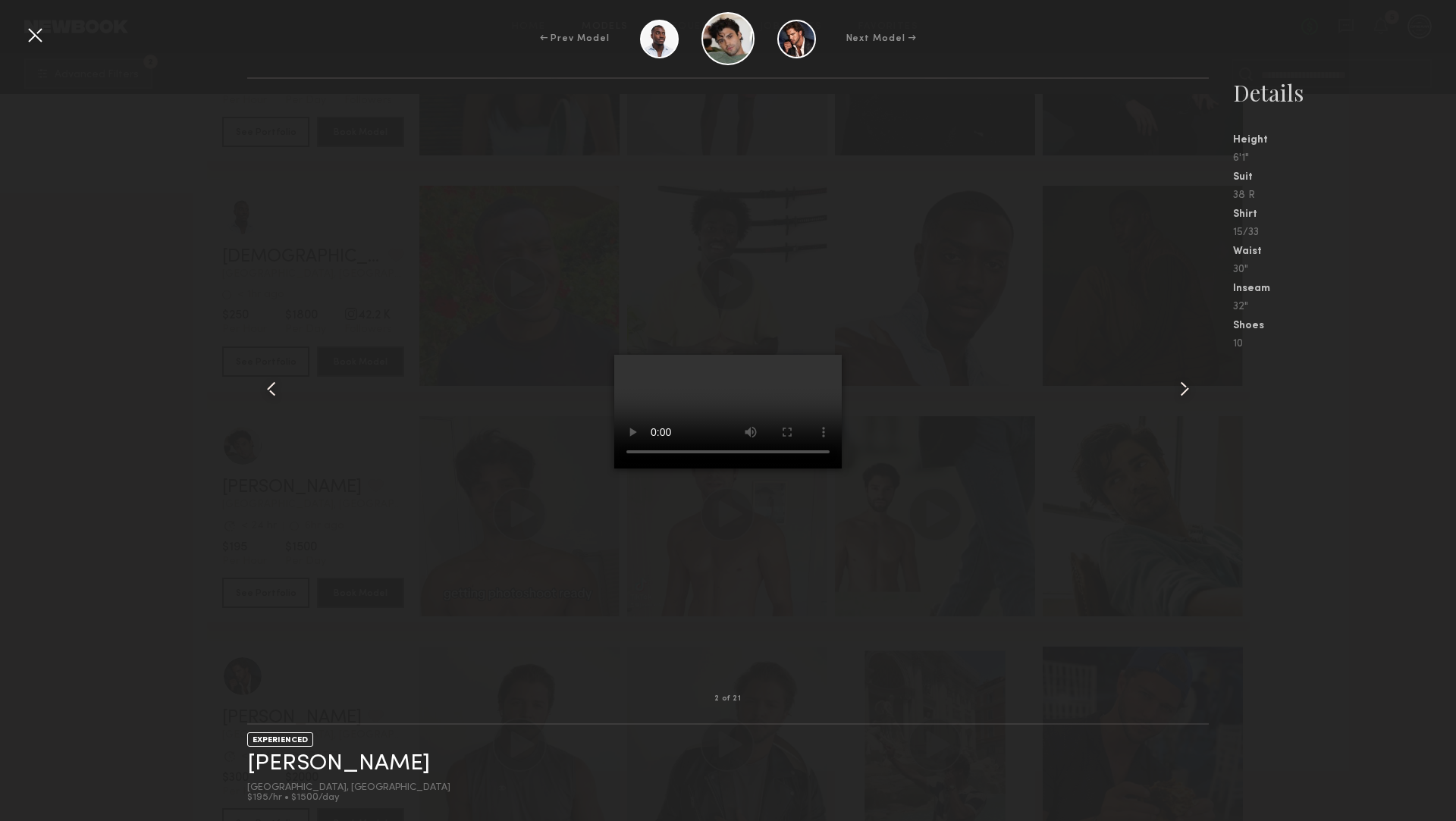
click at [1180, 382] on common-icon at bounding box center [1185, 389] width 24 height 24
click at [1181, 382] on common-icon at bounding box center [1185, 389] width 24 height 24
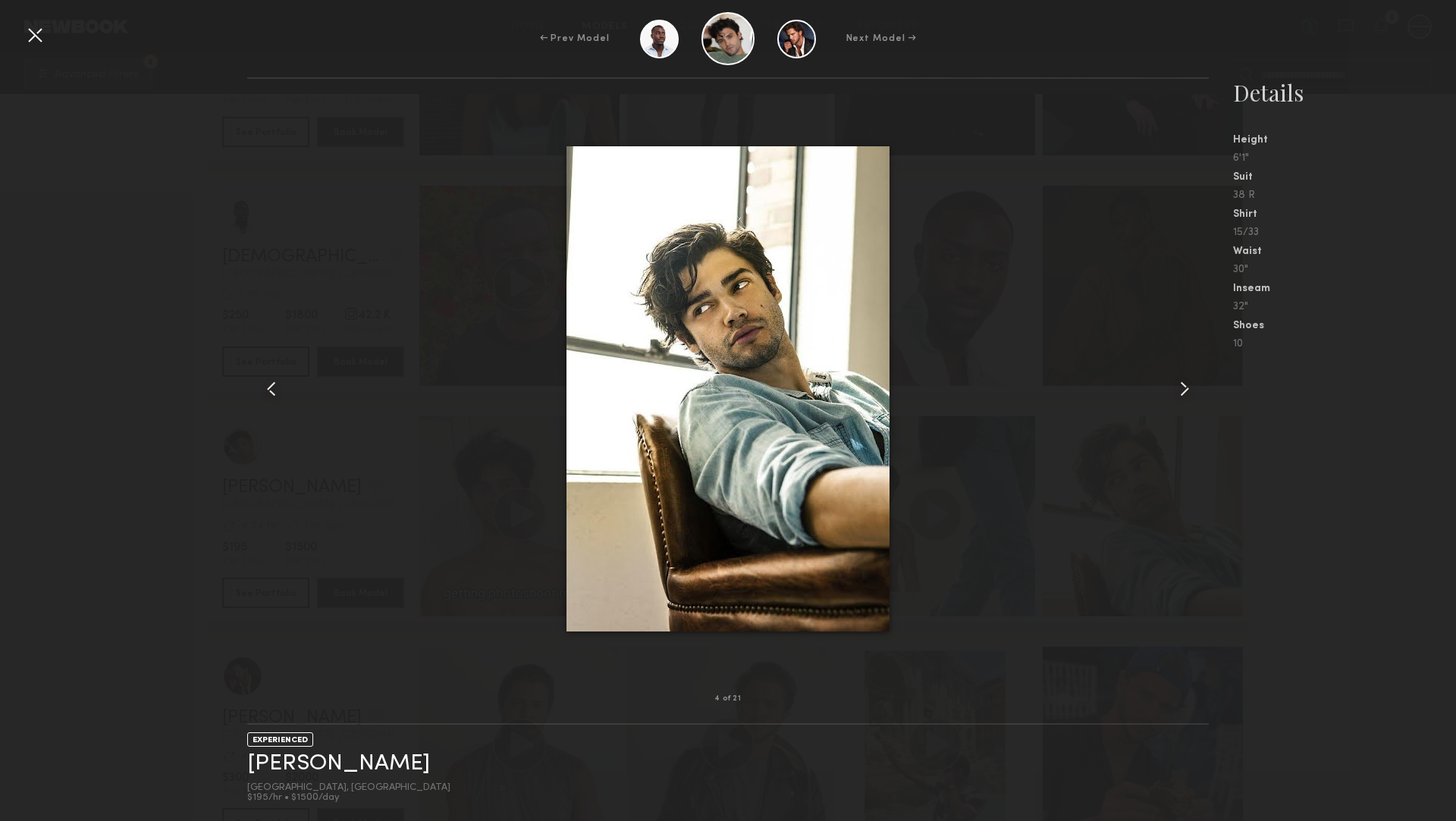
click at [1181, 382] on common-icon at bounding box center [1185, 389] width 24 height 24
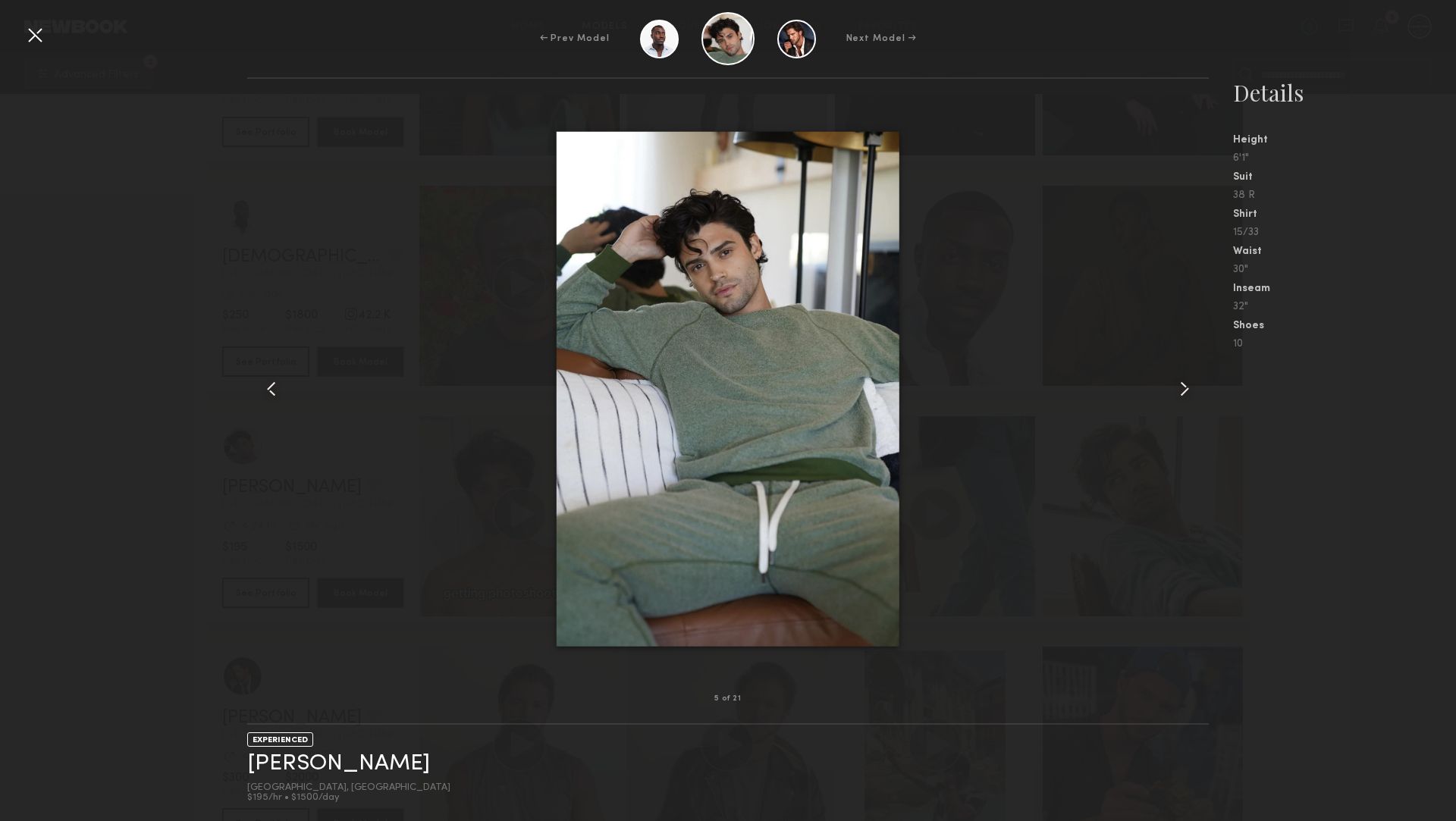
click at [1181, 382] on common-icon at bounding box center [1185, 389] width 24 height 24
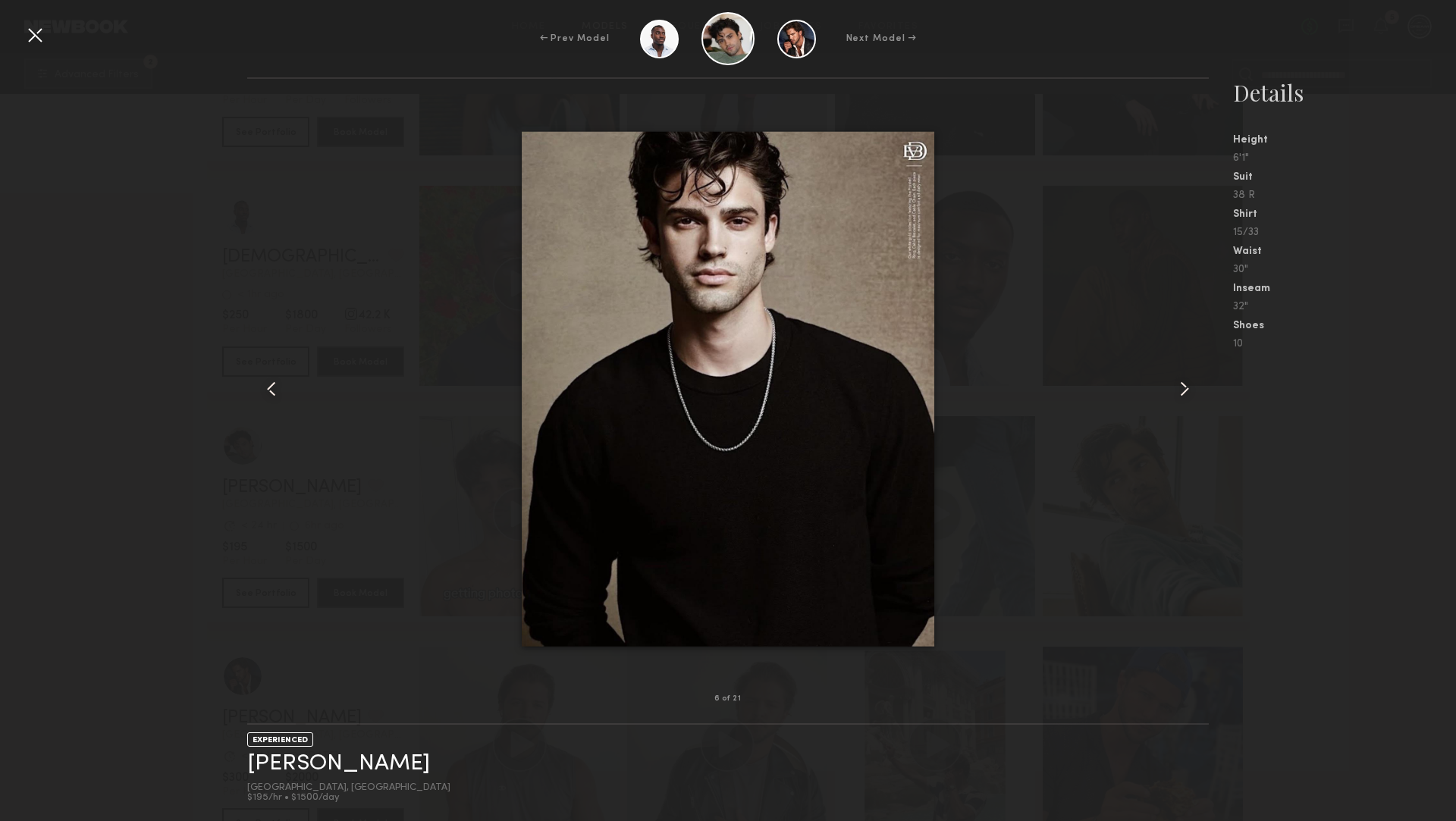
click at [1181, 382] on common-icon at bounding box center [1185, 389] width 24 height 24
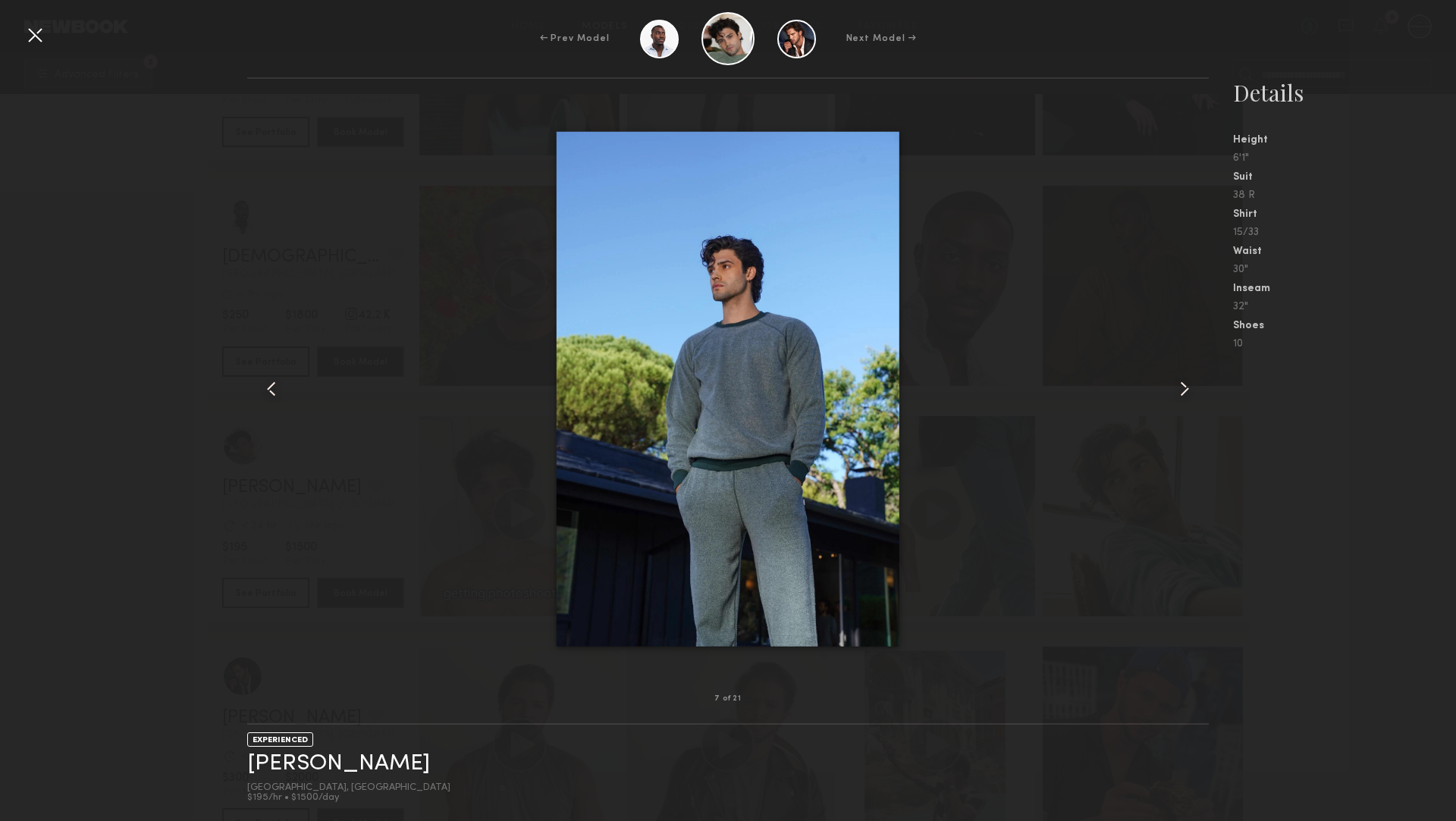
click at [1181, 382] on common-icon at bounding box center [1185, 389] width 24 height 24
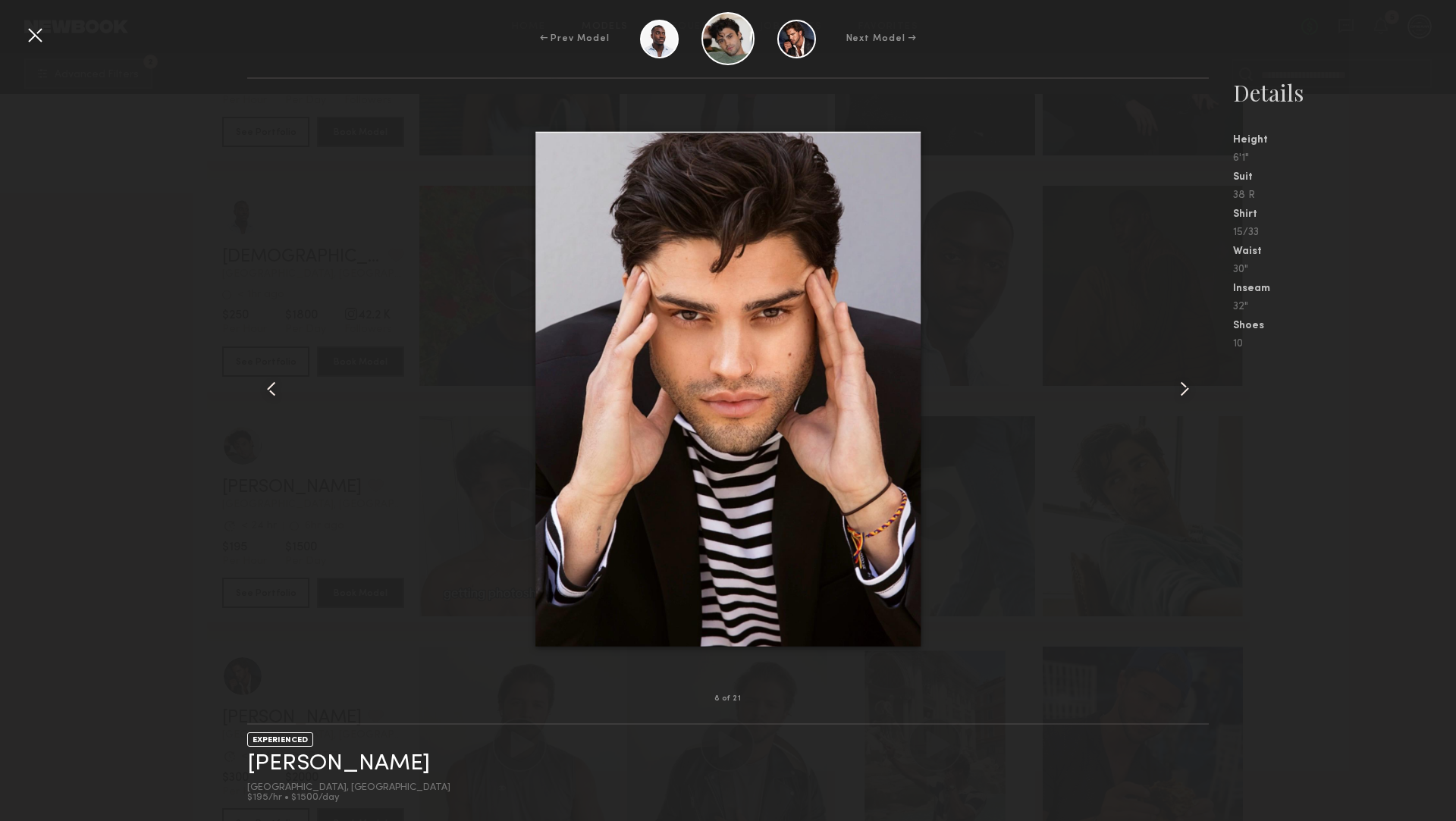
click at [1181, 382] on common-icon at bounding box center [1185, 389] width 24 height 24
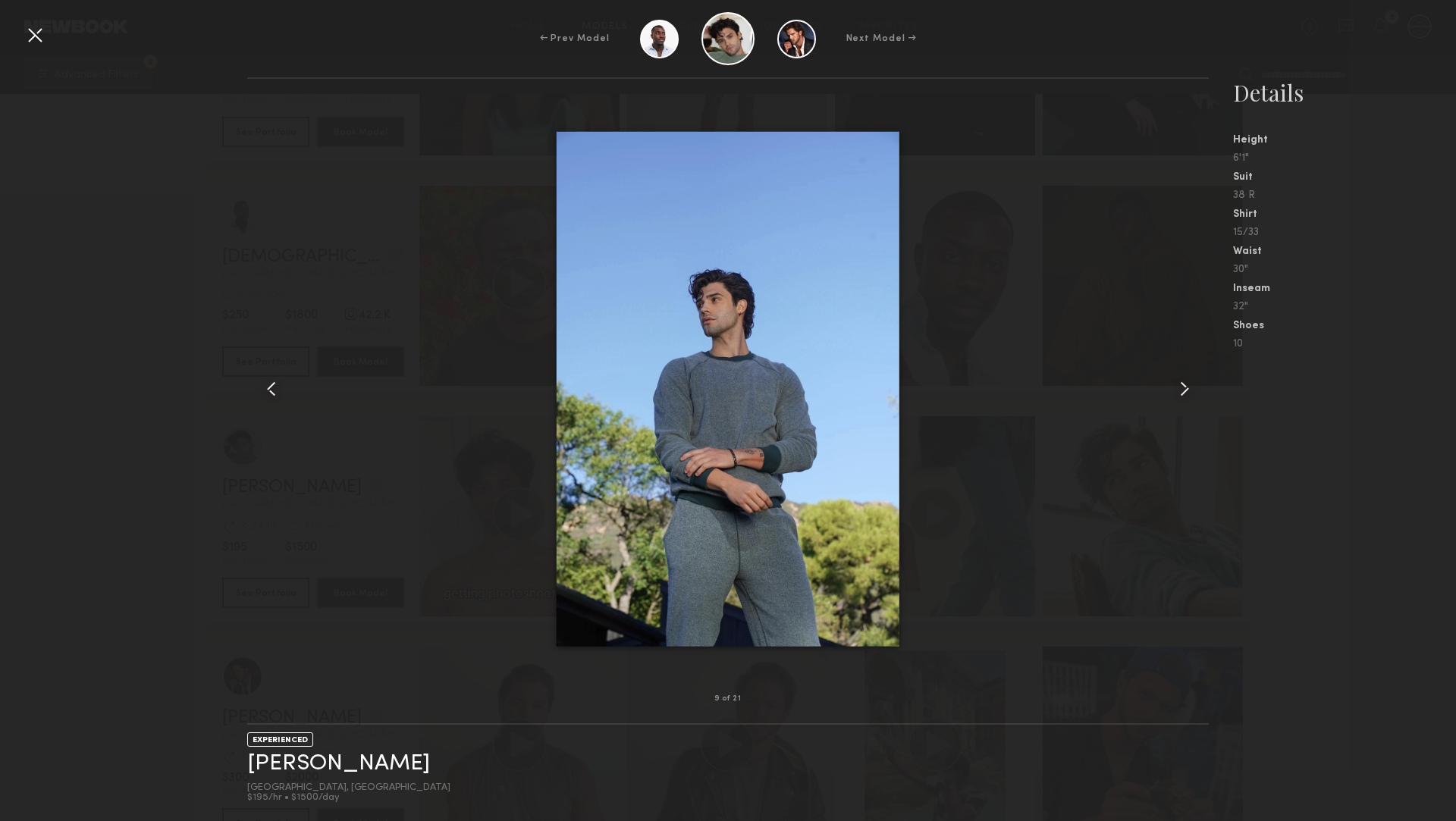
click at [1181, 382] on common-icon at bounding box center [1185, 389] width 24 height 24
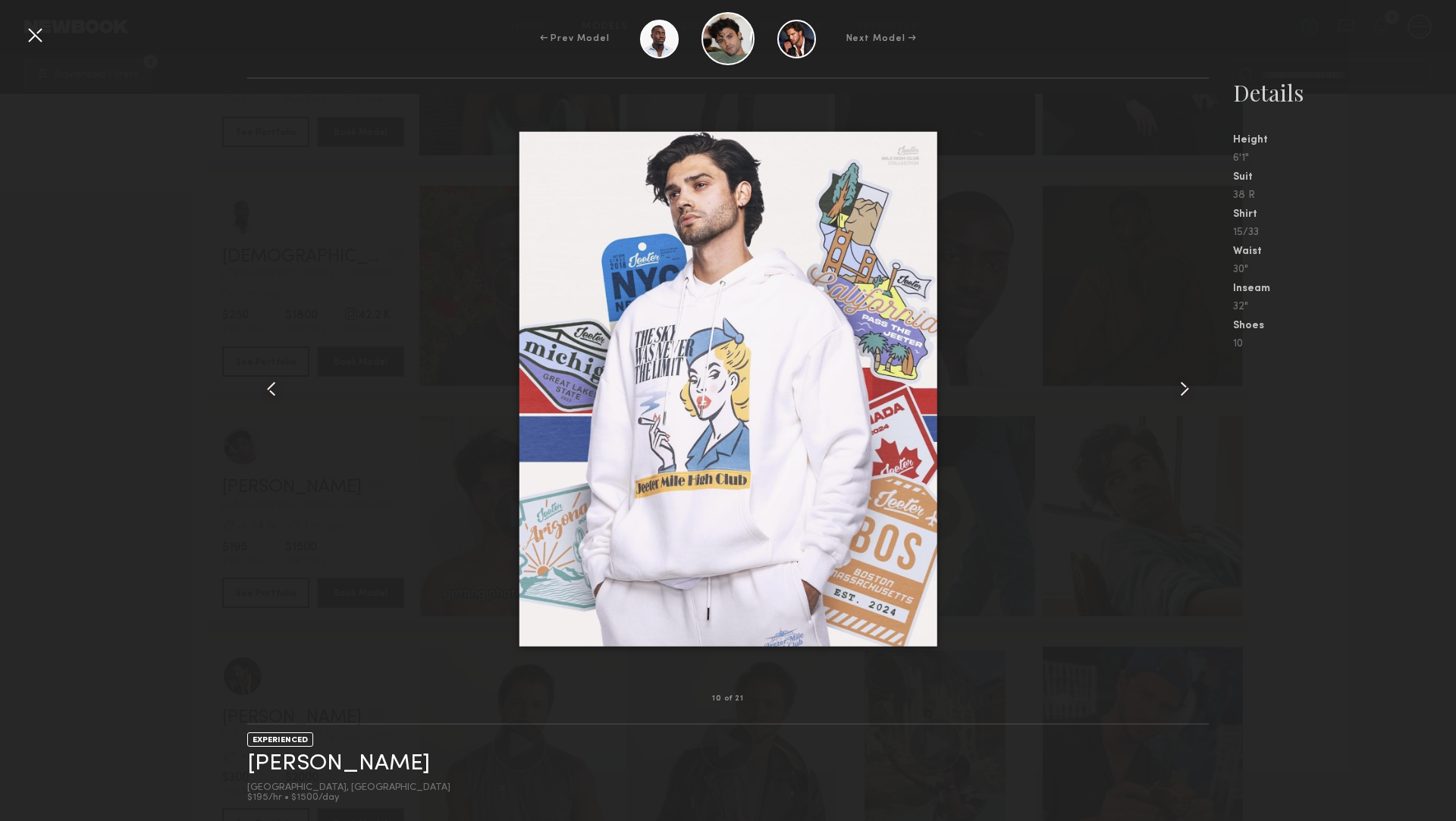
click at [1181, 382] on common-icon at bounding box center [1185, 389] width 24 height 24
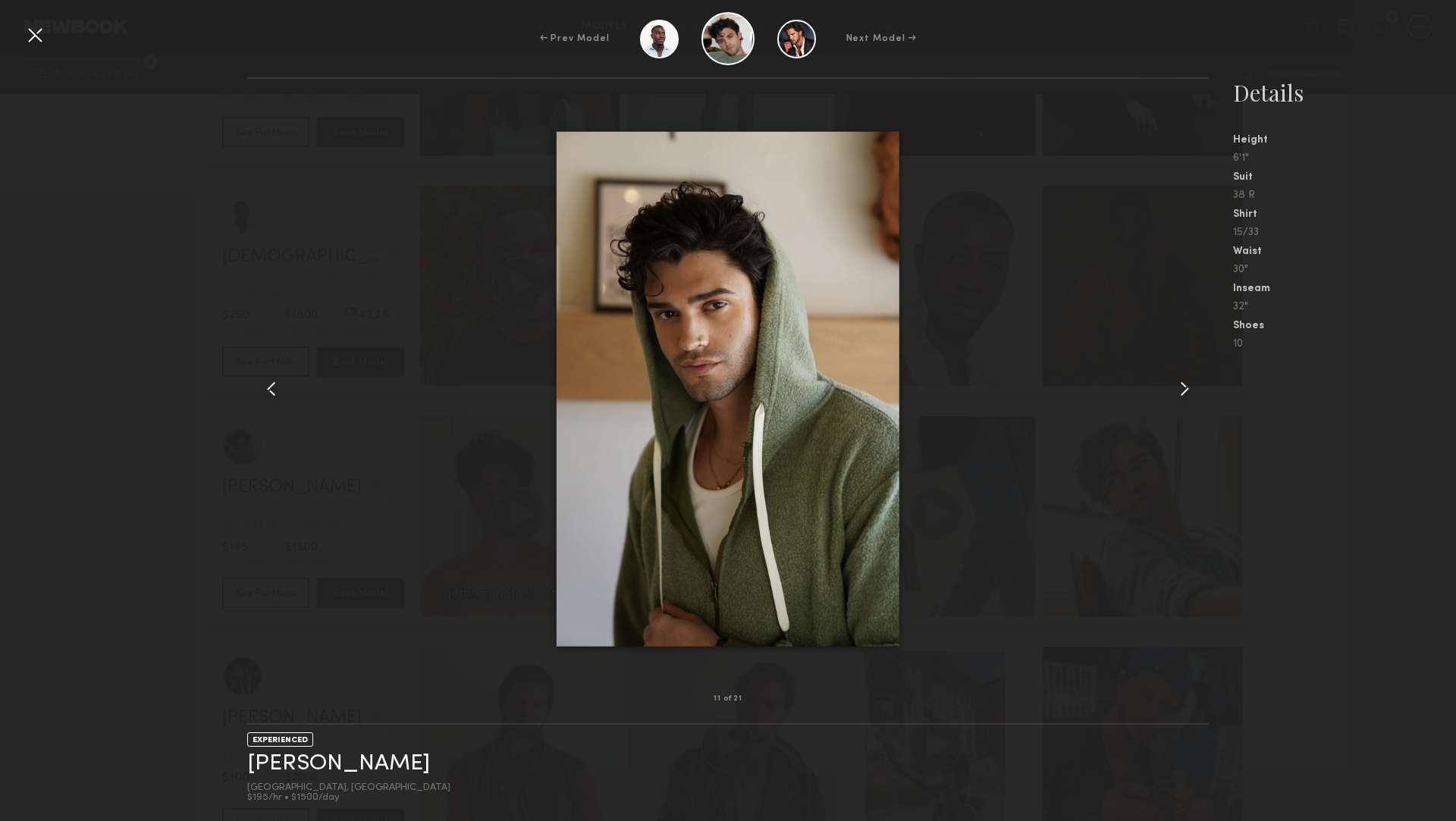
click at [1181, 382] on common-icon at bounding box center [1185, 389] width 24 height 24
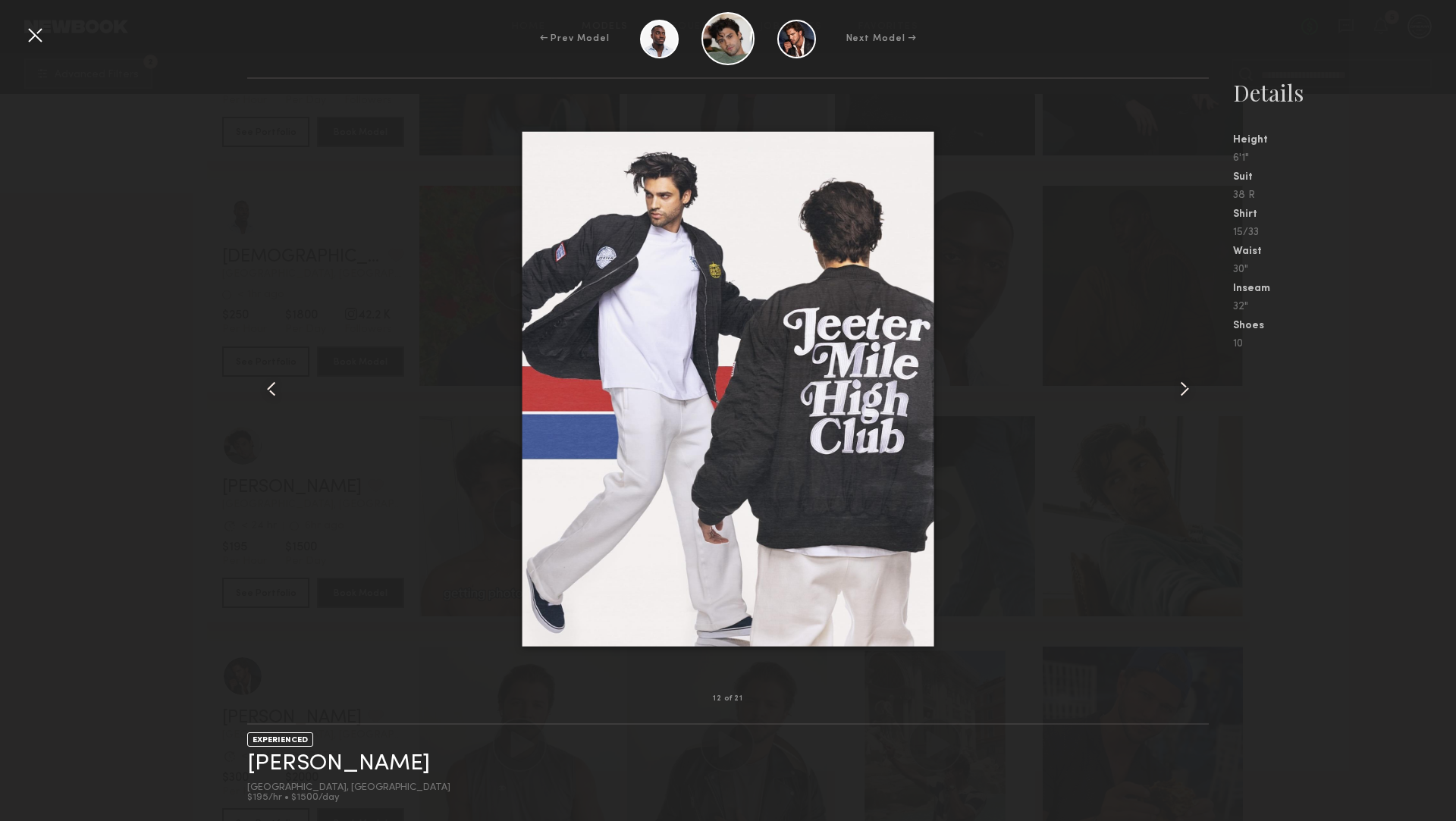
click at [1181, 382] on common-icon at bounding box center [1185, 389] width 24 height 24
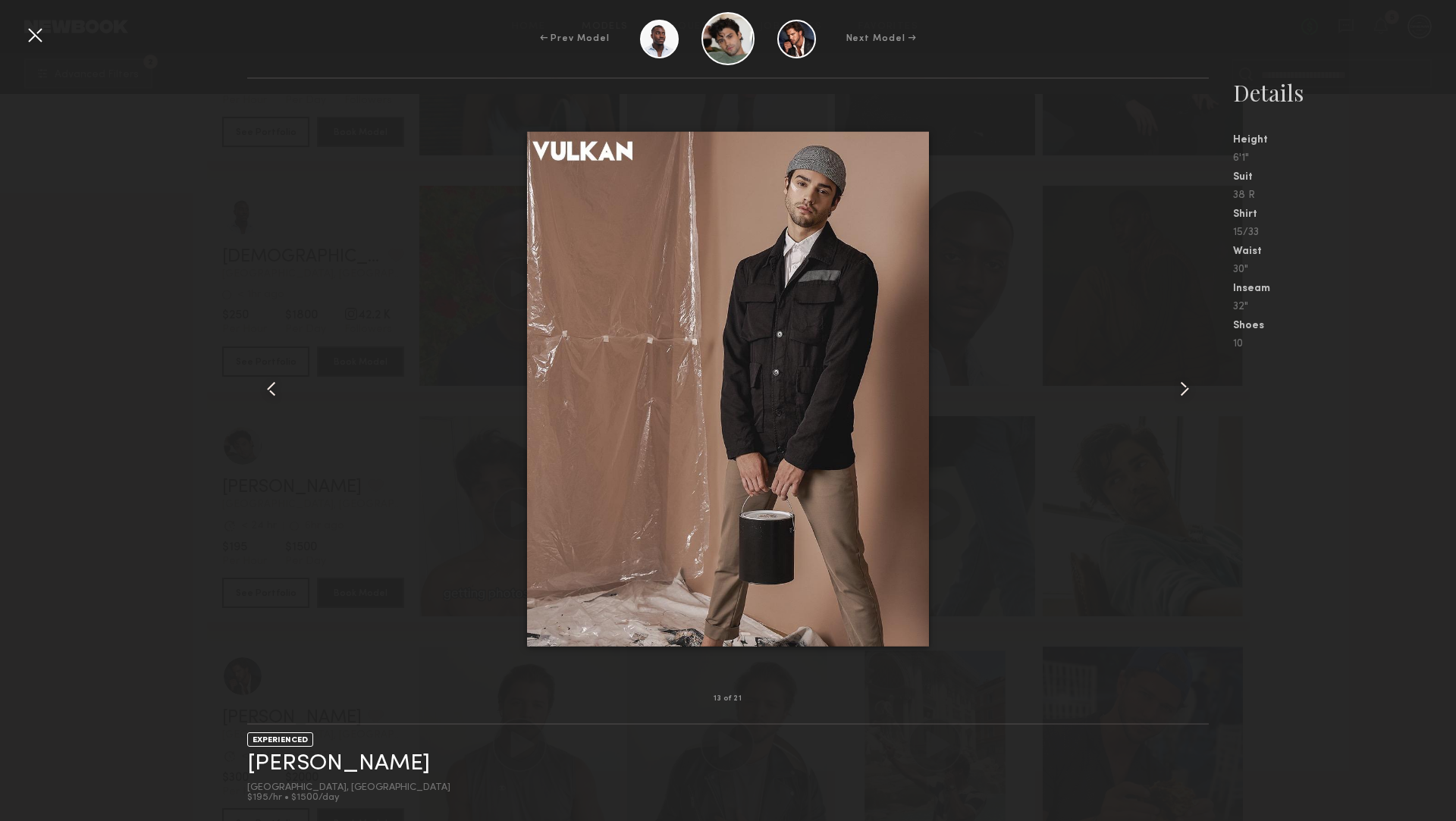
click at [1181, 382] on common-icon at bounding box center [1185, 389] width 24 height 24
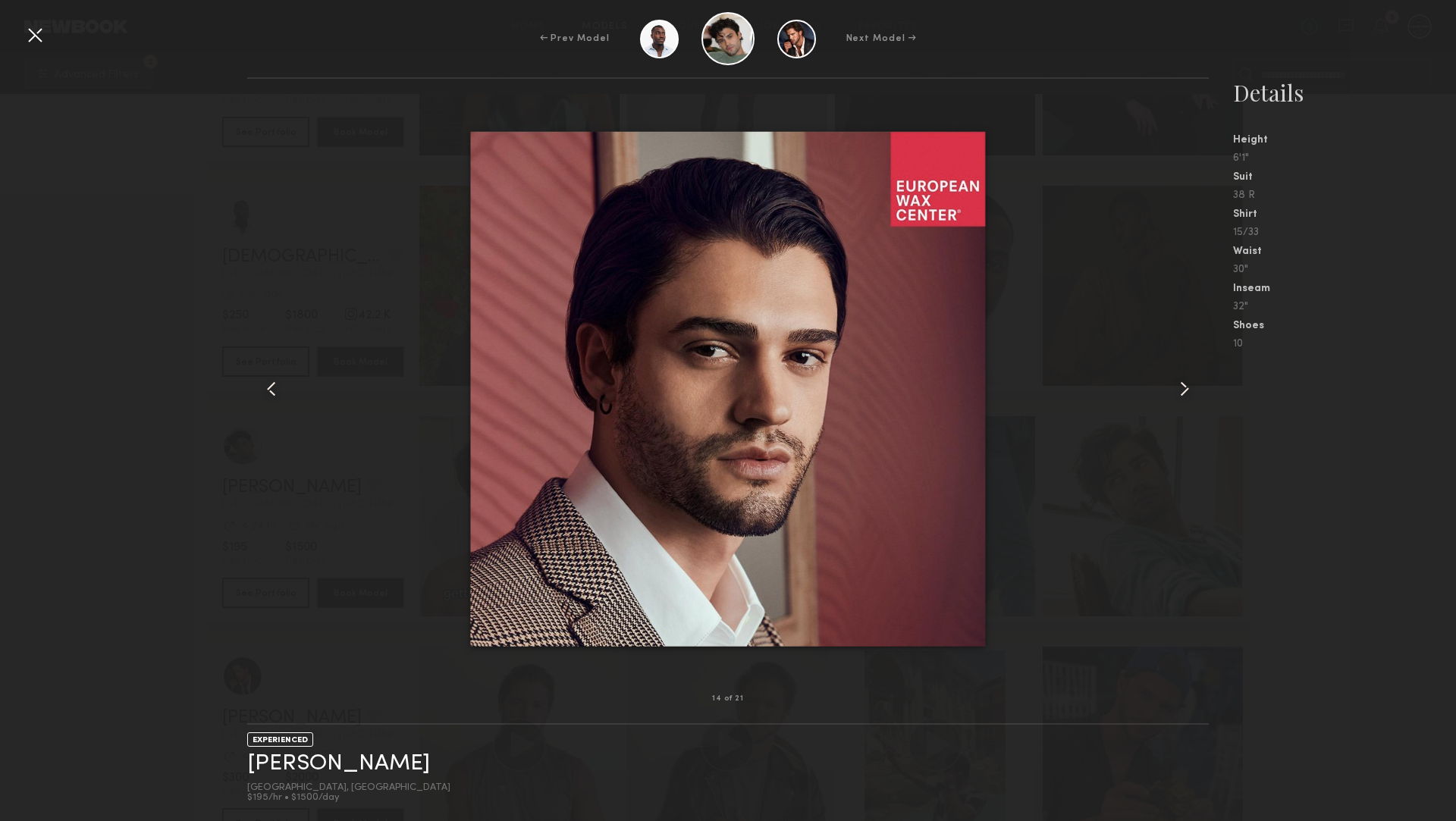
click at [1181, 382] on common-icon at bounding box center [1185, 389] width 24 height 24
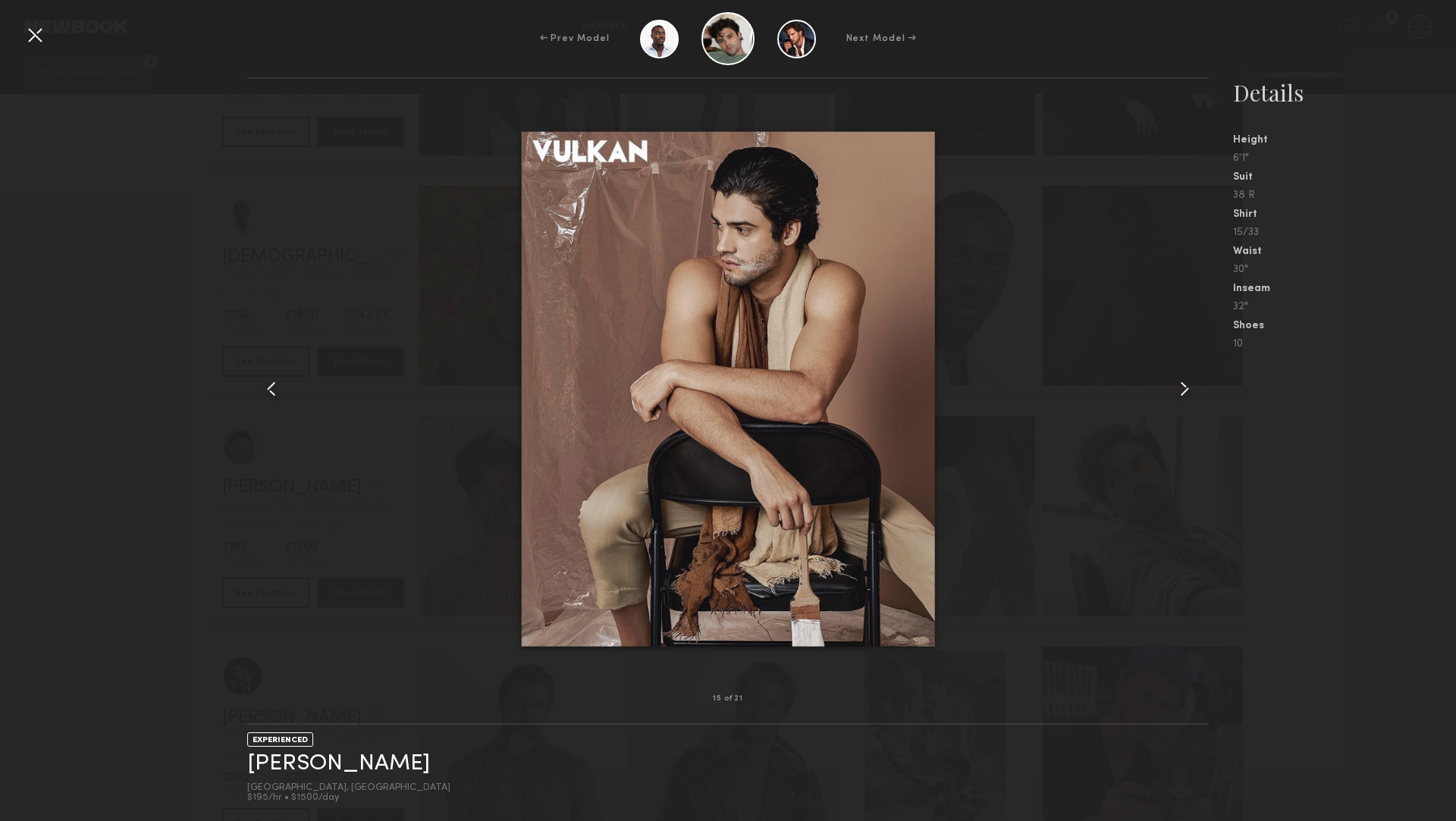
click at [1181, 382] on common-icon at bounding box center [1185, 389] width 24 height 24
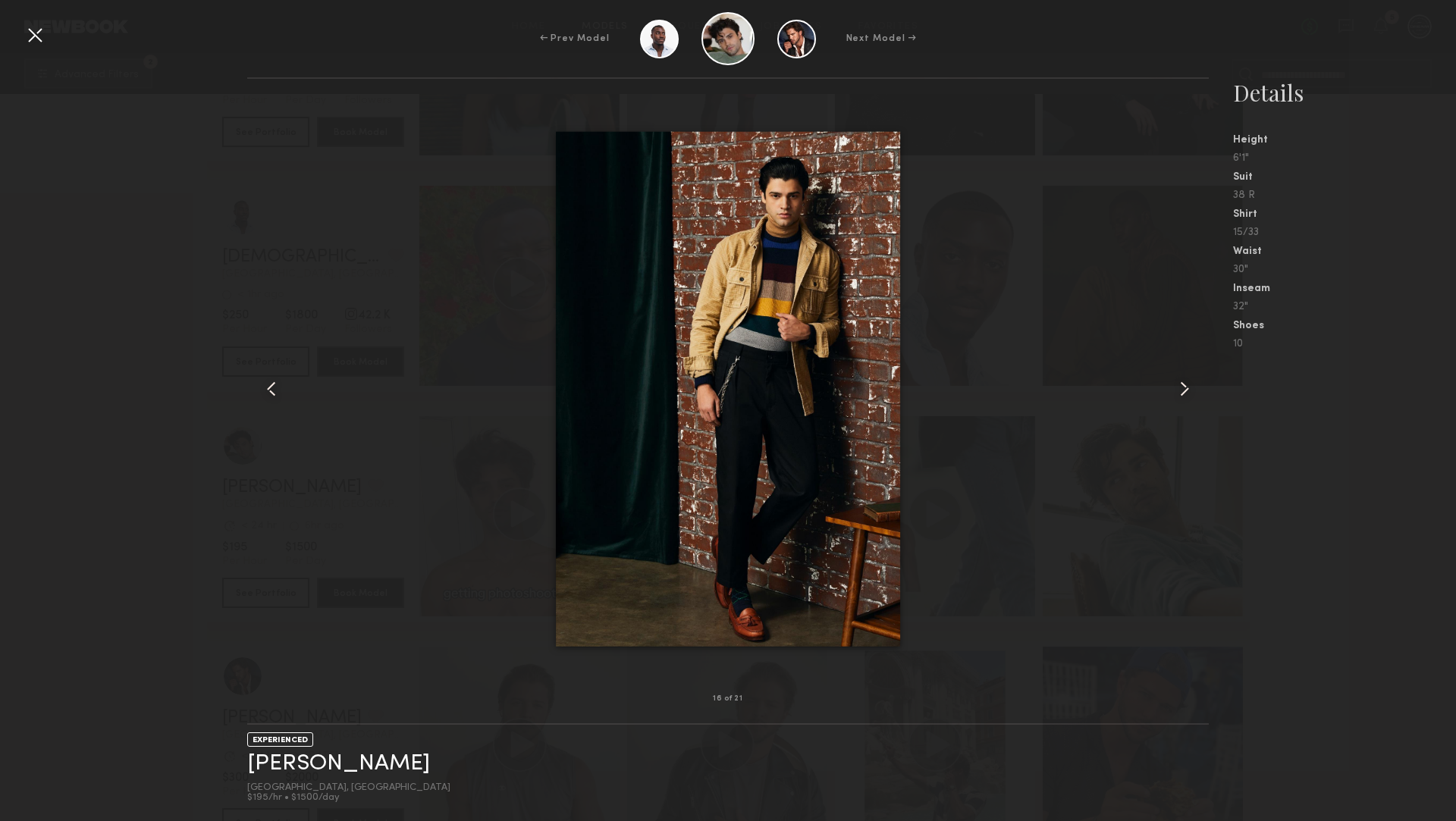
click at [1181, 382] on common-icon at bounding box center [1185, 389] width 24 height 24
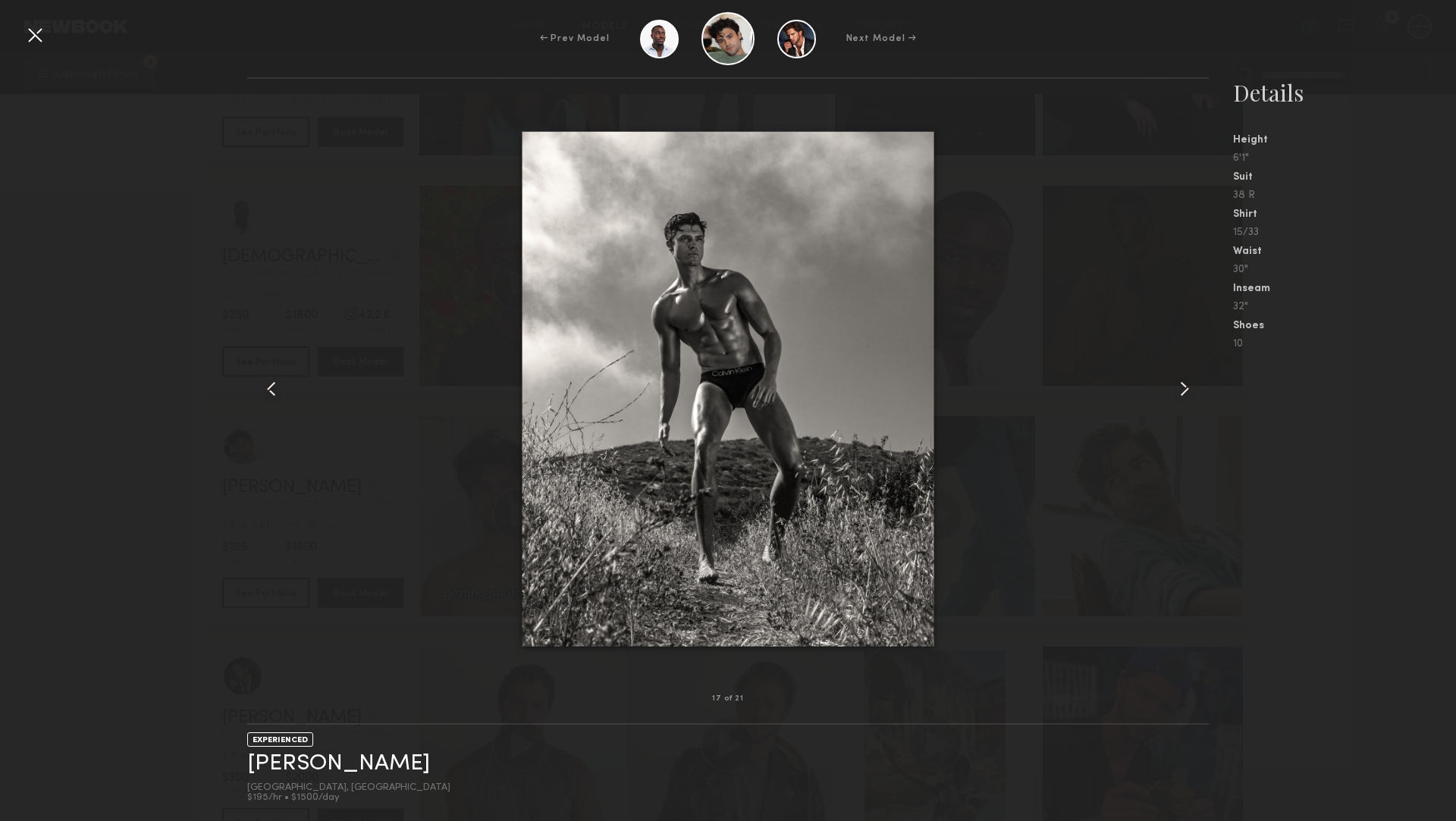
click at [1201, 379] on div at bounding box center [1189, 388] width 39 height 571
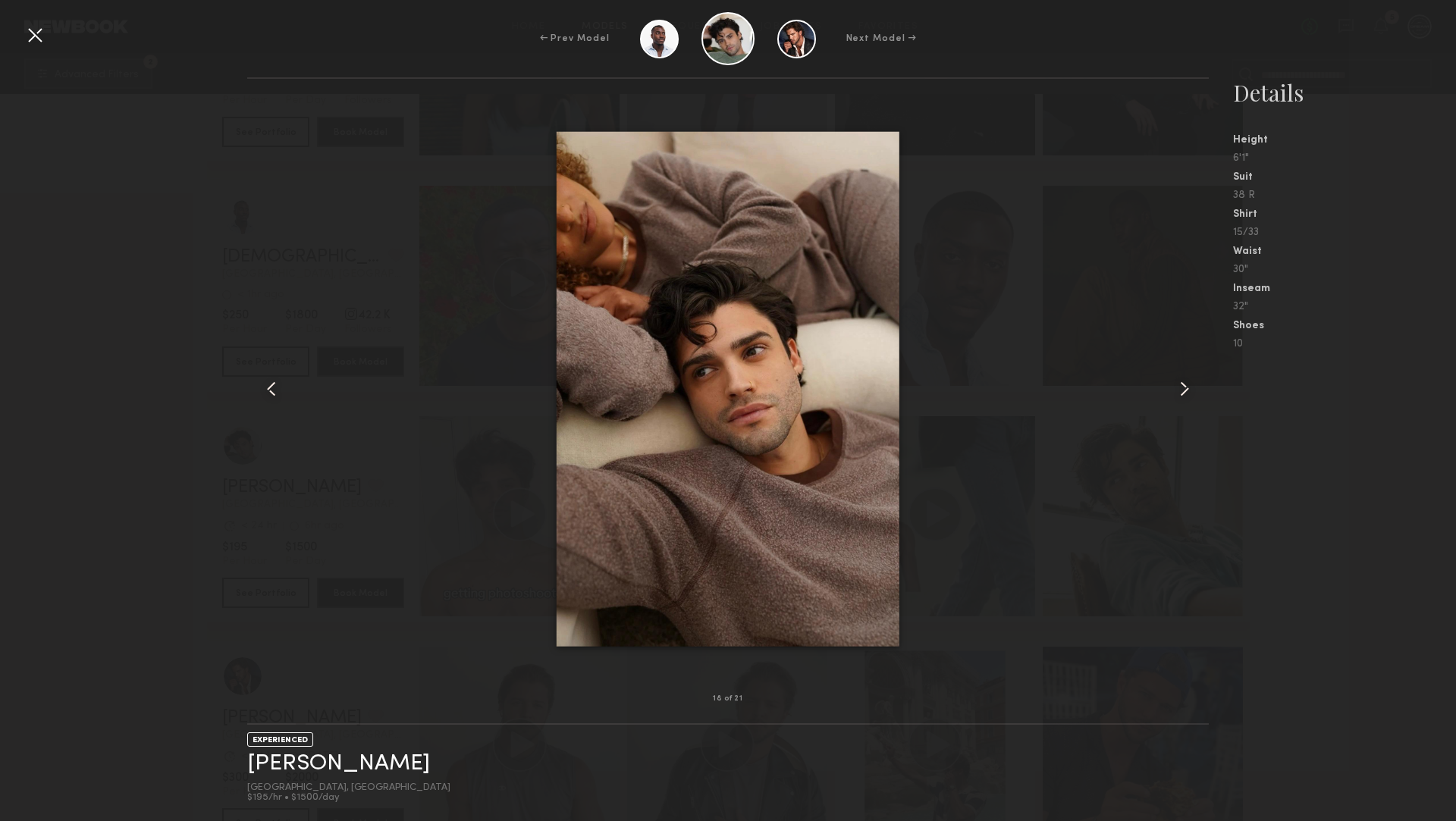
click at [1201, 379] on div at bounding box center [1189, 388] width 39 height 571
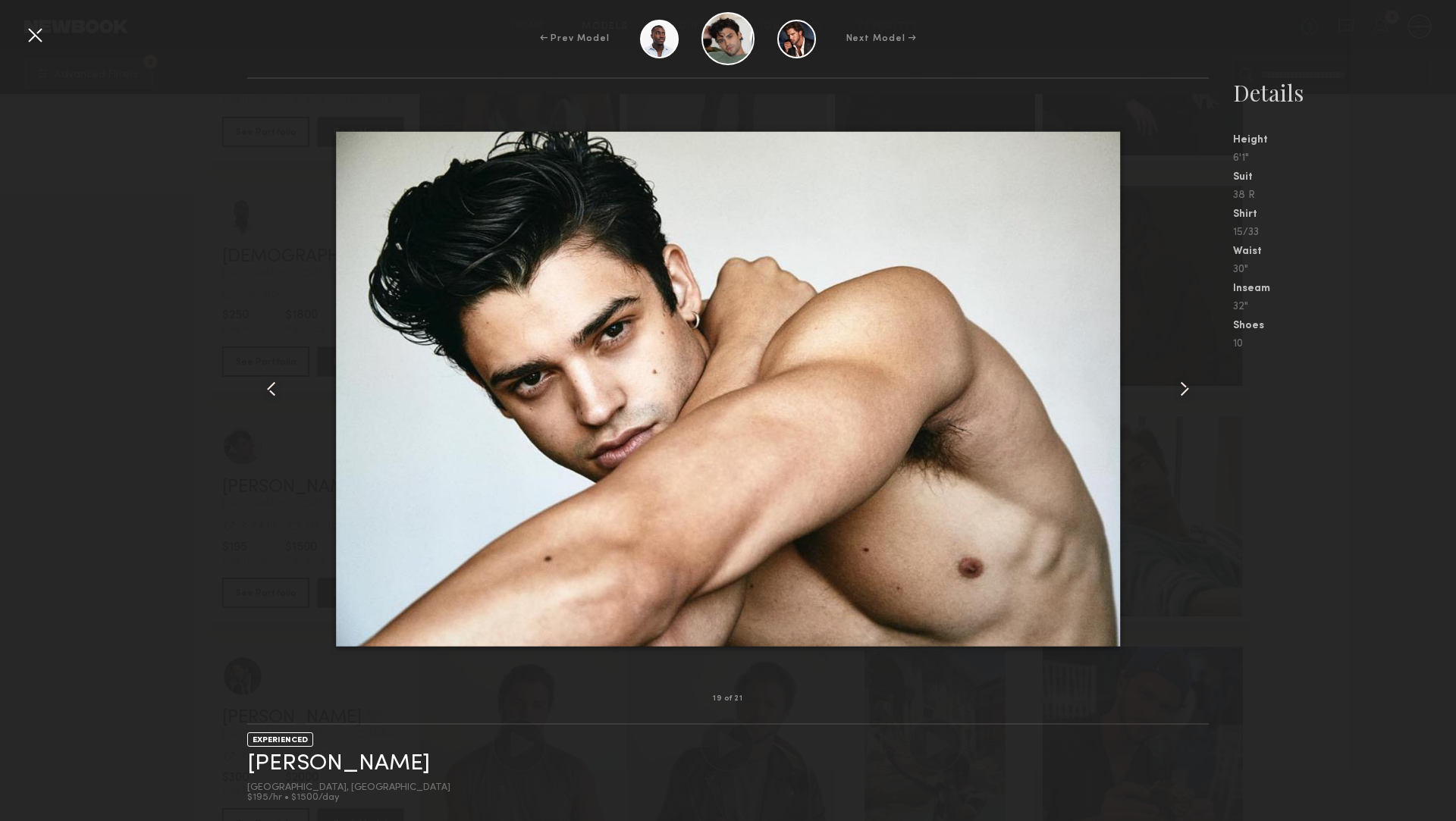
click at [1201, 379] on div at bounding box center [1189, 388] width 39 height 571
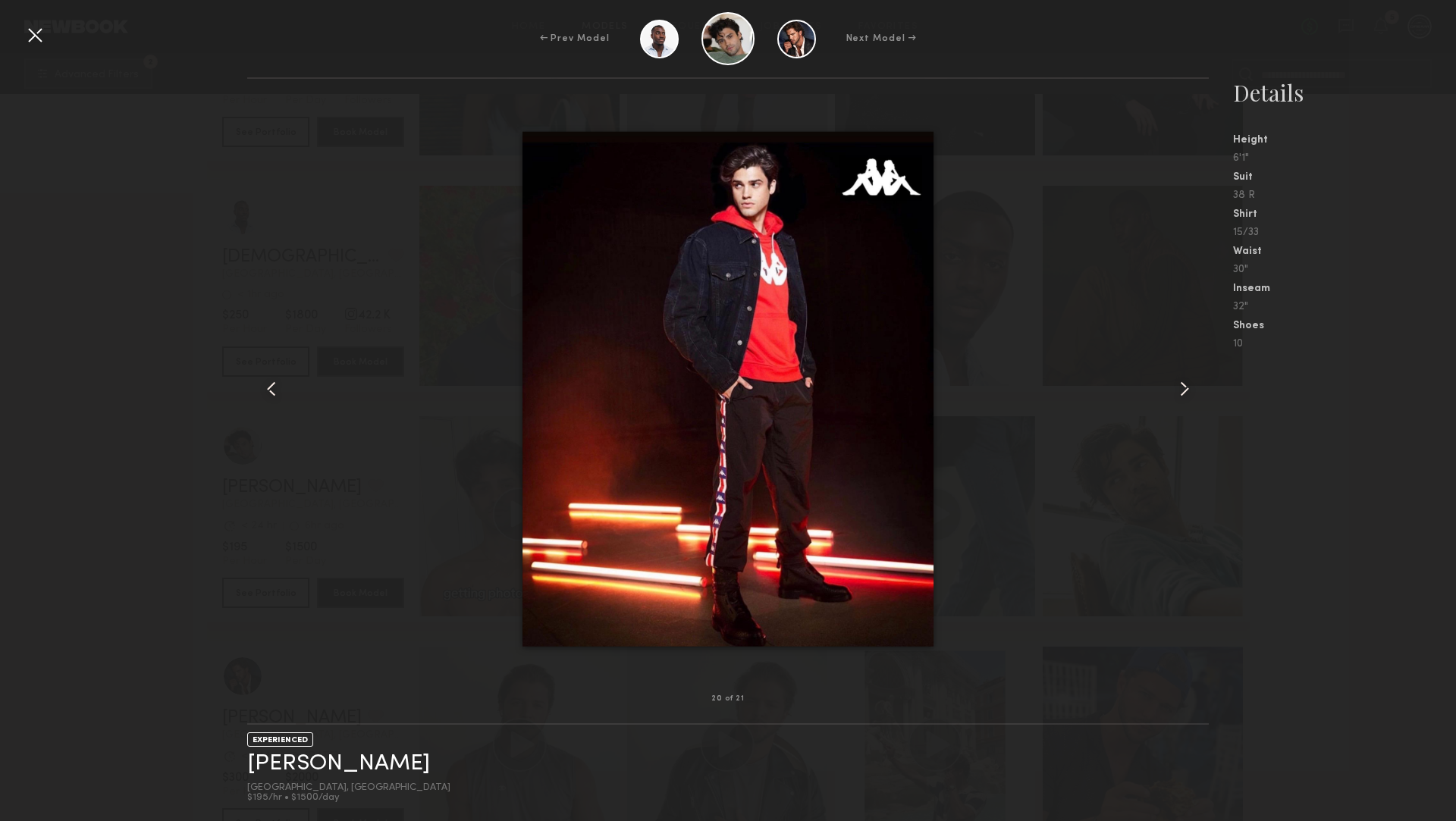
click at [1201, 379] on div at bounding box center [1189, 388] width 39 height 571
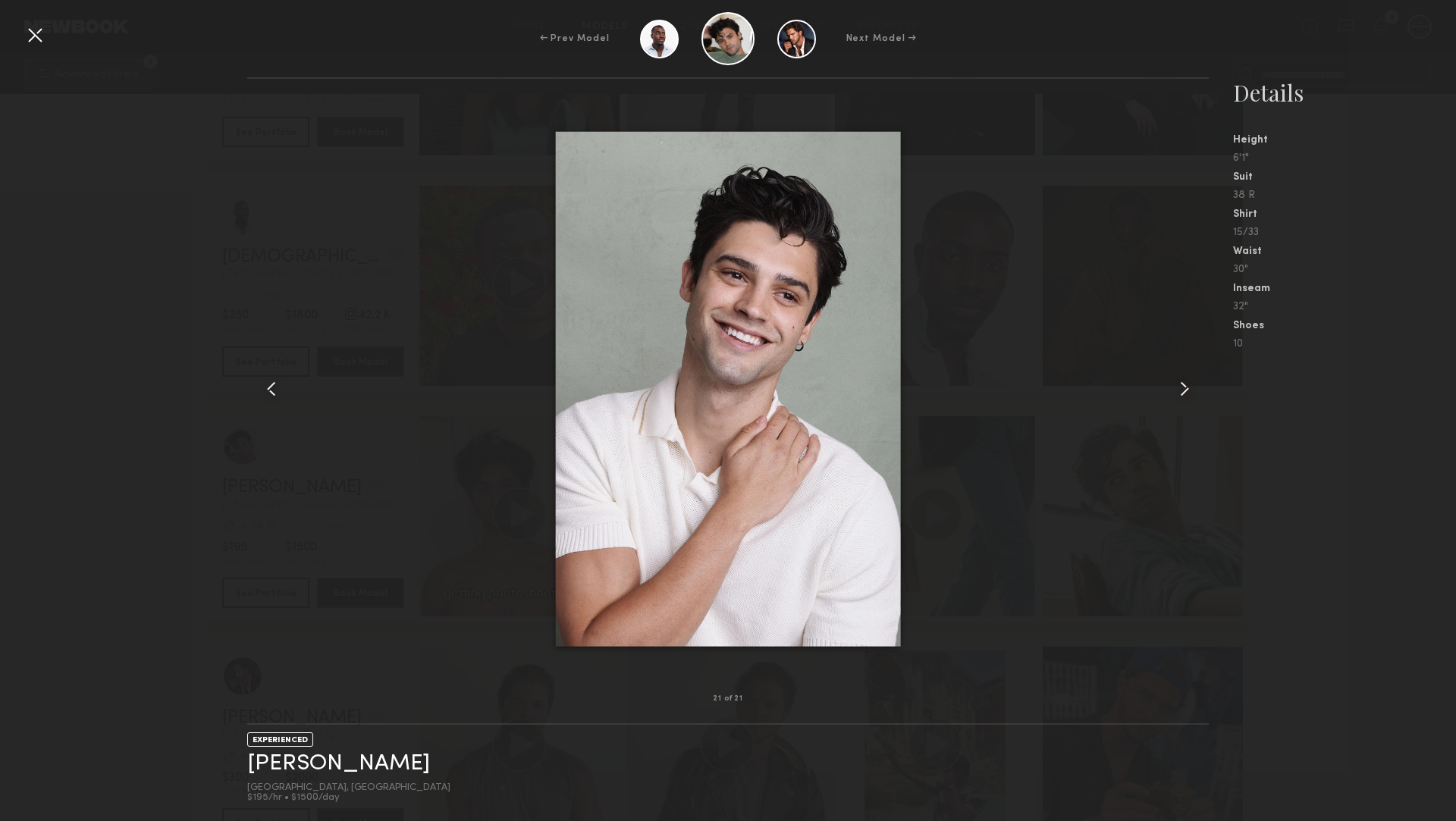
click at [13, 26] on div "← Prev Model Next Model →" at bounding box center [728, 38] width 1456 height 53
click at [21, 28] on div "← Prev Model Next Model →" at bounding box center [728, 38] width 1456 height 53
click at [42, 41] on div at bounding box center [35, 35] width 24 height 24
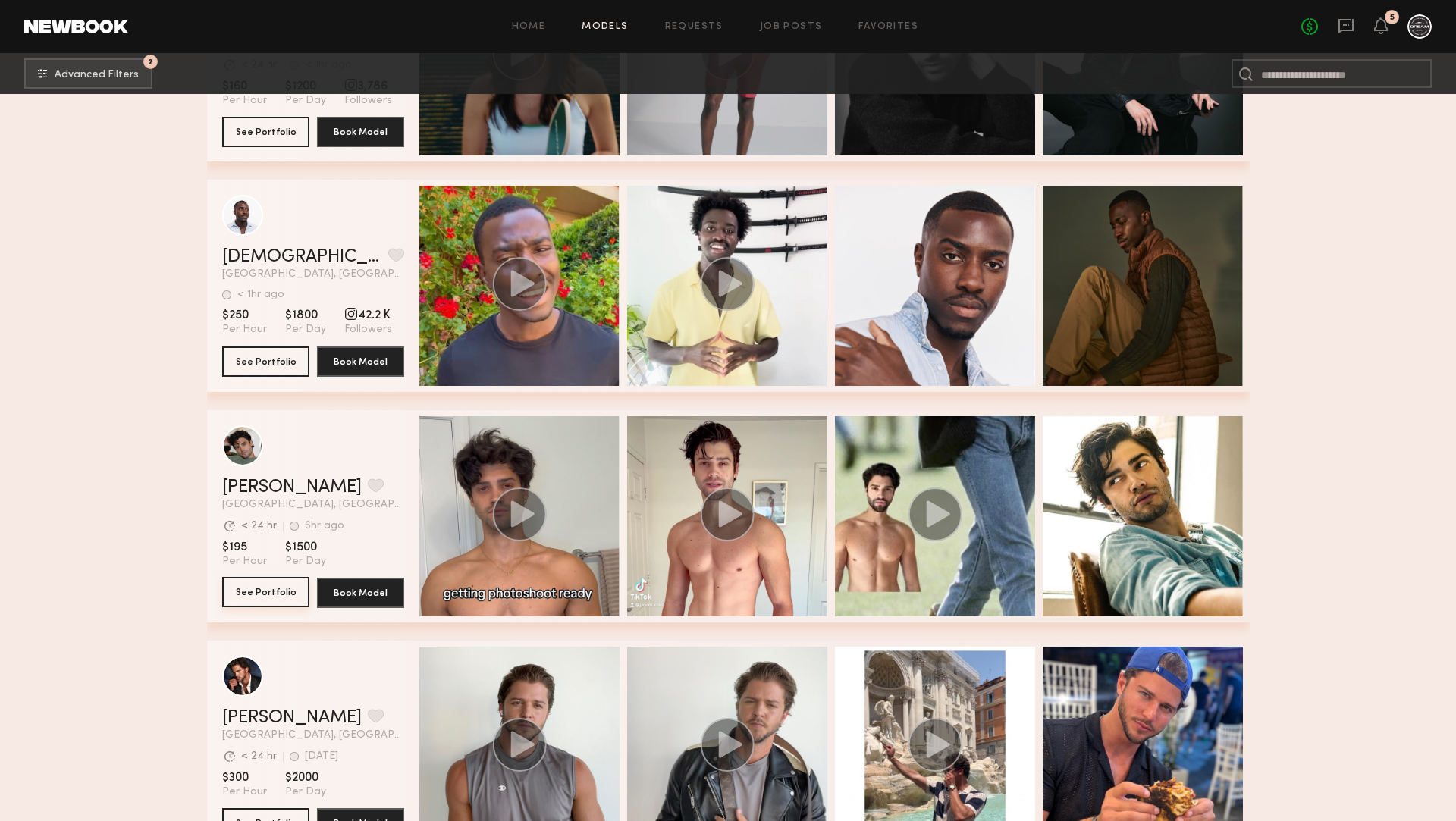
click at [268, 586] on button "See Portfolio" at bounding box center [265, 591] width 87 height 30
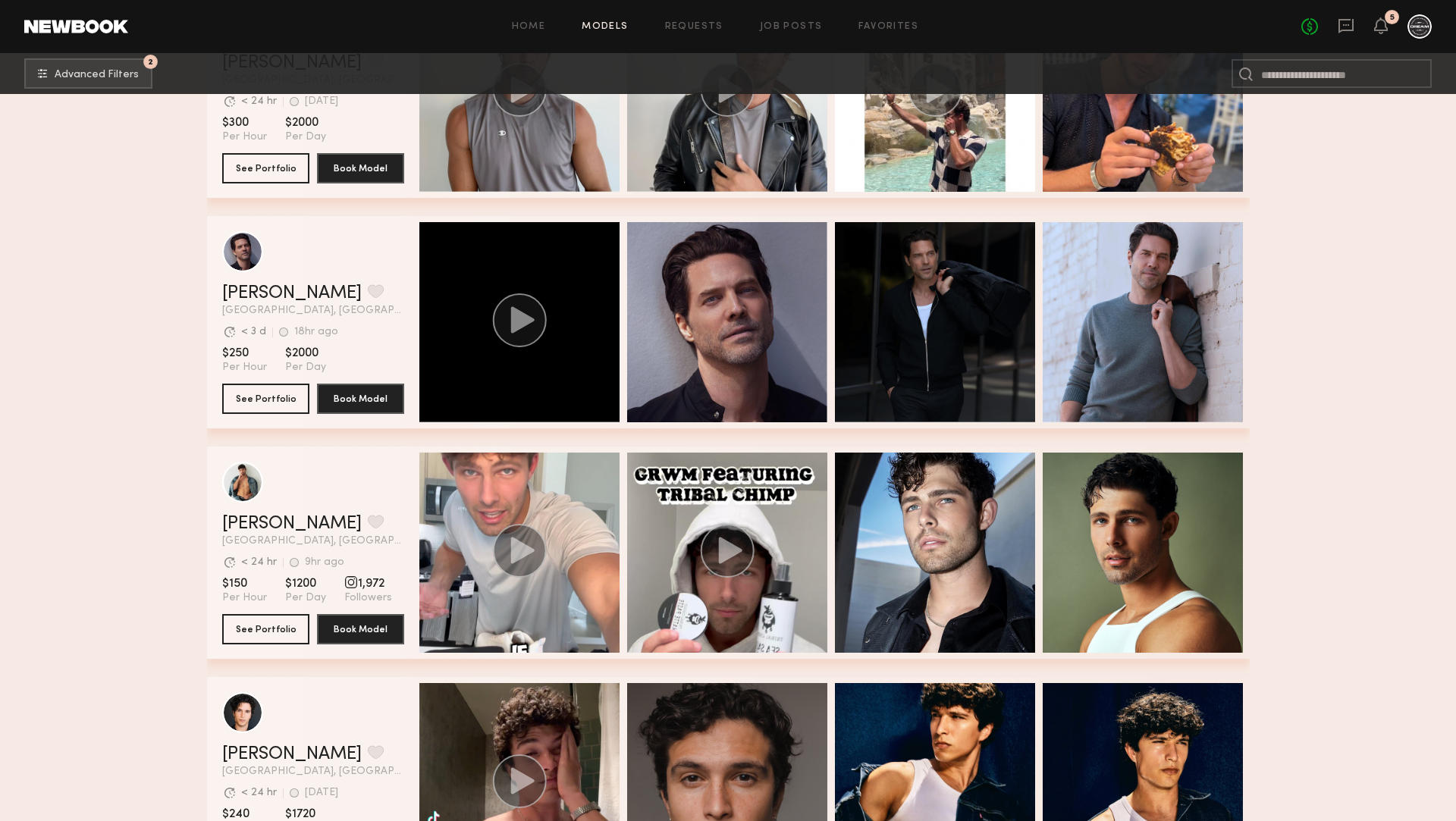
scroll to position [11356, 0]
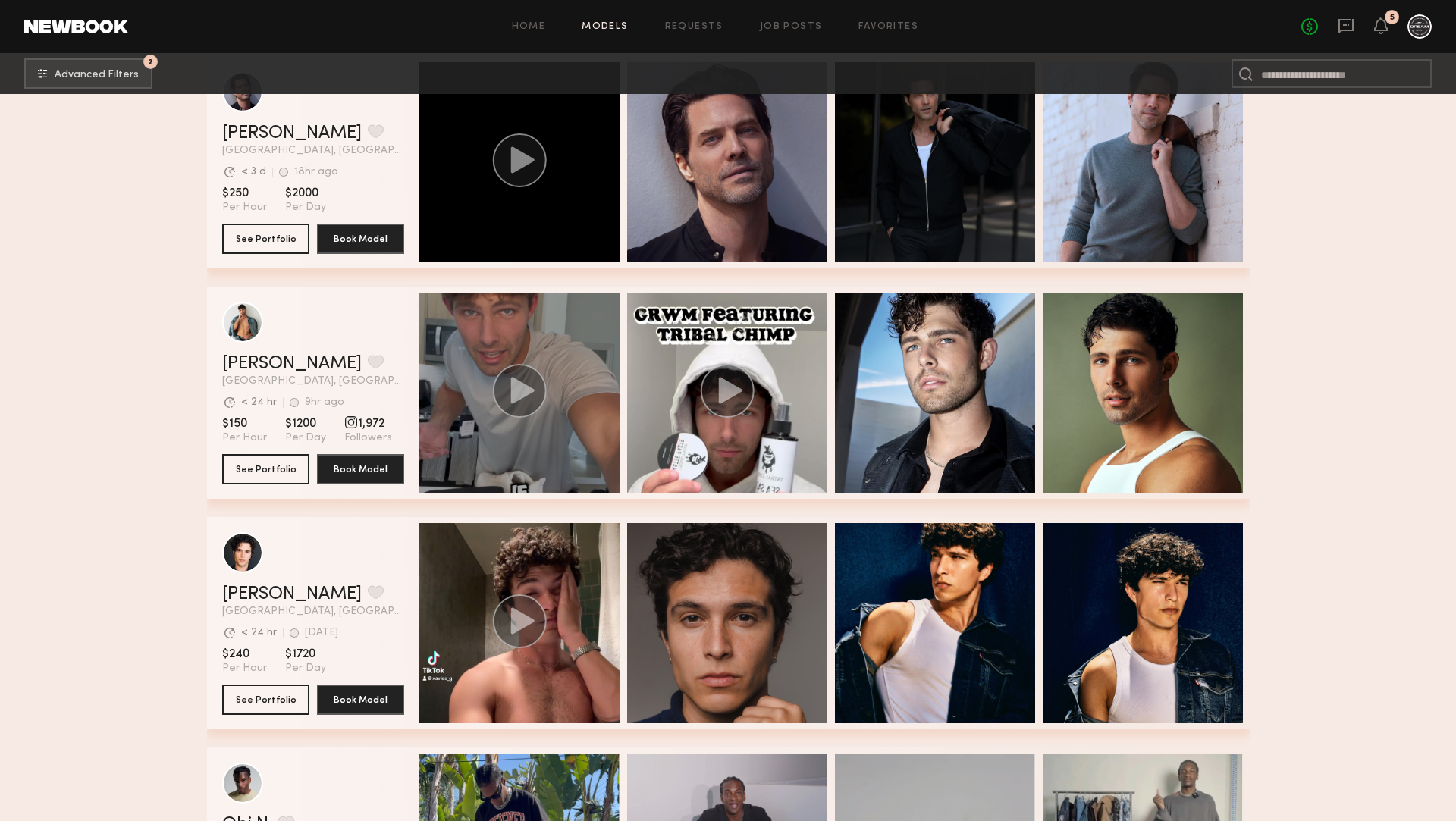
click at [579, 354] on div "grid" at bounding box center [519, 391] width 200 height 200
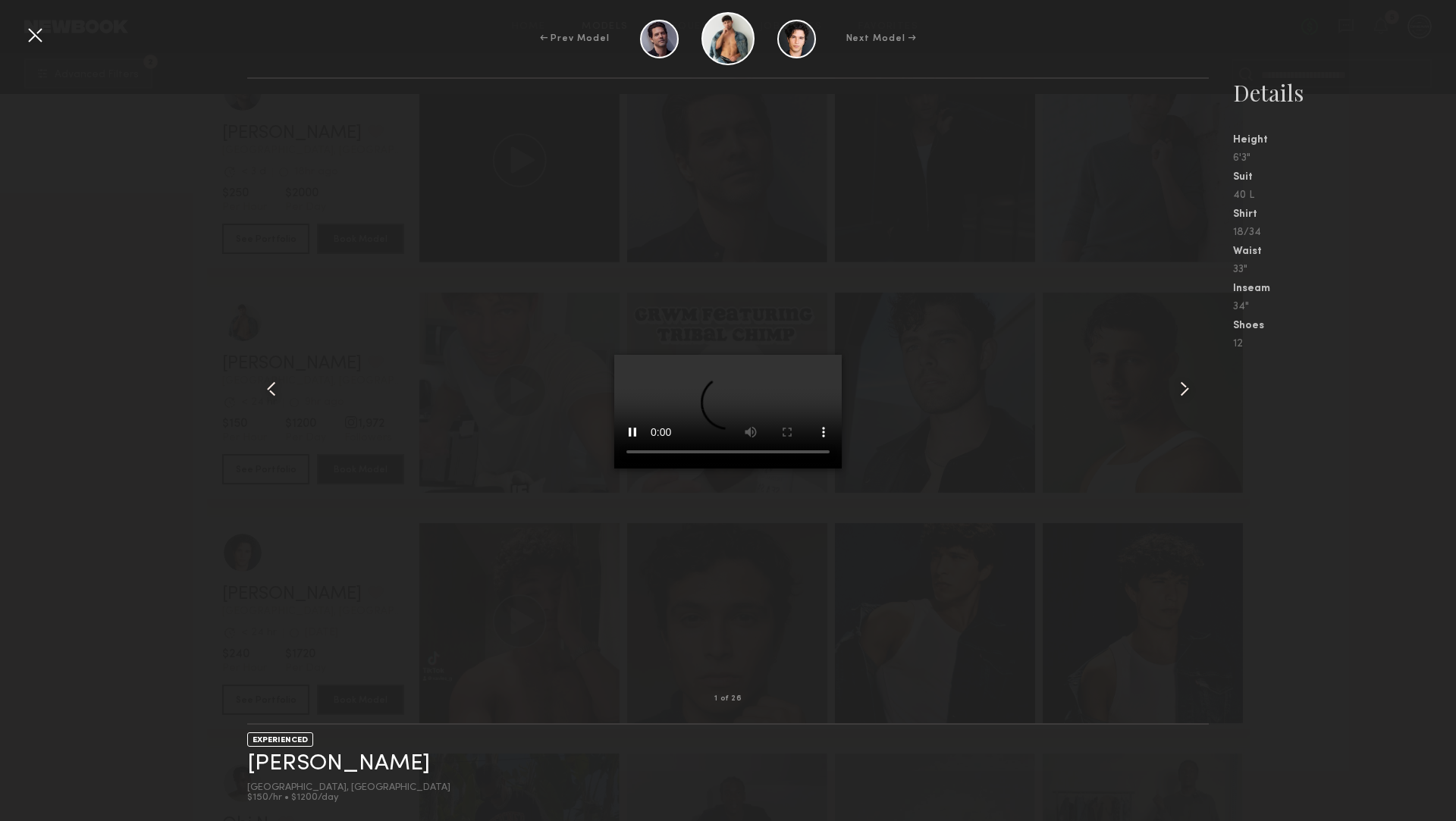
click at [1182, 391] on common-icon at bounding box center [1185, 389] width 24 height 24
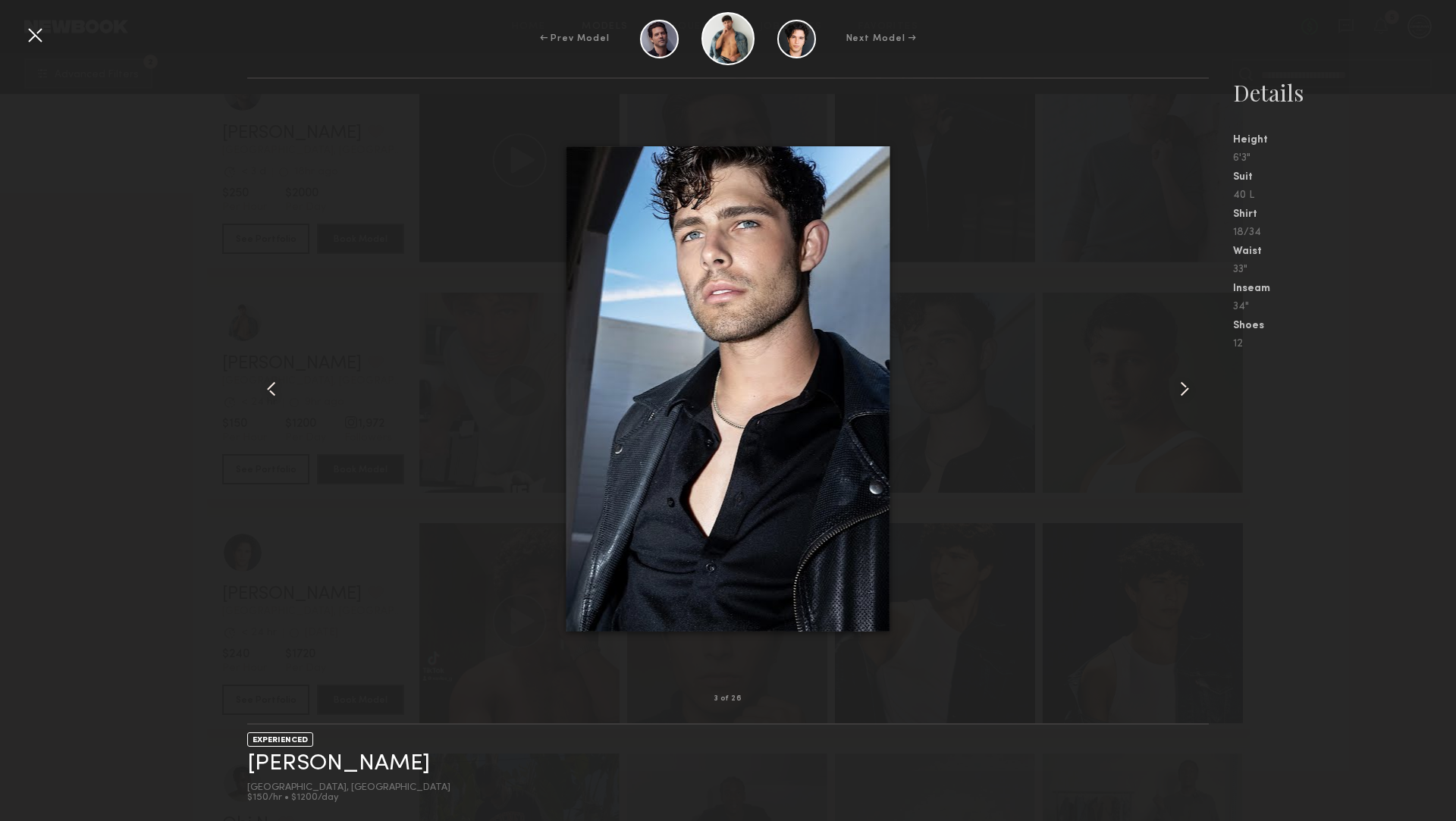
click at [37, 32] on div at bounding box center [35, 35] width 24 height 24
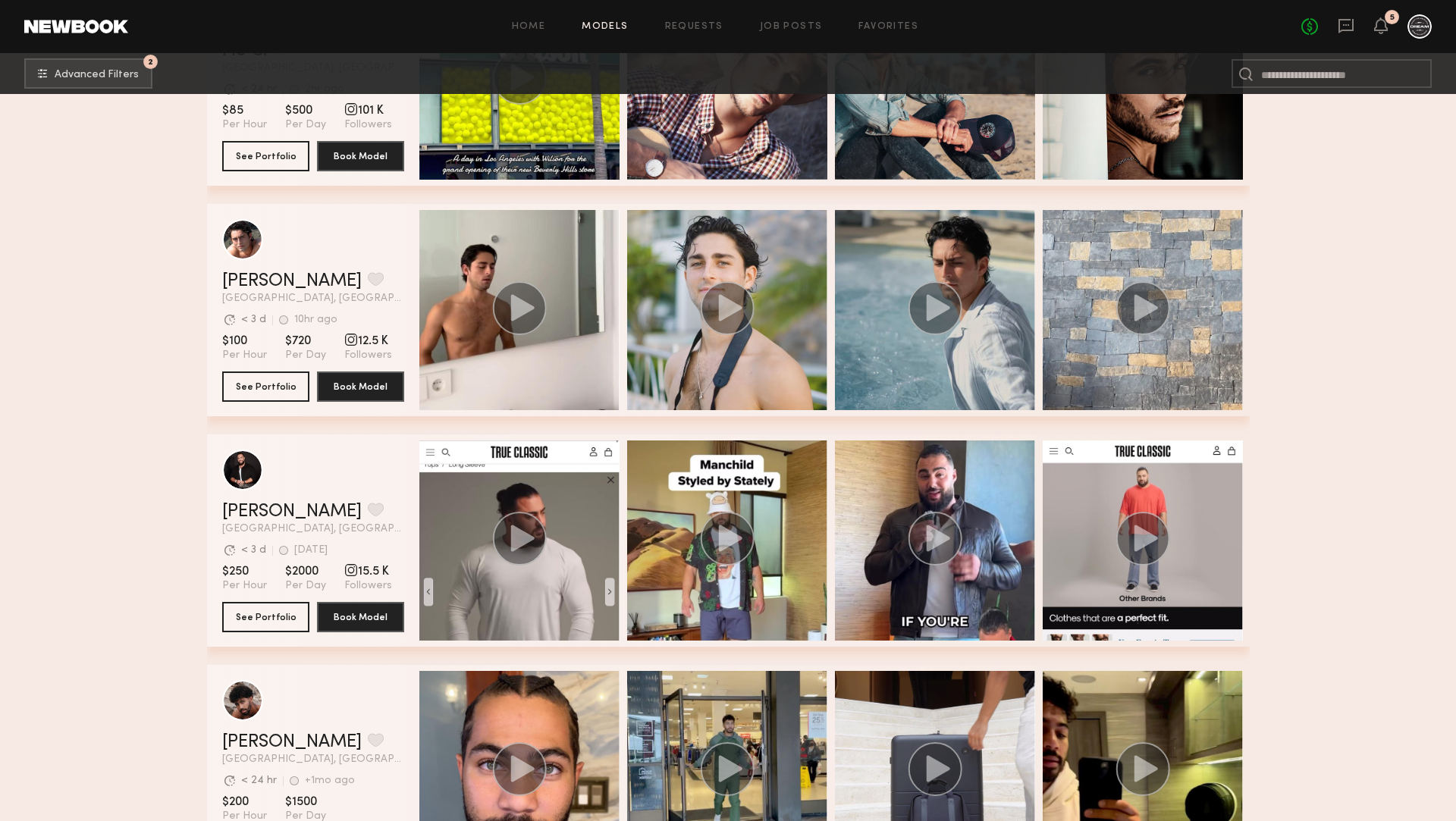
scroll to position [13975, 0]
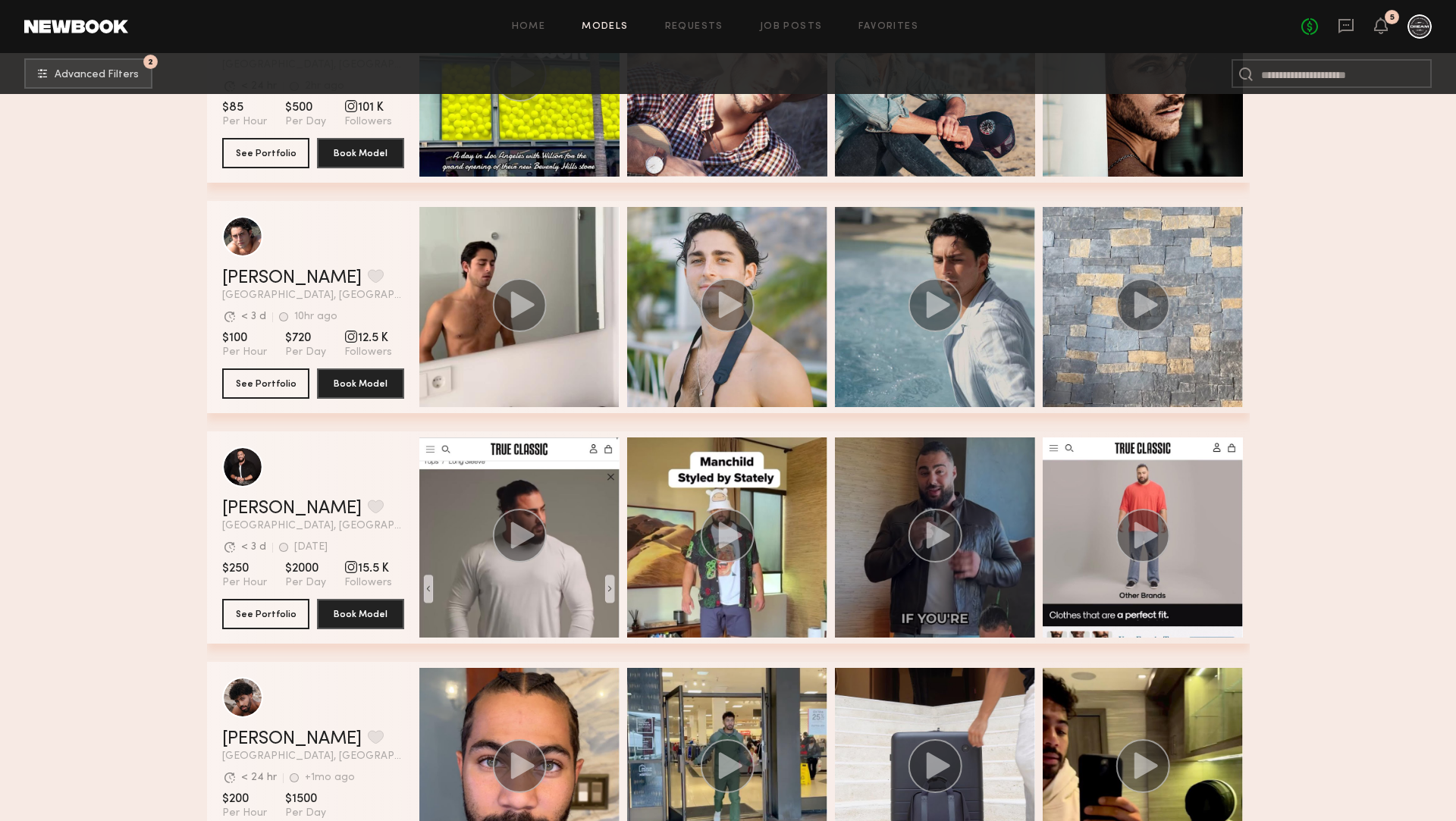
click at [993, 527] on div "grid" at bounding box center [934, 537] width 200 height 200
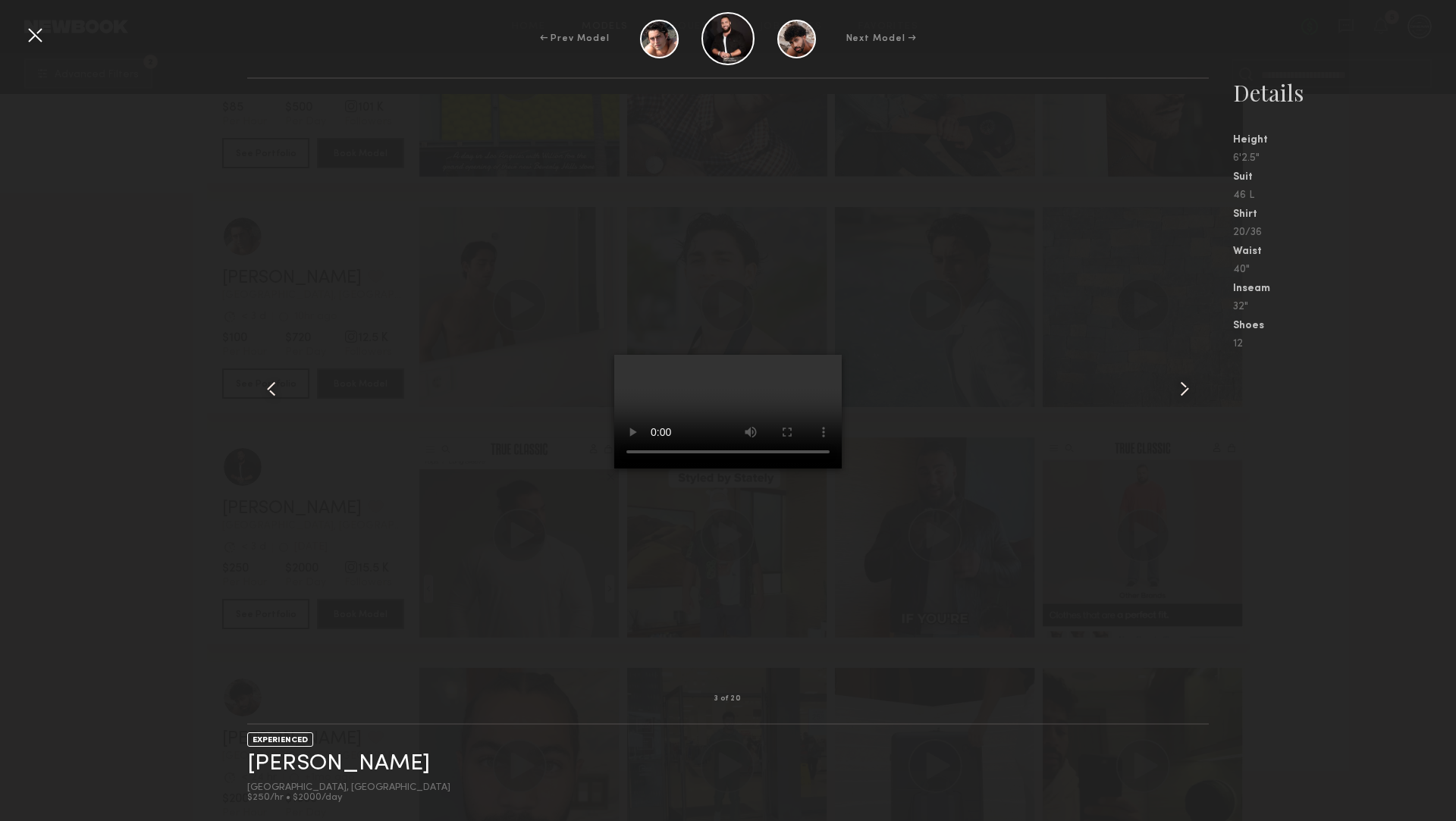
click at [38, 40] on div at bounding box center [35, 35] width 24 height 24
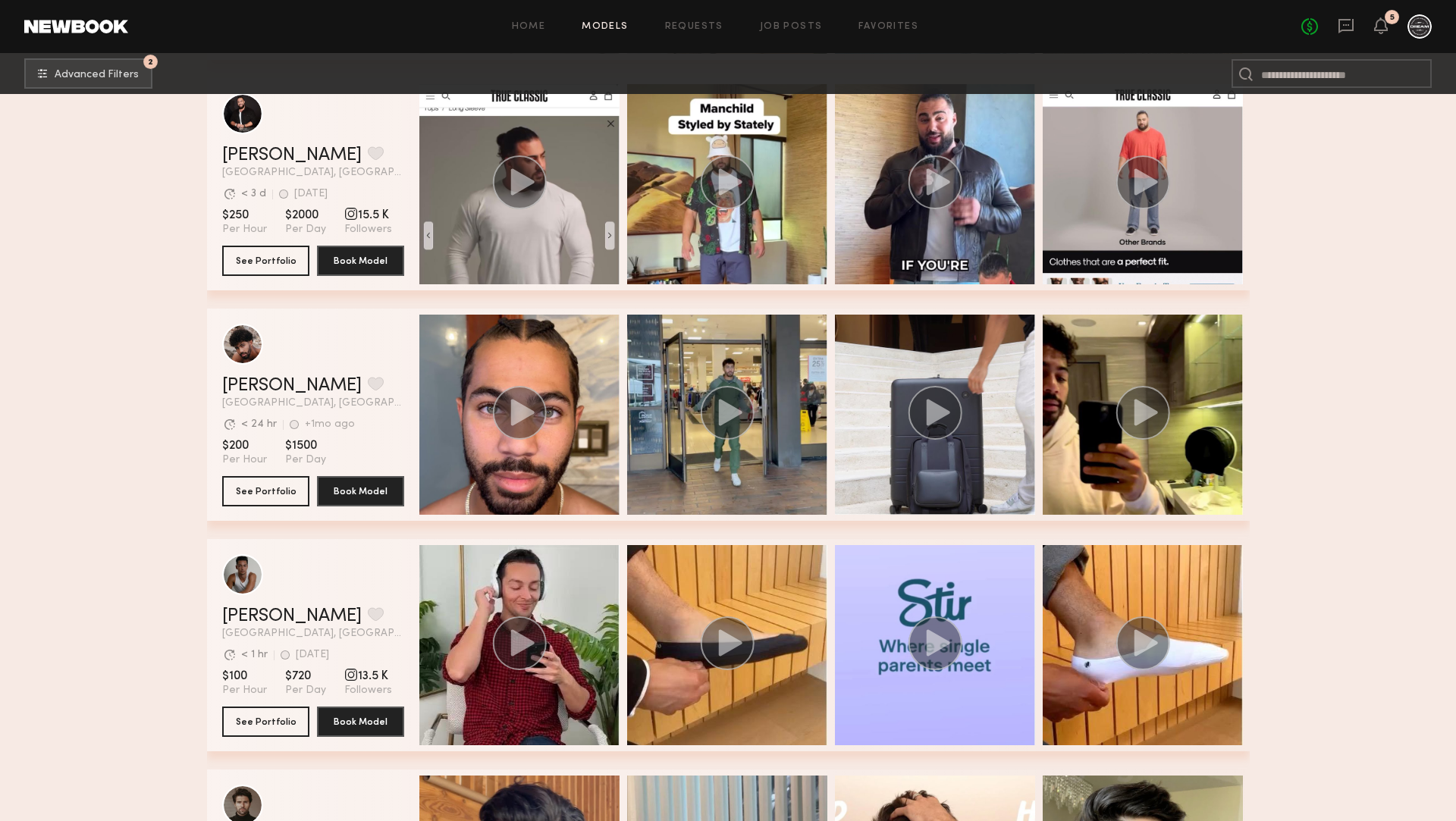
scroll to position [14755, 0]
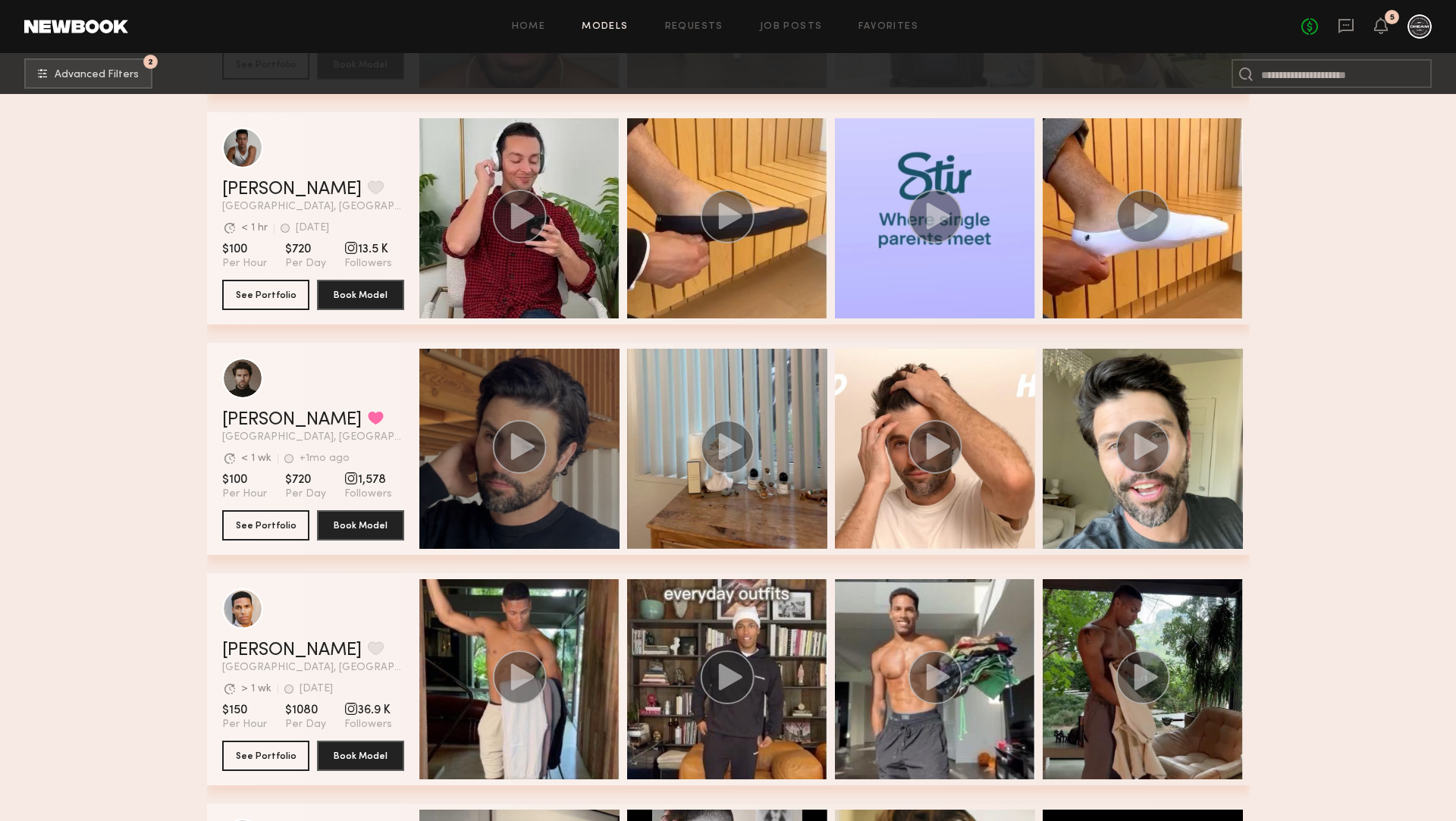
click at [452, 442] on div "grid" at bounding box center [519, 448] width 200 height 200
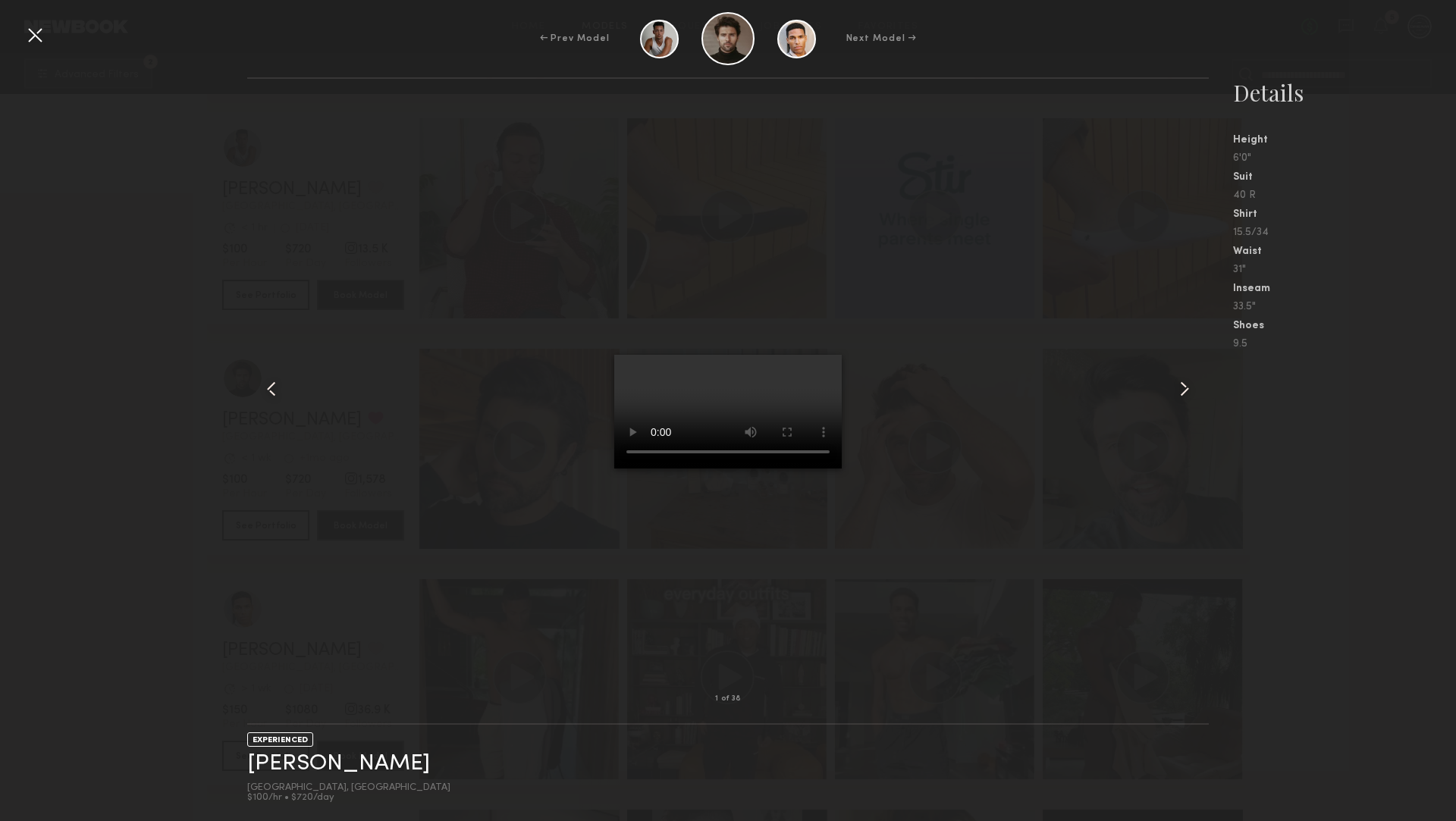
click at [33, 29] on div at bounding box center [35, 35] width 24 height 24
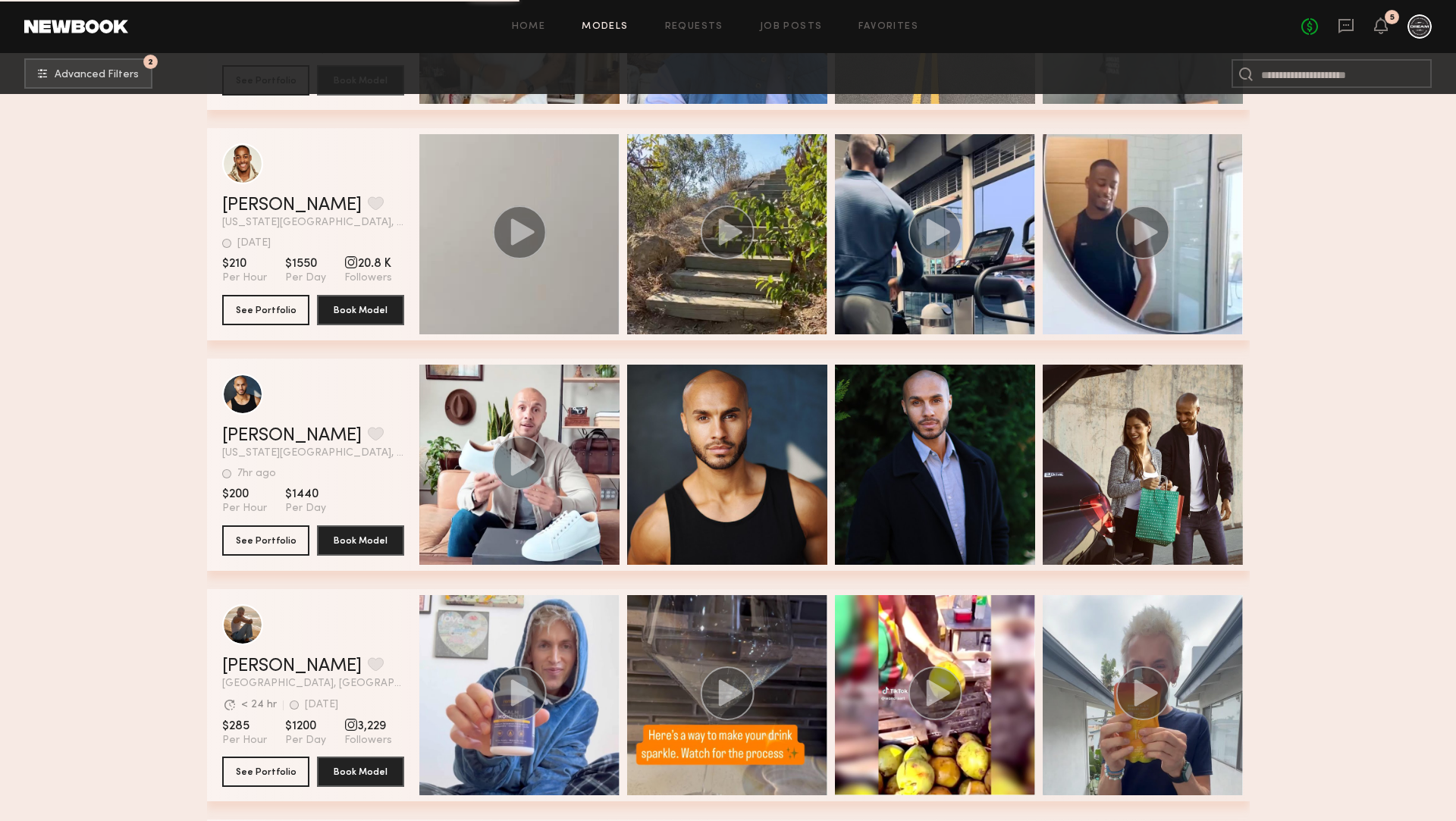
scroll to position [16157, 0]
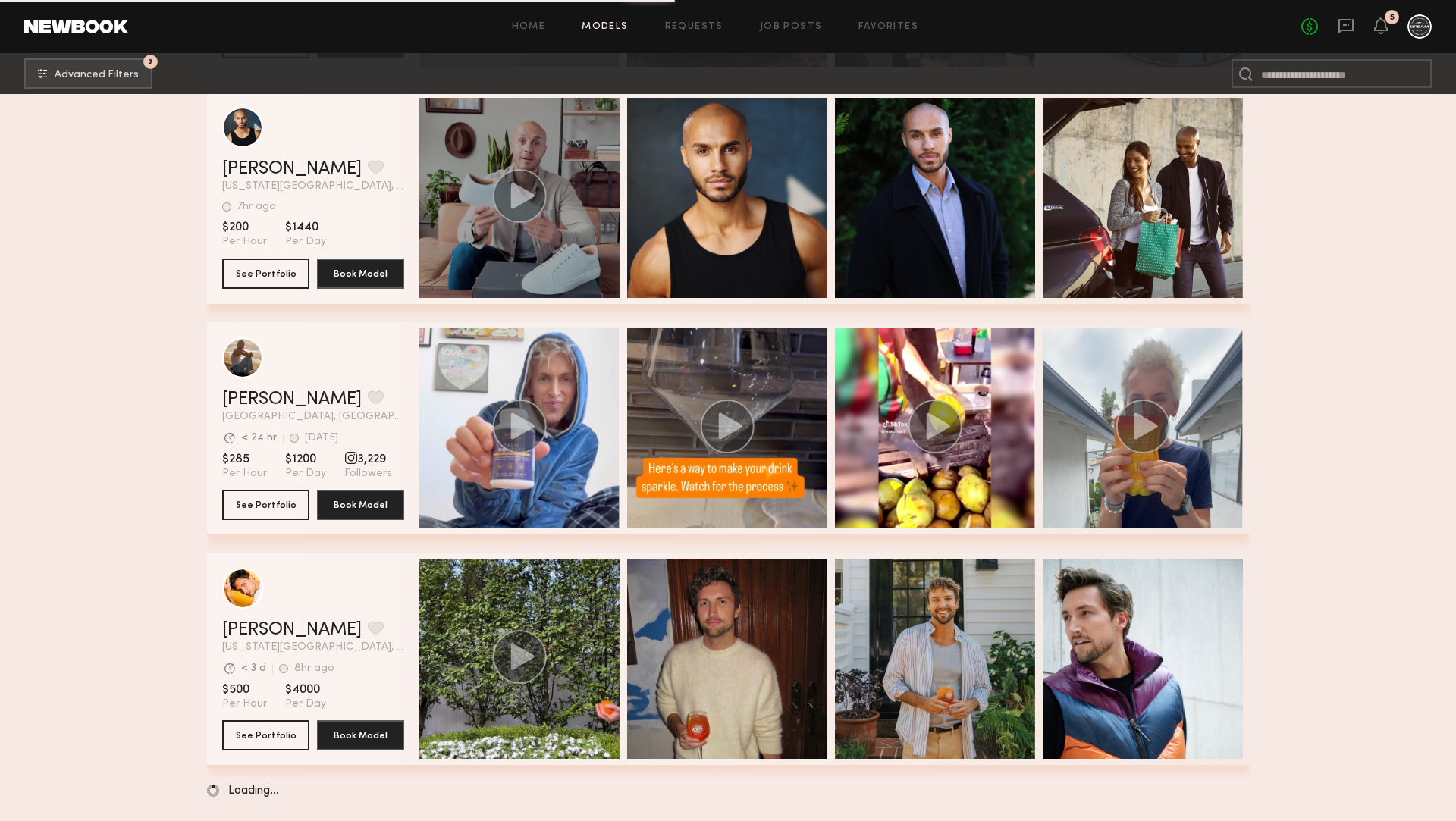
click at [508, 182] on circle "grid" at bounding box center [519, 196] width 54 height 54
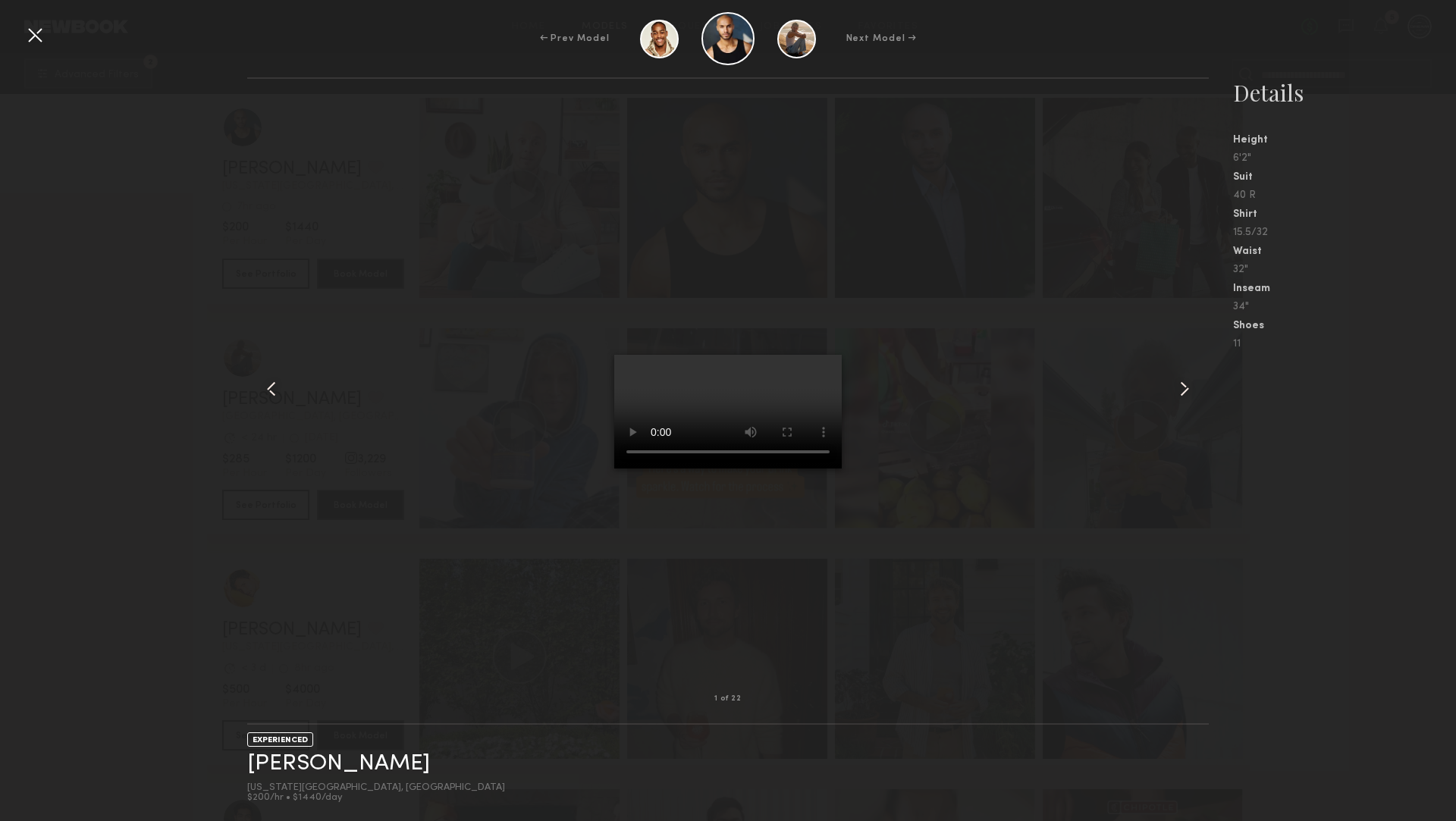
click at [34, 42] on div at bounding box center [35, 35] width 24 height 24
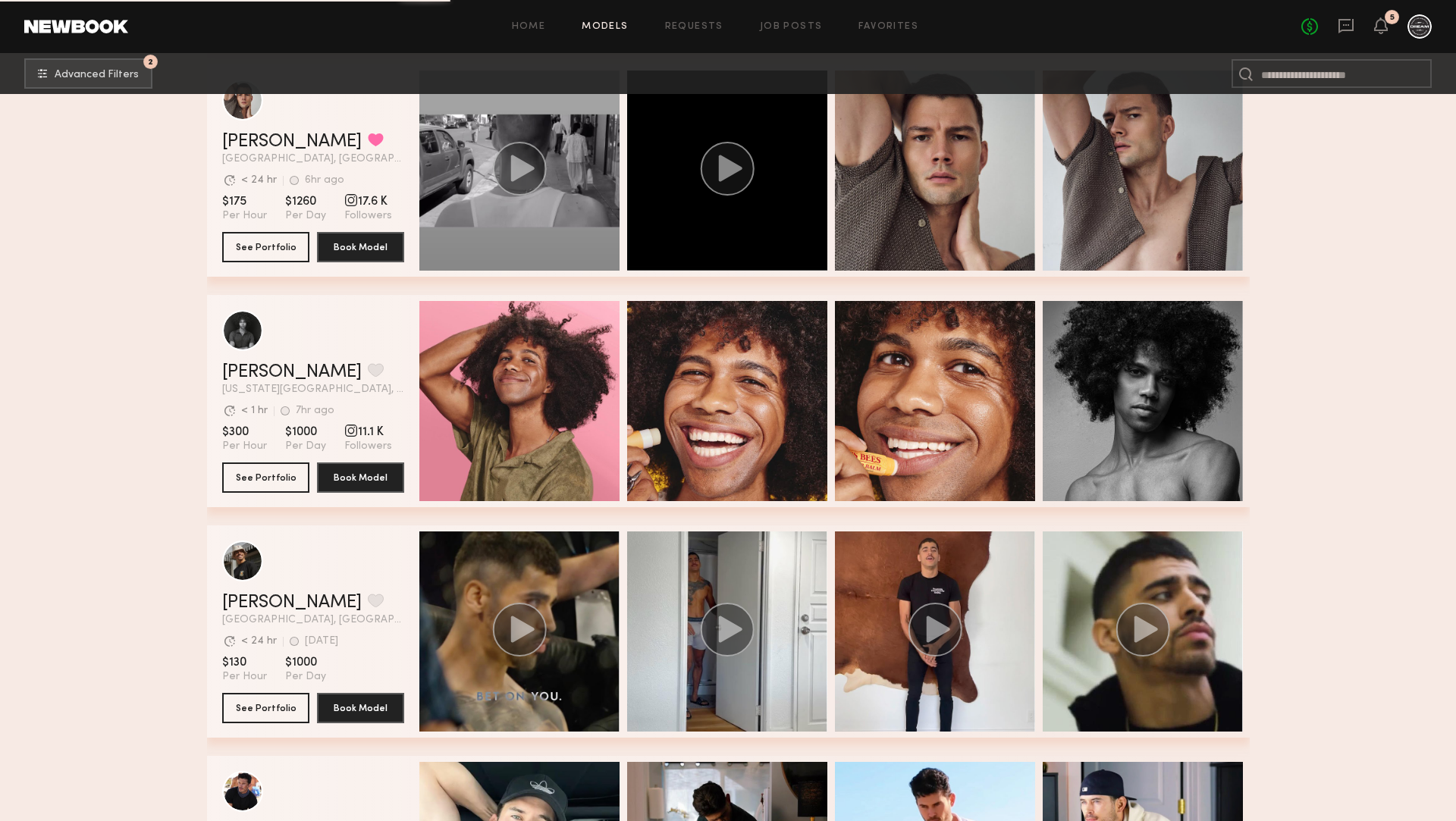
scroll to position [18922, 0]
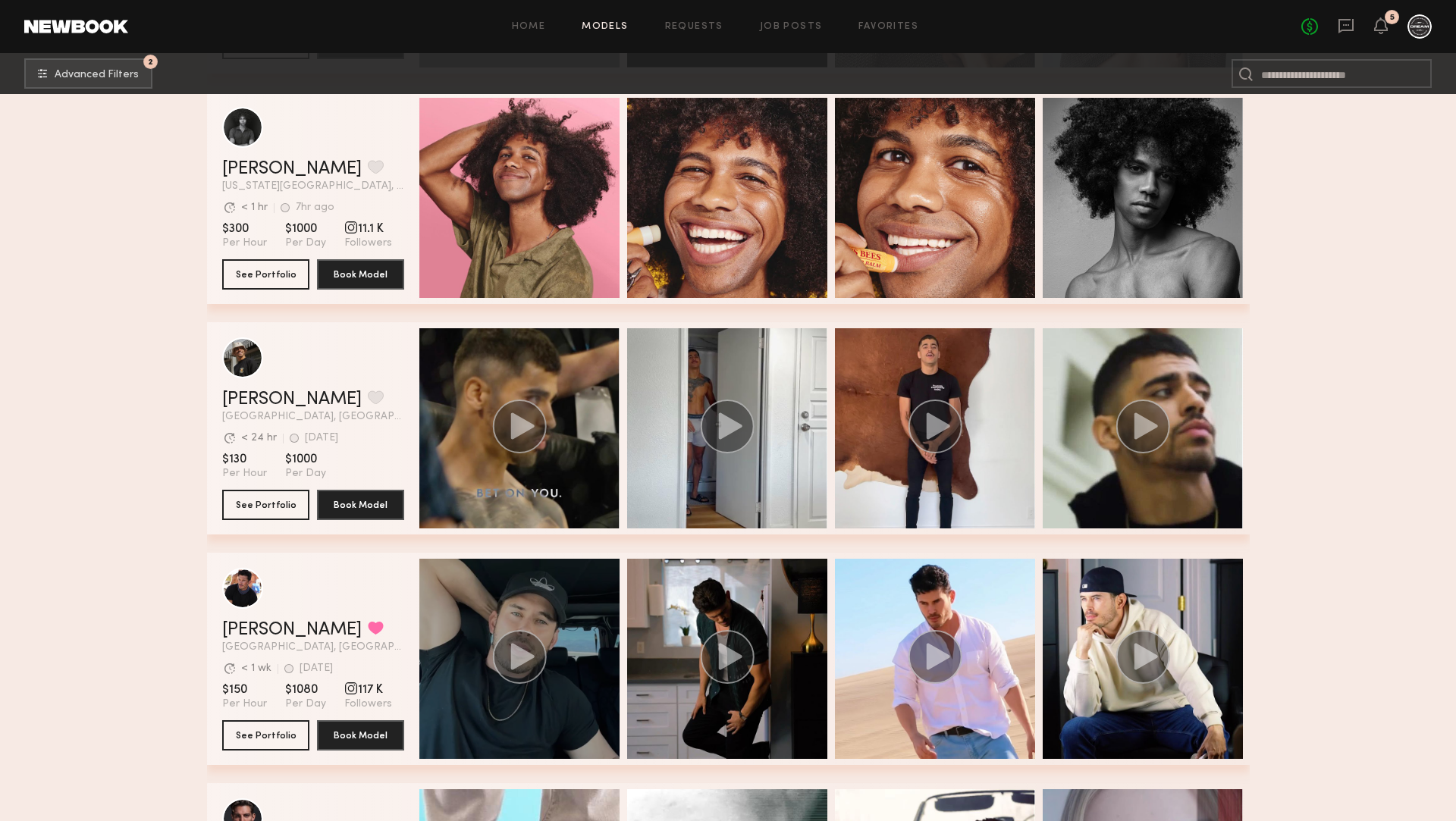
click at [518, 635] on circle "grid" at bounding box center [519, 657] width 54 height 54
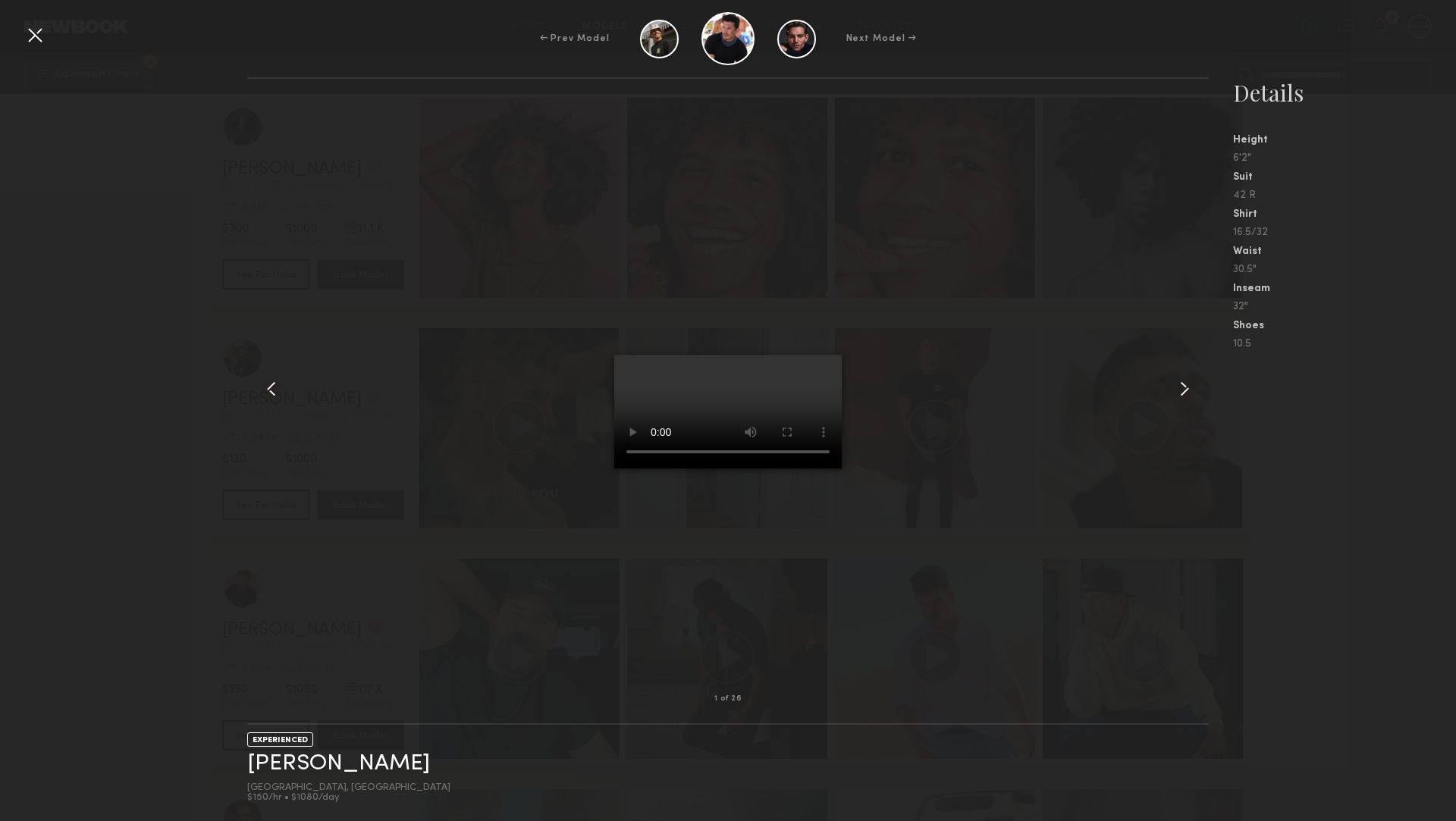
drag, startPoint x: 28, startPoint y: 30, endPoint x: 35, endPoint y: 41, distance: 13.0
click at [35, 41] on div at bounding box center [35, 35] width 24 height 24
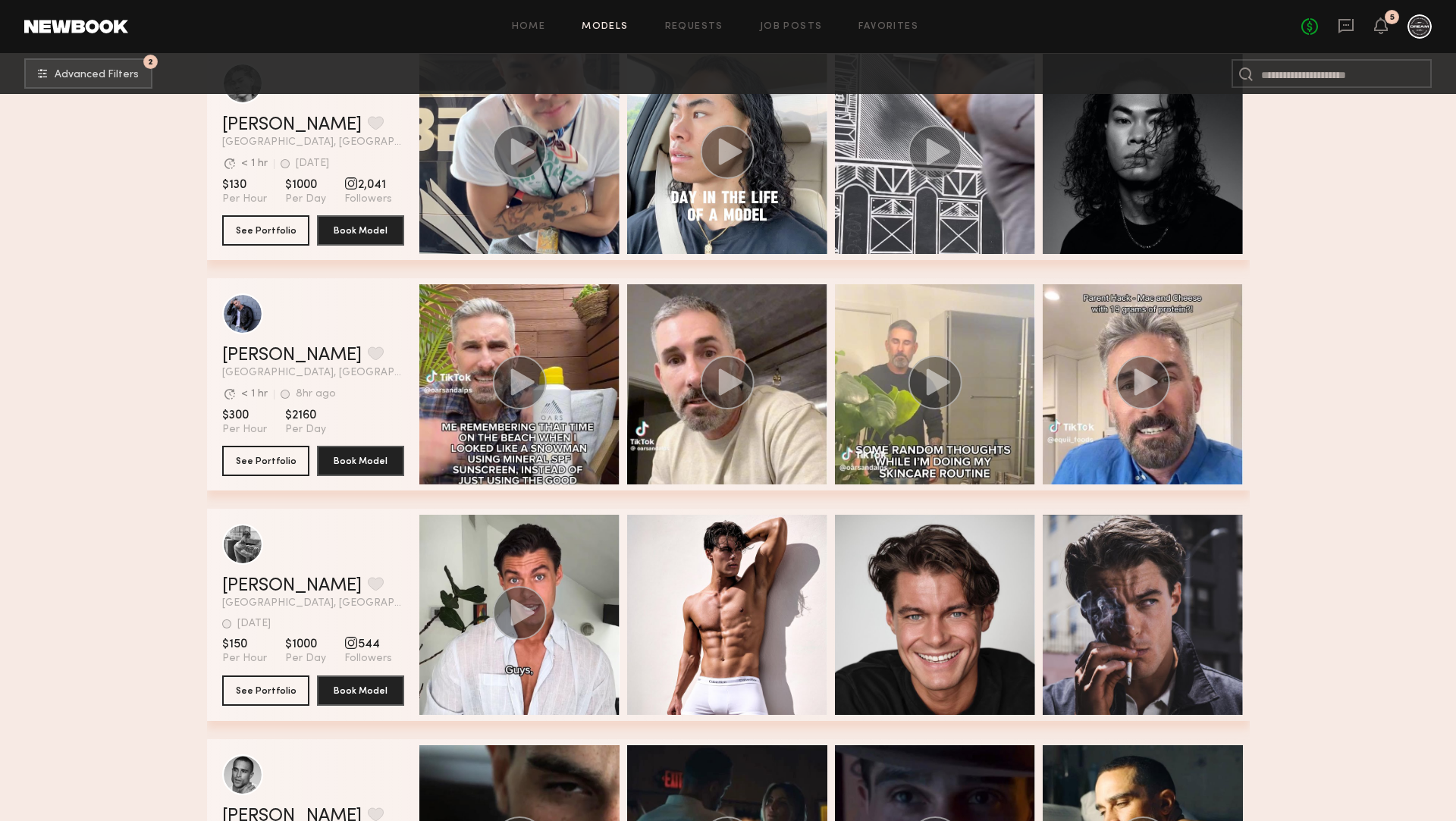
scroll to position [21935, 0]
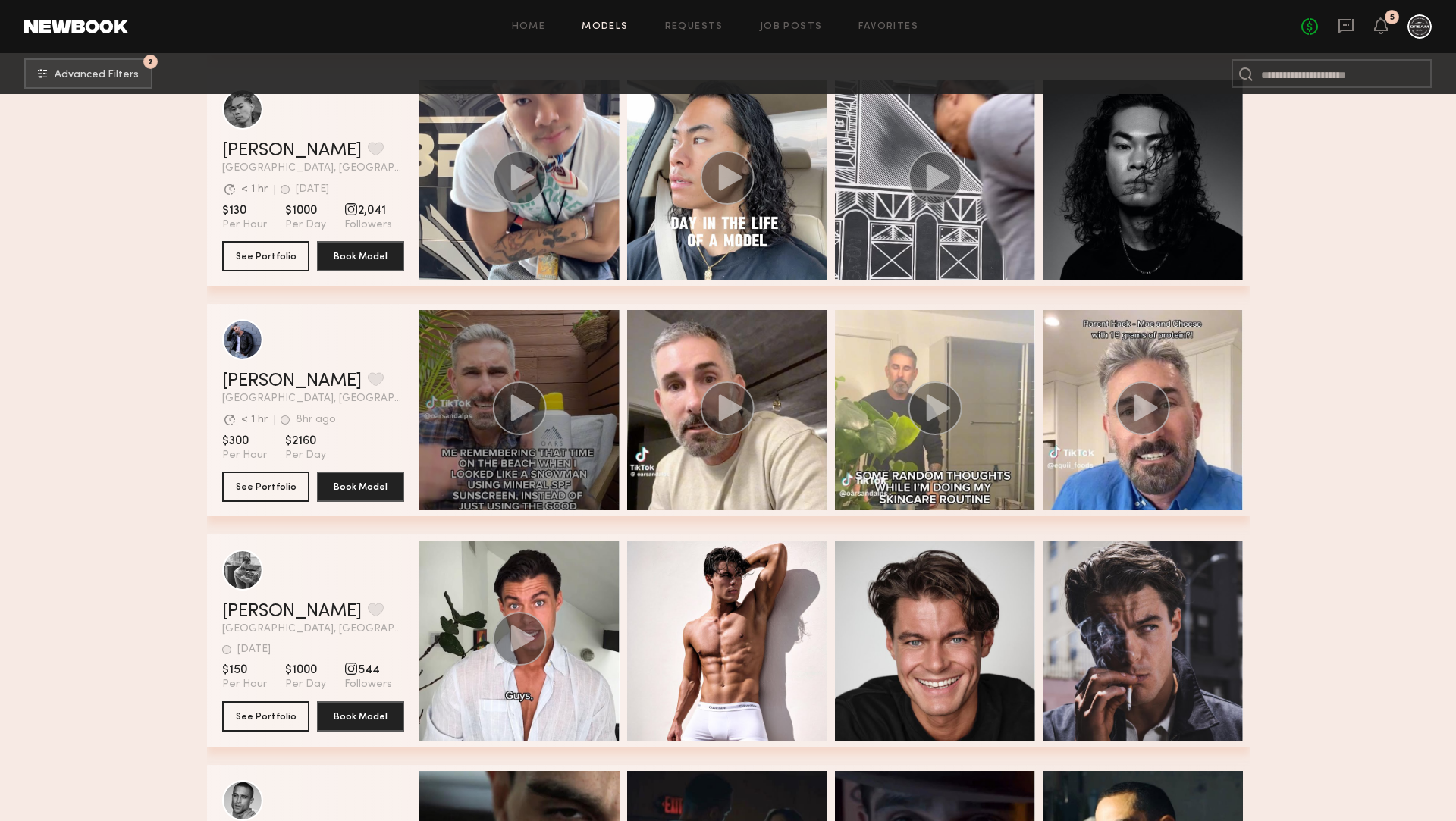
click at [584, 441] on div "grid" at bounding box center [519, 410] width 200 height 200
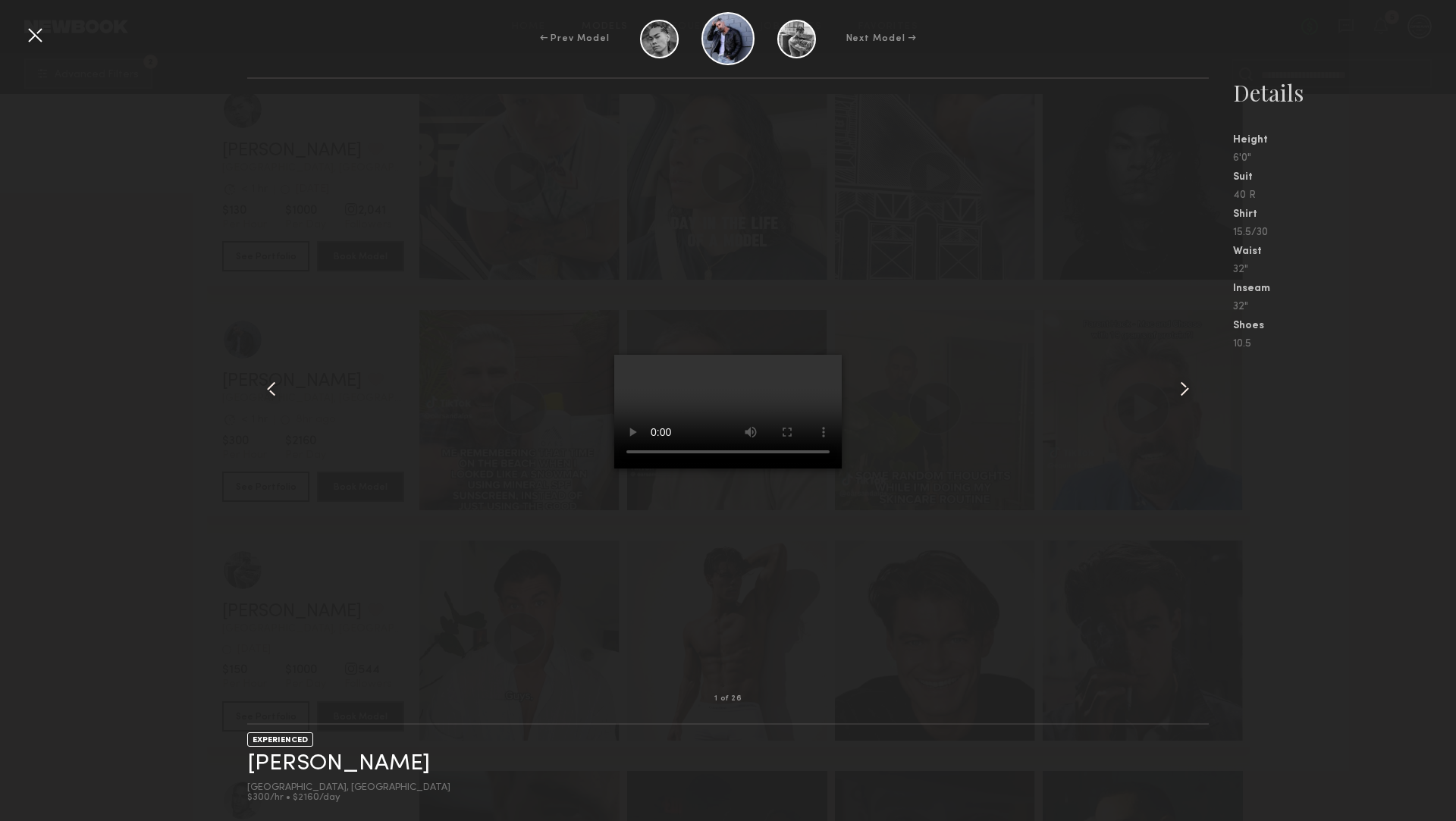
click at [1185, 384] on common-icon at bounding box center [1185, 389] width 24 height 24
click at [22, 38] on div "← Prev Model Next Model →" at bounding box center [728, 38] width 1456 height 53
click at [33, 43] on div at bounding box center [35, 35] width 24 height 24
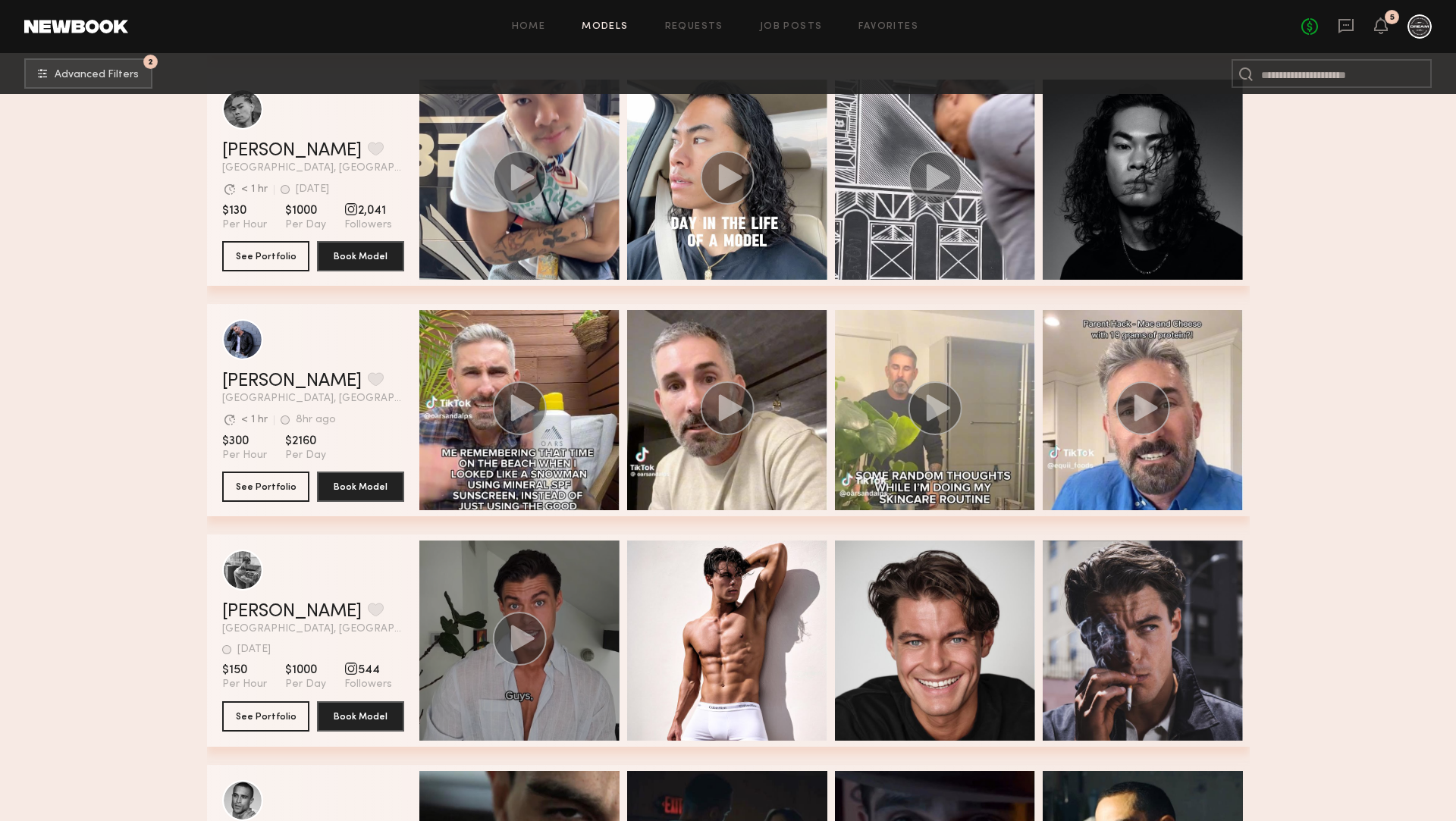
click at [543, 588] on div "grid" at bounding box center [519, 640] width 200 height 200
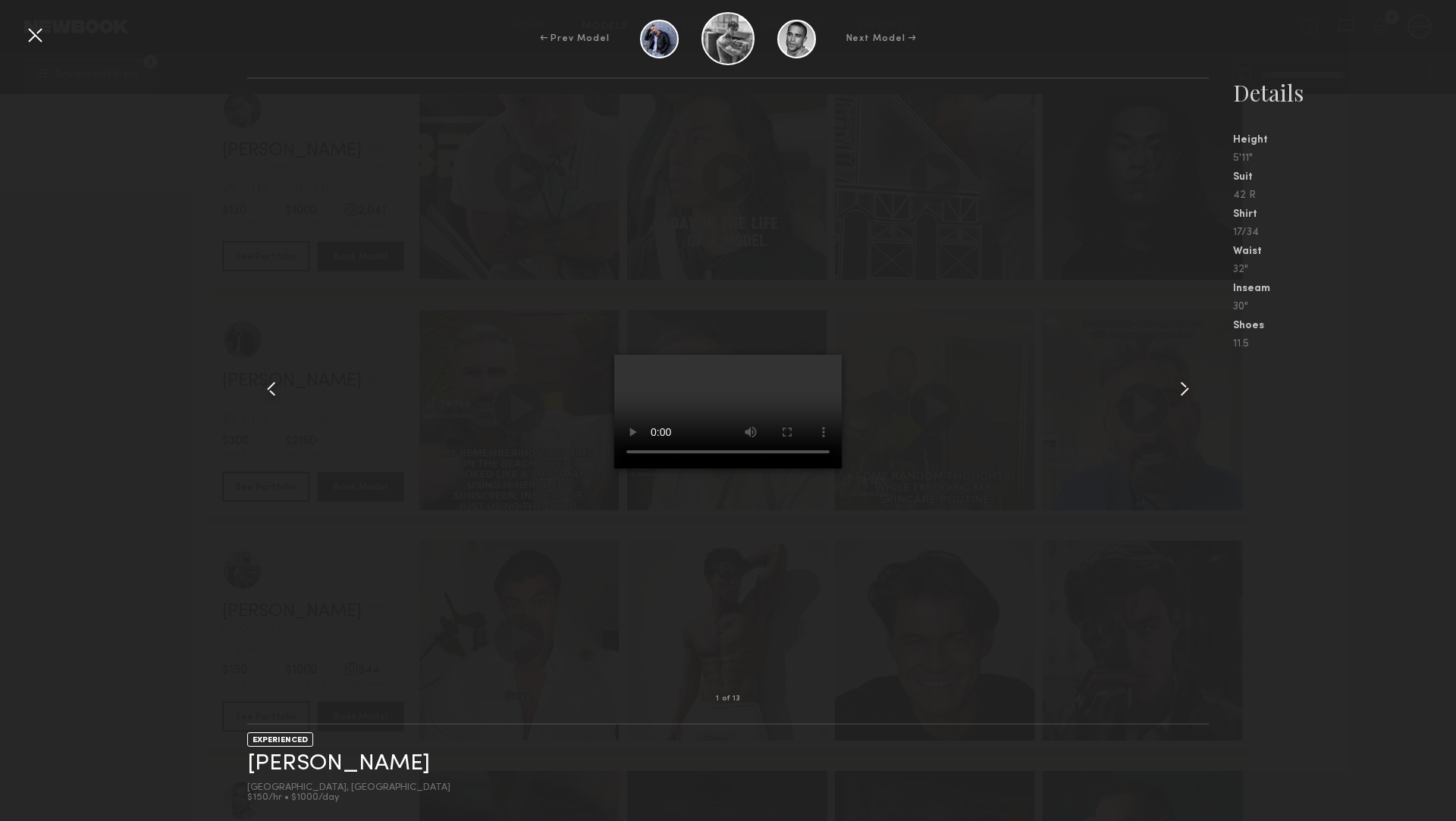
click at [1181, 389] on common-icon at bounding box center [1185, 389] width 24 height 24
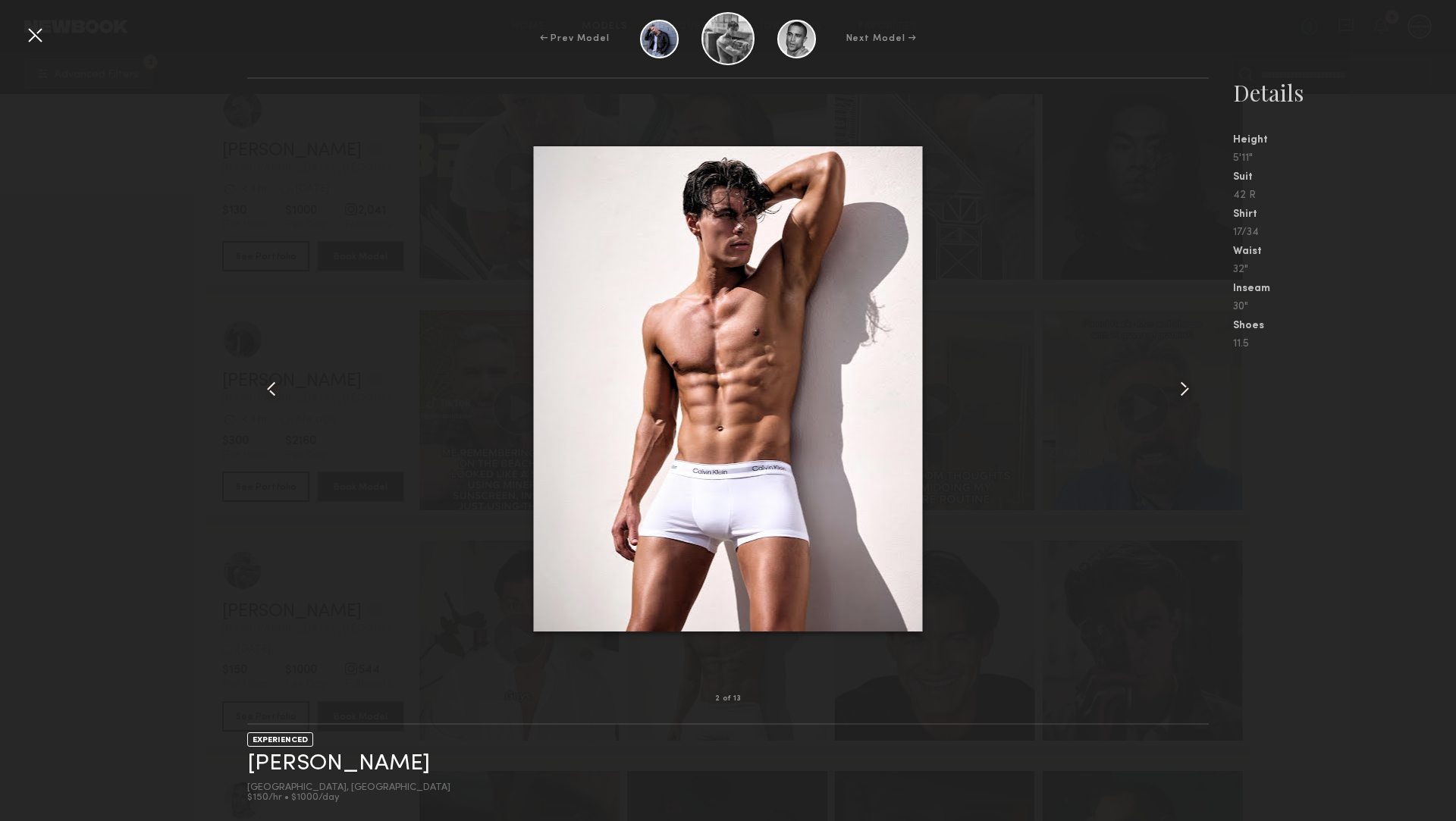
click at [1177, 387] on common-icon at bounding box center [1185, 389] width 24 height 24
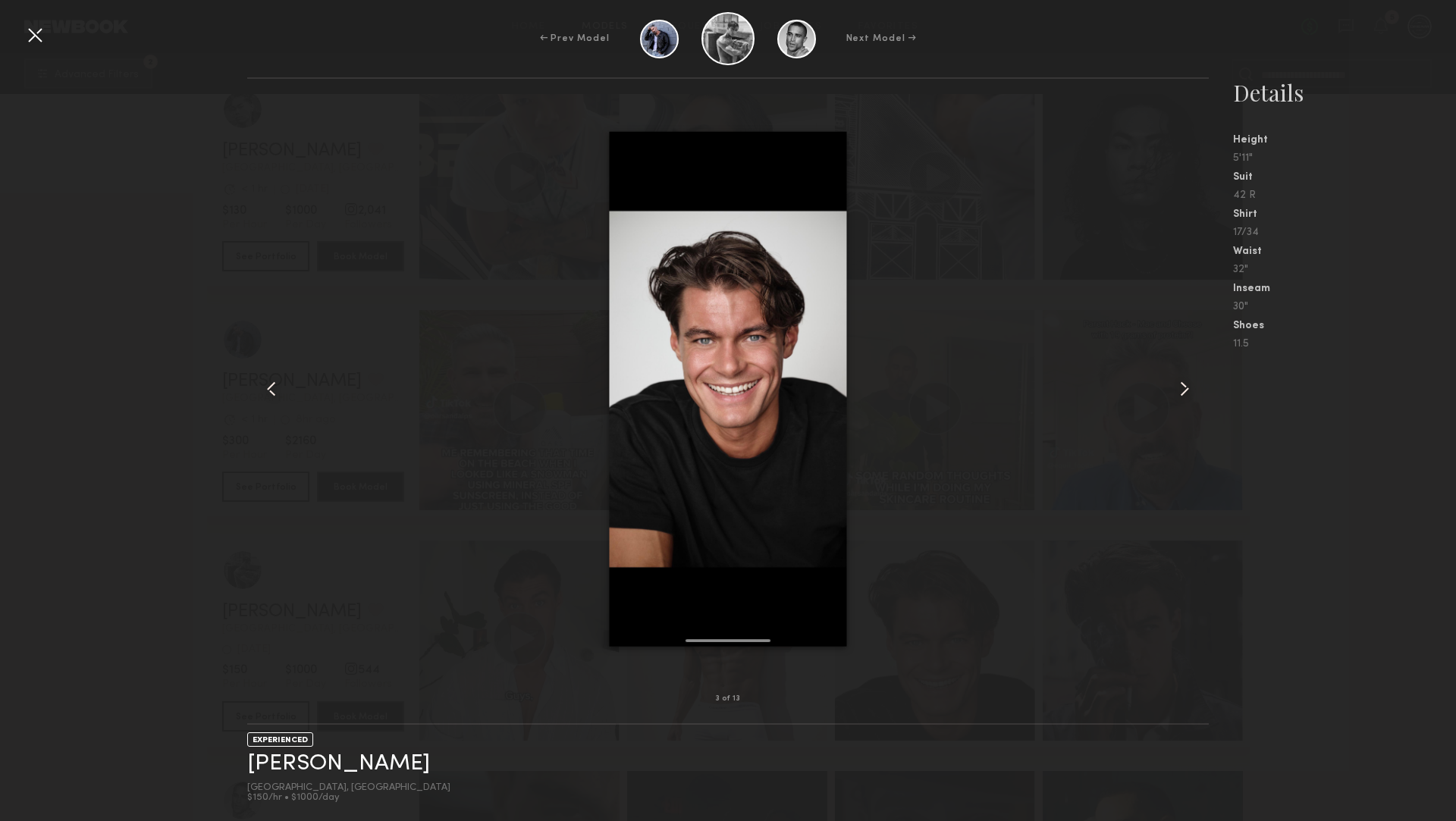
click at [1177, 387] on common-icon at bounding box center [1185, 389] width 24 height 24
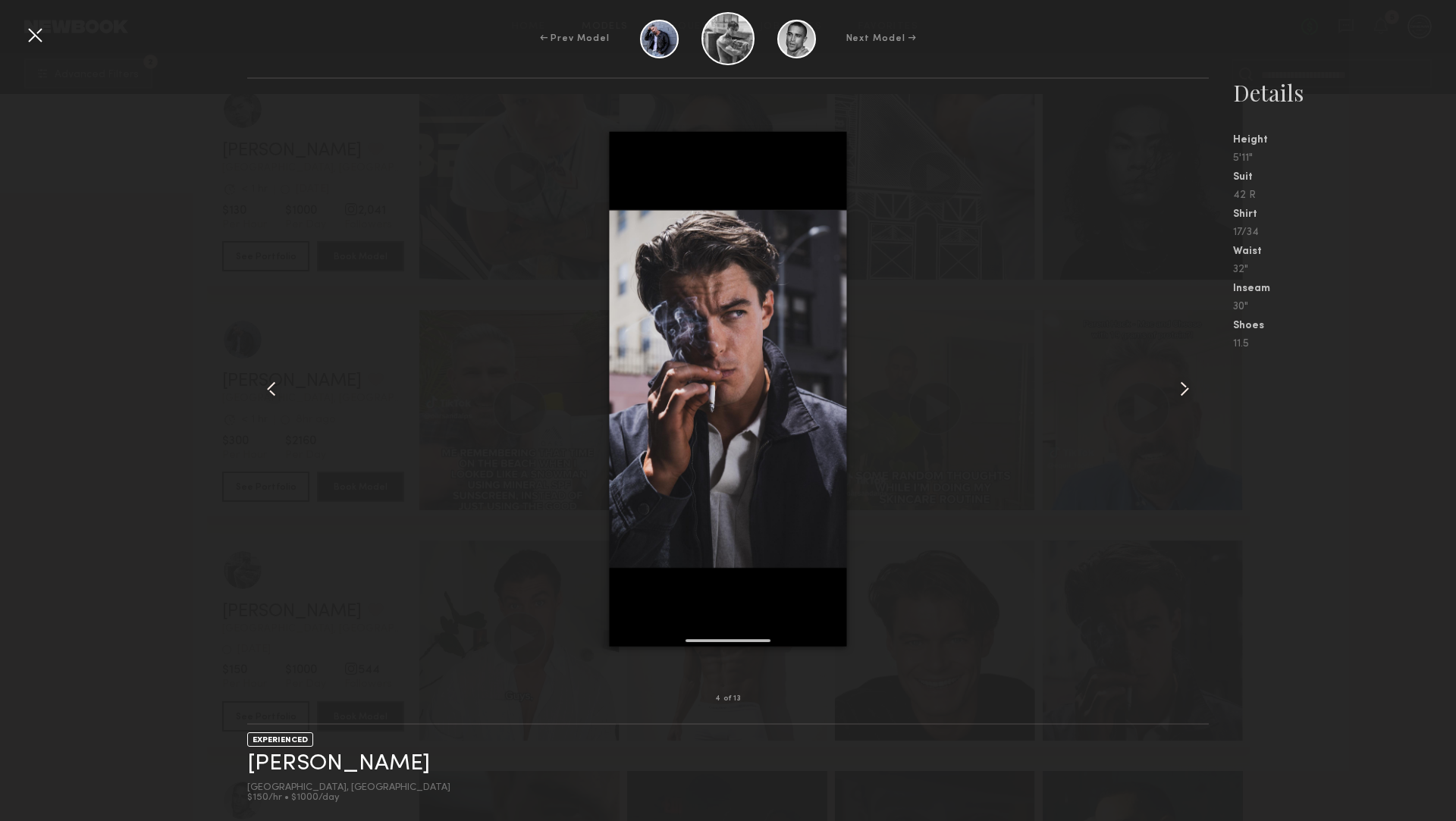
click at [1084, 378] on div at bounding box center [727, 388] width 961 height 571
click at [28, 43] on div at bounding box center [35, 35] width 24 height 24
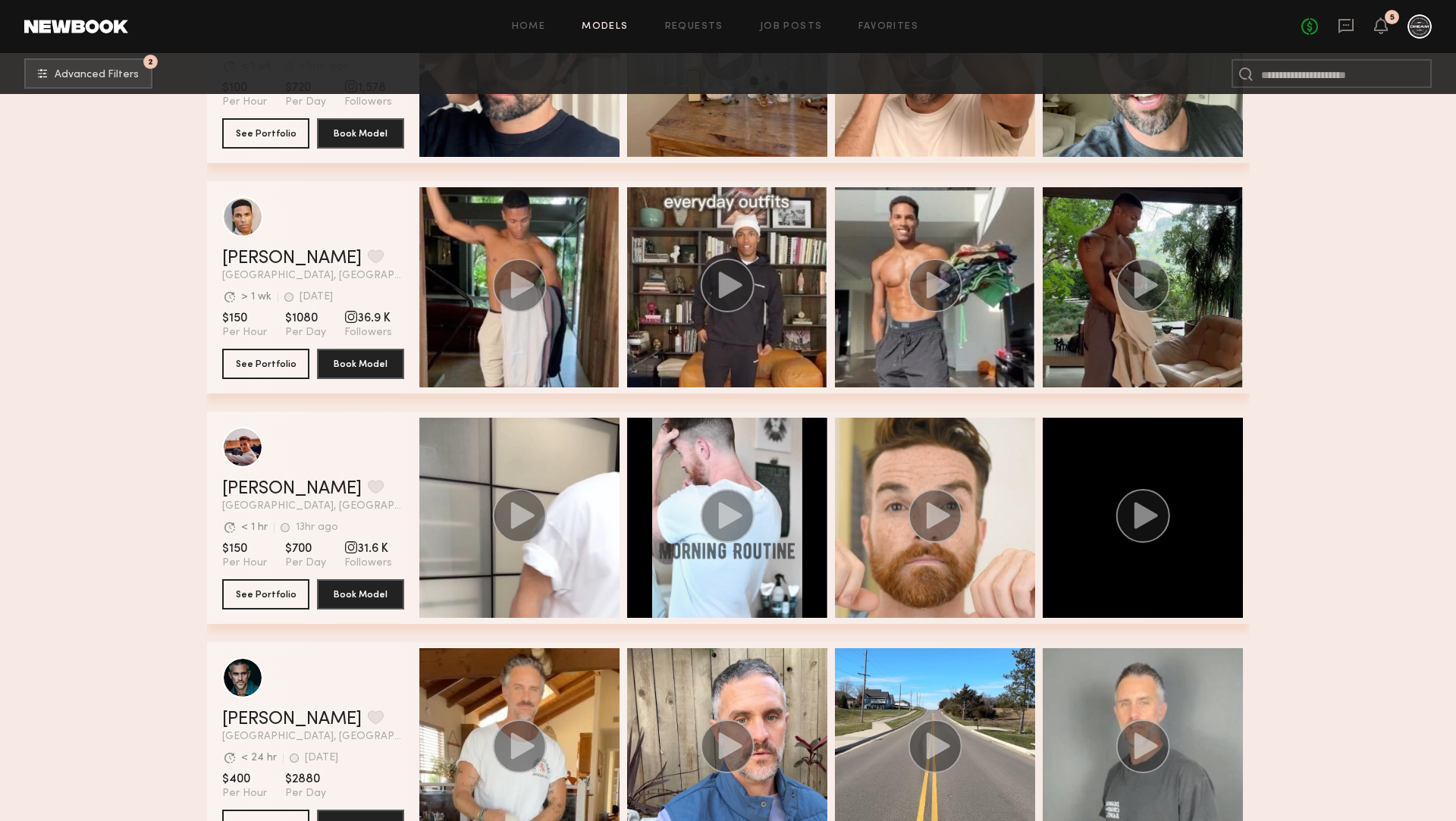
scroll to position [13845, 0]
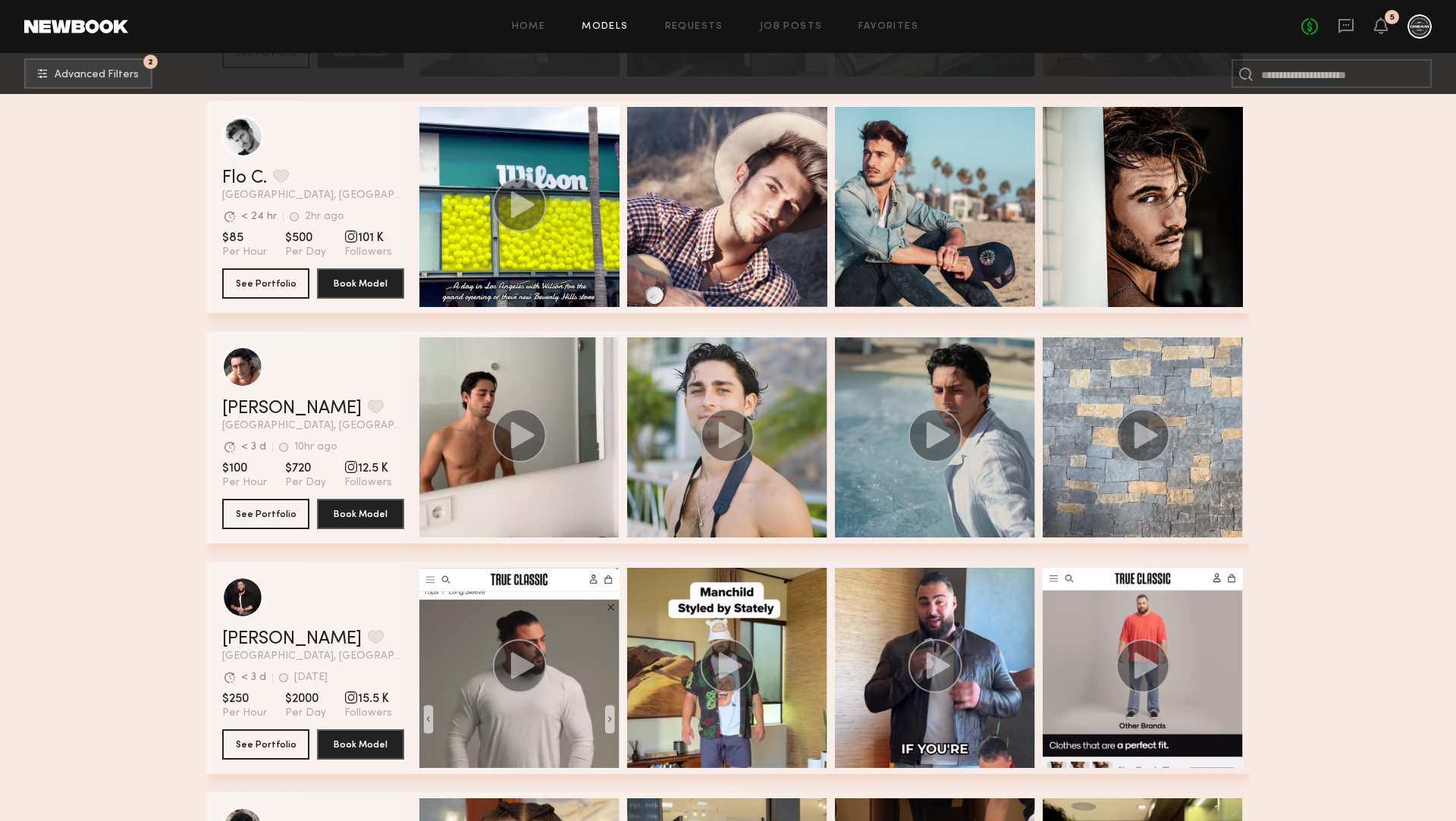
click at [514, 22] on div "Home Models Requests Job Posts Favorites Sign Out" at bounding box center [714, 26] width 1172 height 10
click at [527, 22] on link "Home" at bounding box center [528, 26] width 34 height 10
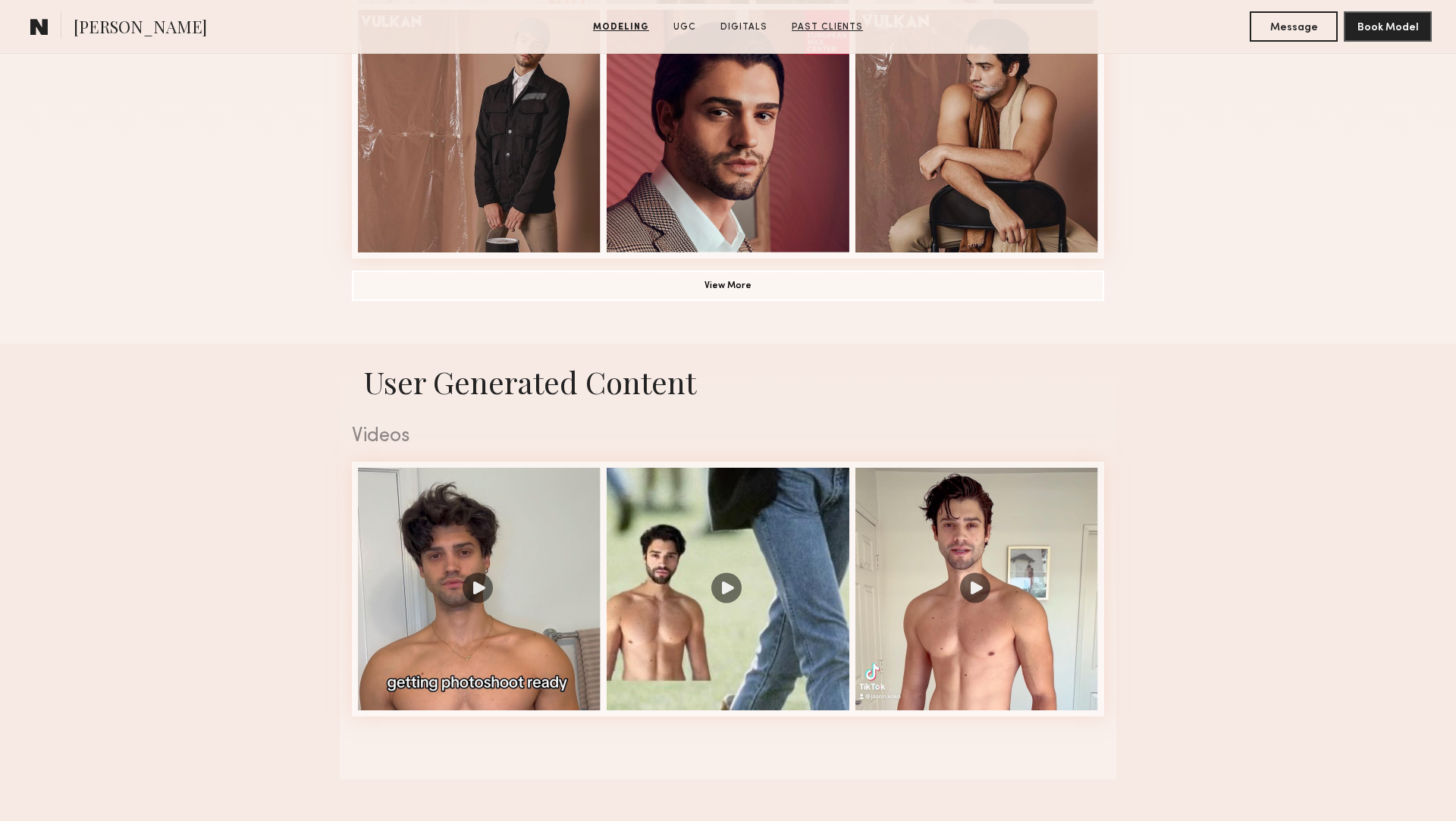
scroll to position [1263, 0]
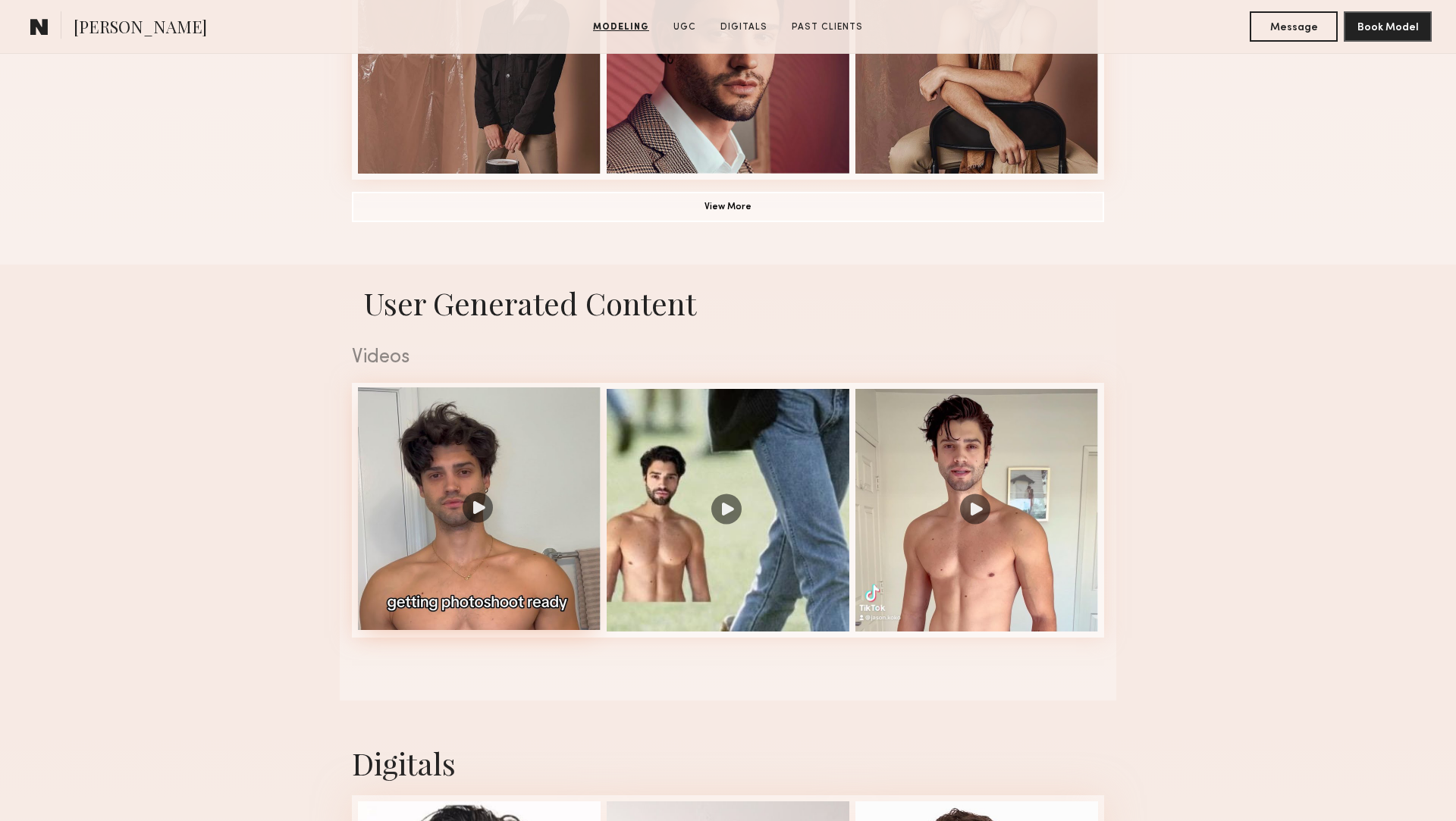
click at [535, 523] on div at bounding box center [479, 508] width 243 height 243
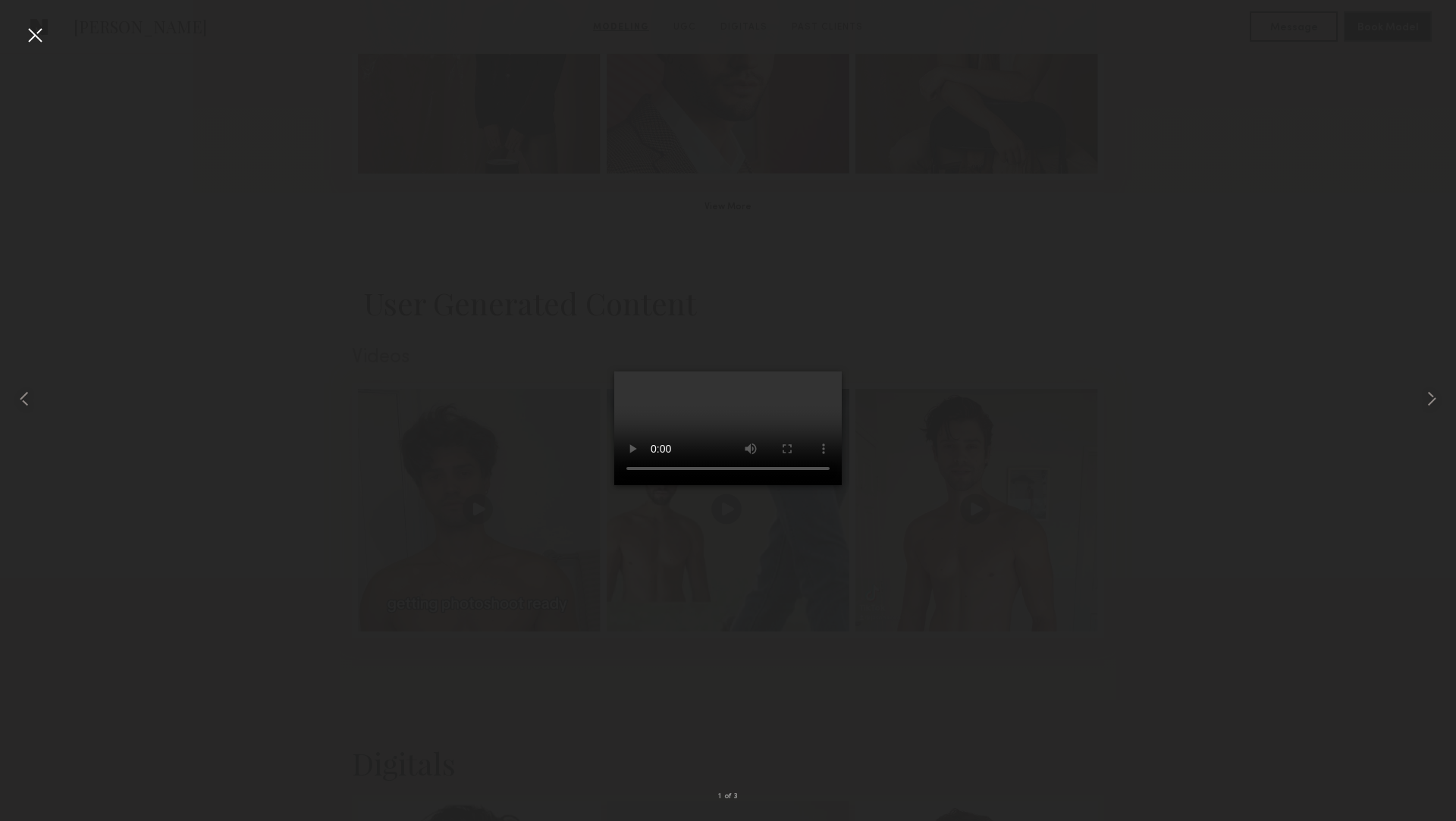
click at [36, 41] on div at bounding box center [35, 35] width 24 height 24
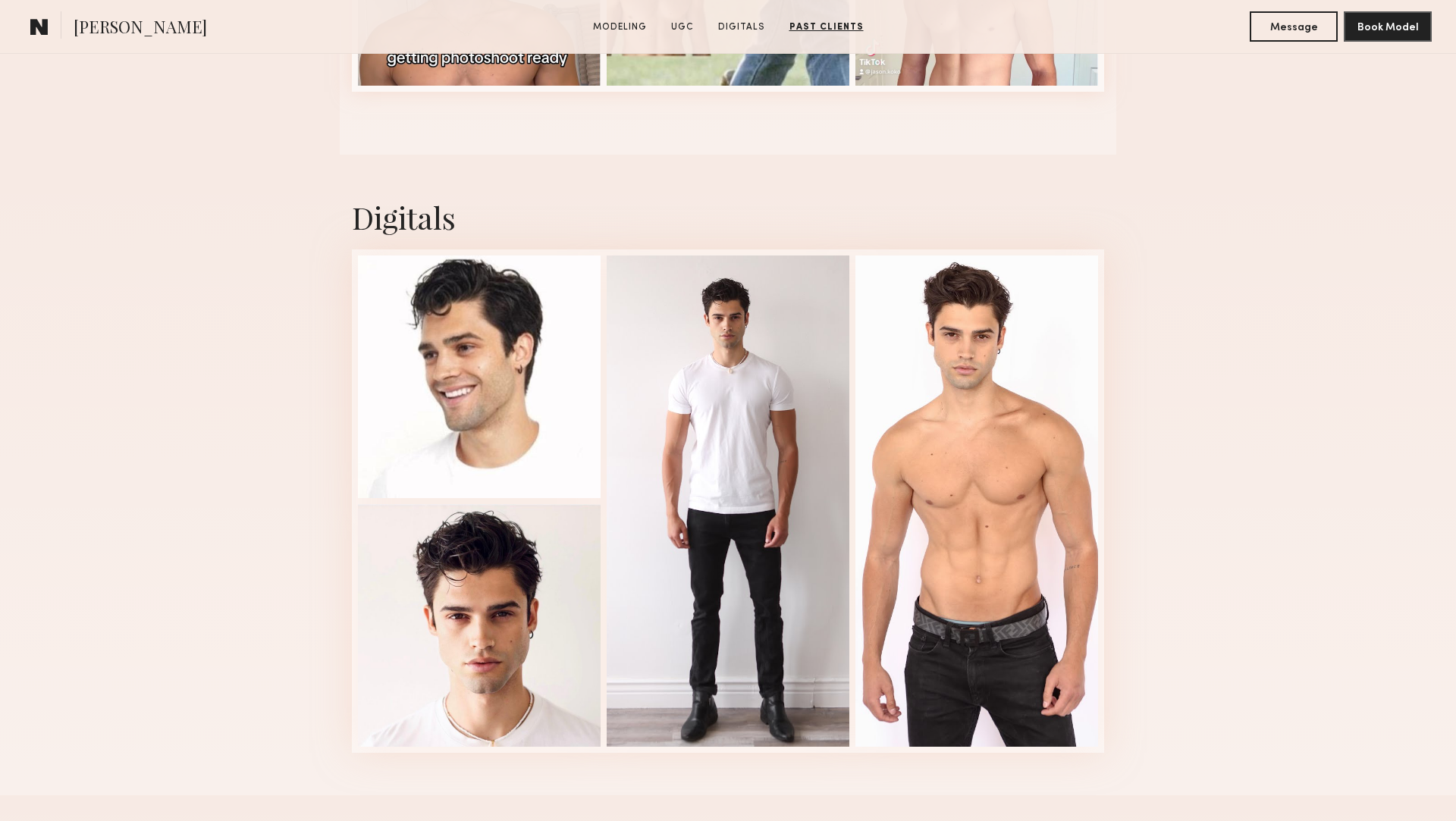
scroll to position [1607, 0]
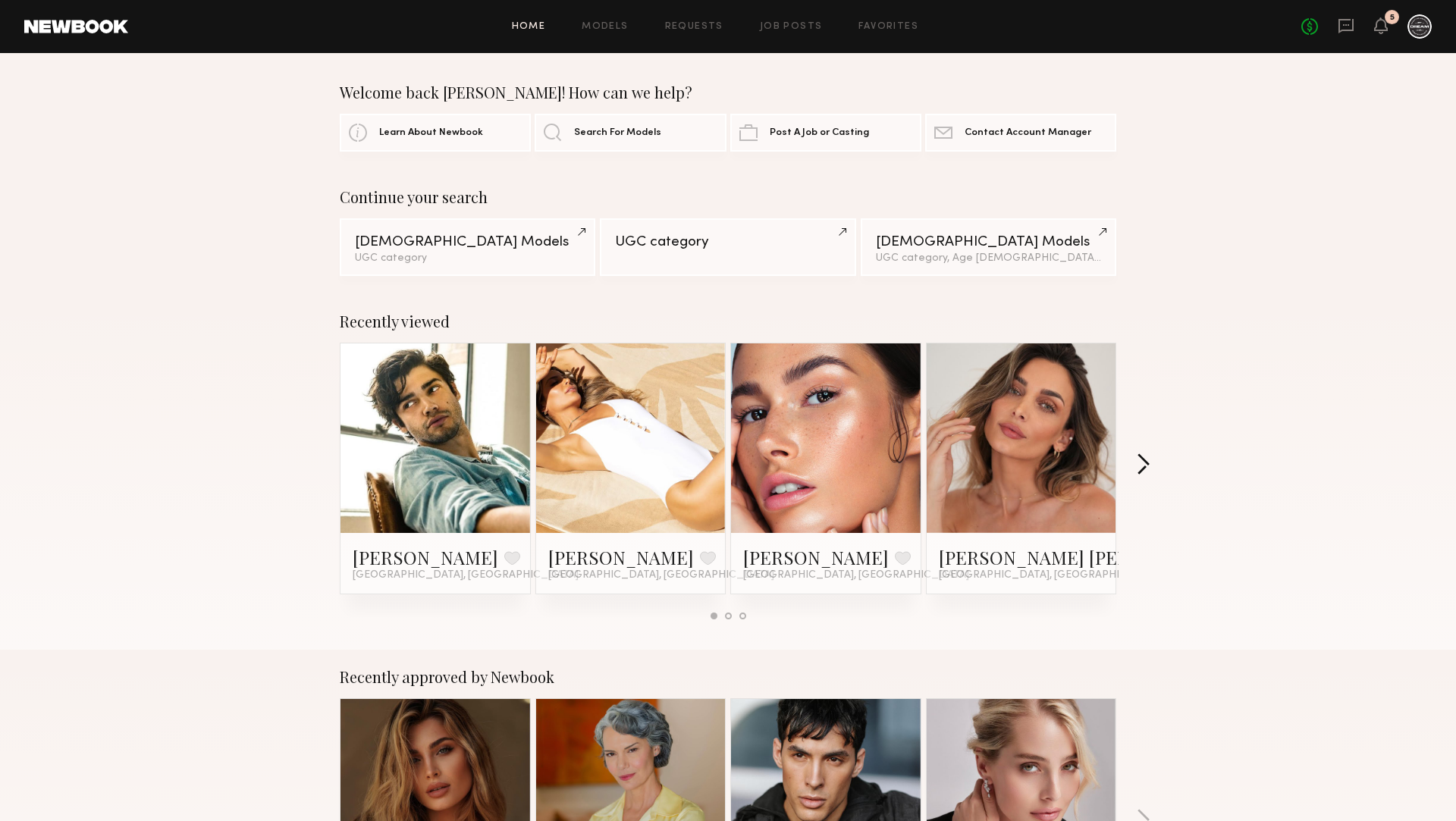
click at [1139, 468] on button "button" at bounding box center [1143, 465] width 15 height 25
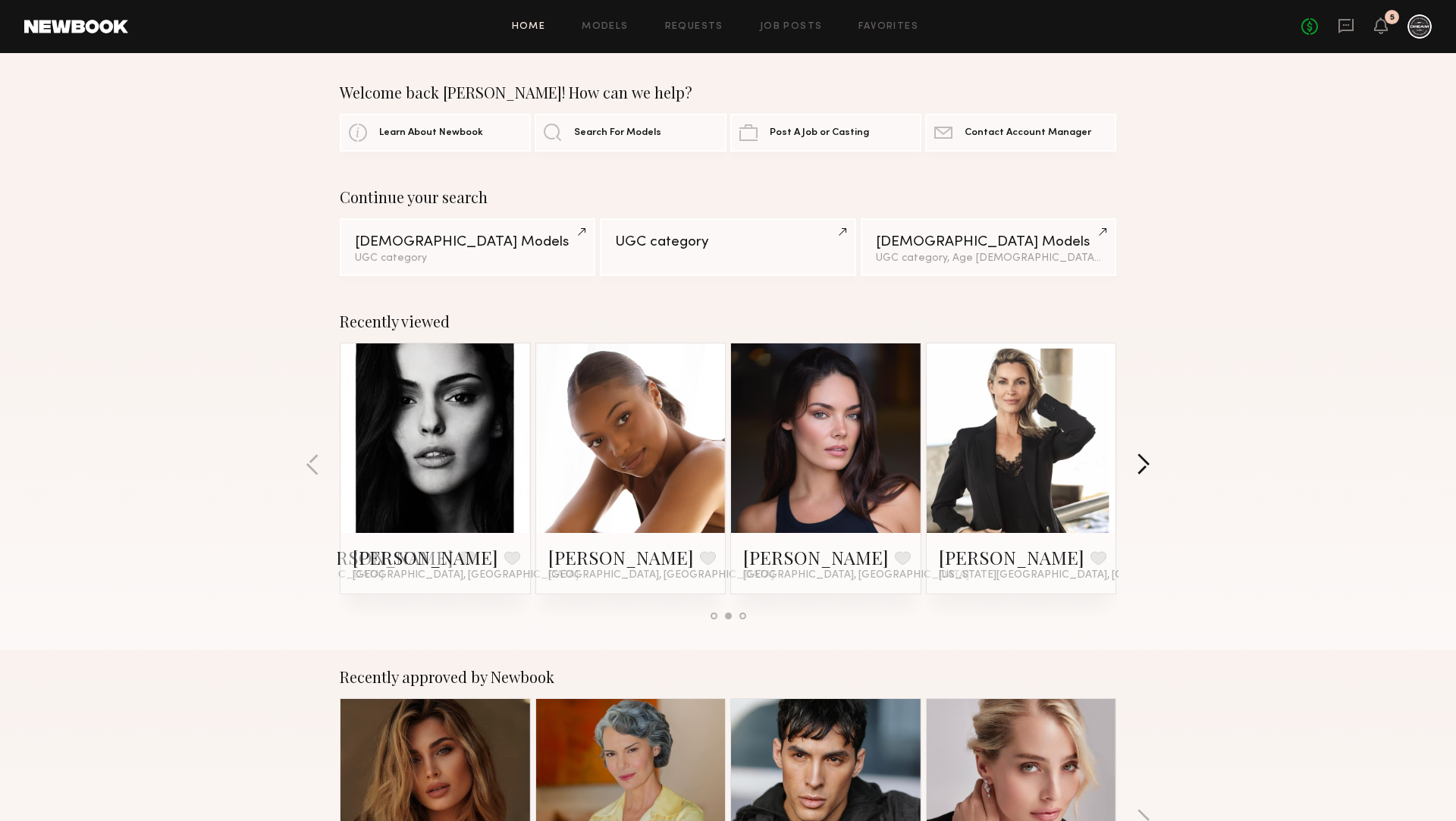
click at [1139, 468] on button "button" at bounding box center [1143, 465] width 15 height 25
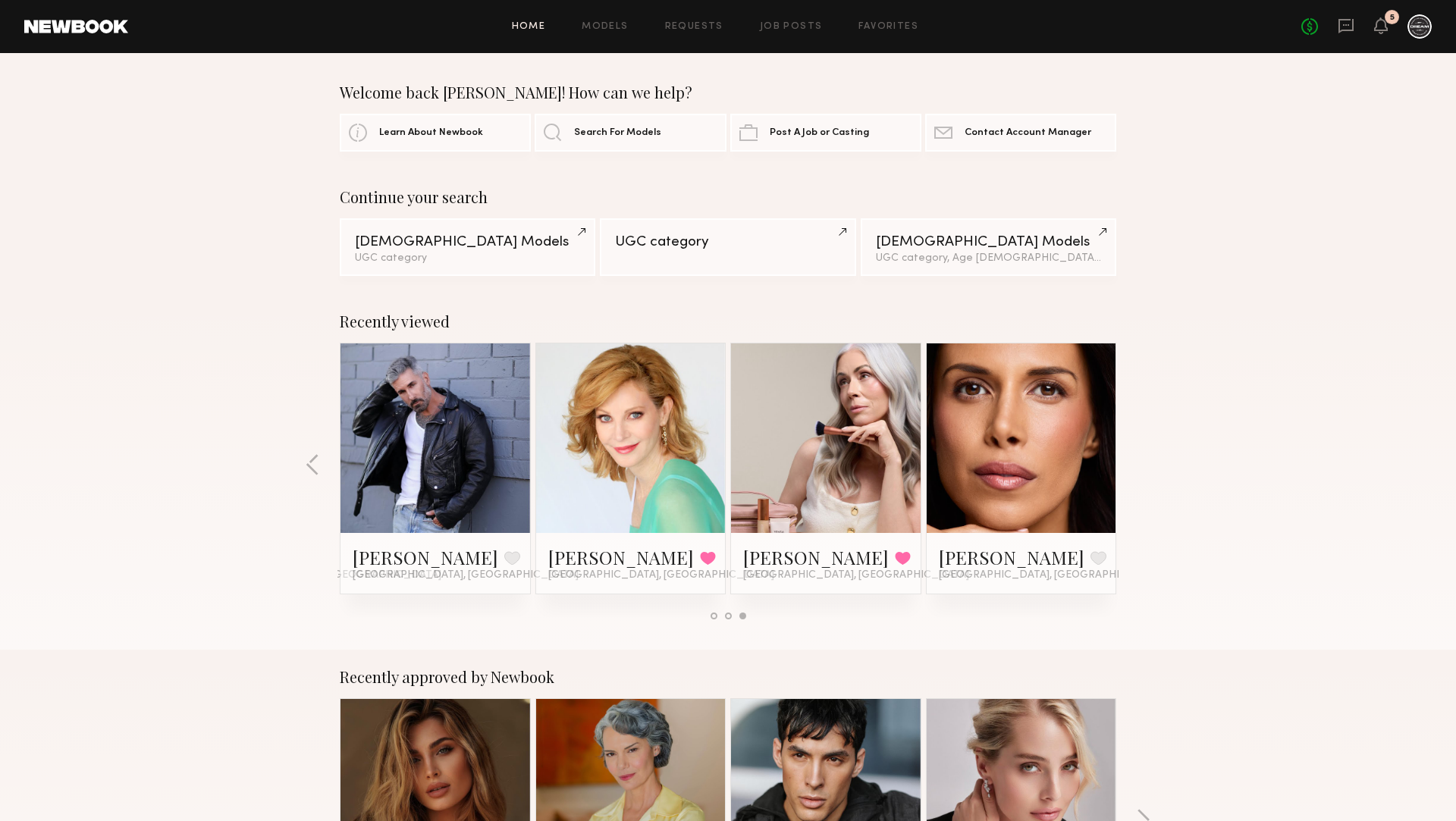
click at [1139, 468] on div "Recently viewed Jason K. Favorite Los Angeles, CA Carly S. Favorite Los Angeles…" at bounding box center [728, 471] width 1456 height 355
click at [311, 460] on button "button" at bounding box center [312, 465] width 15 height 25
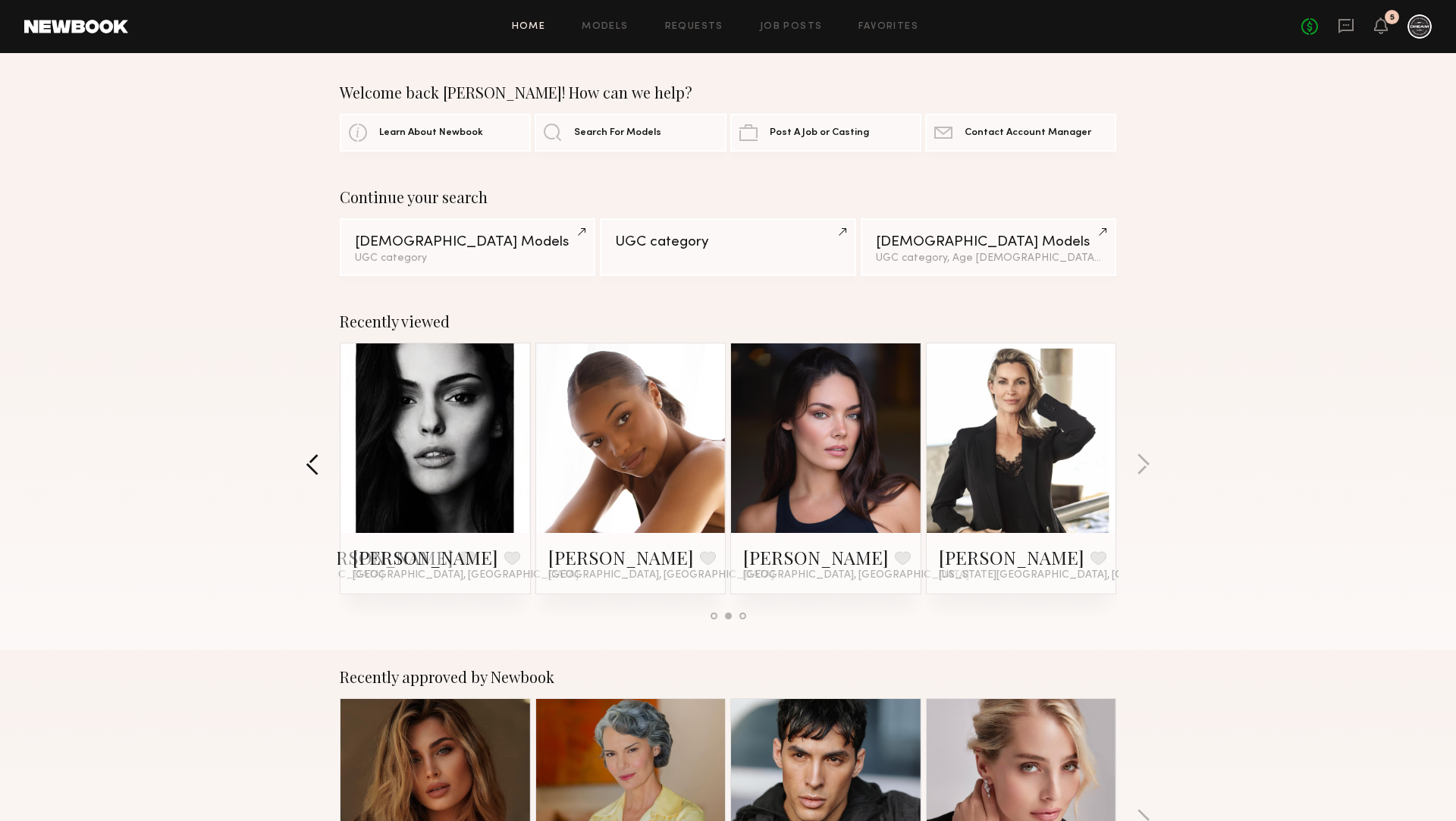
click at [311, 460] on button "button" at bounding box center [312, 465] width 15 height 25
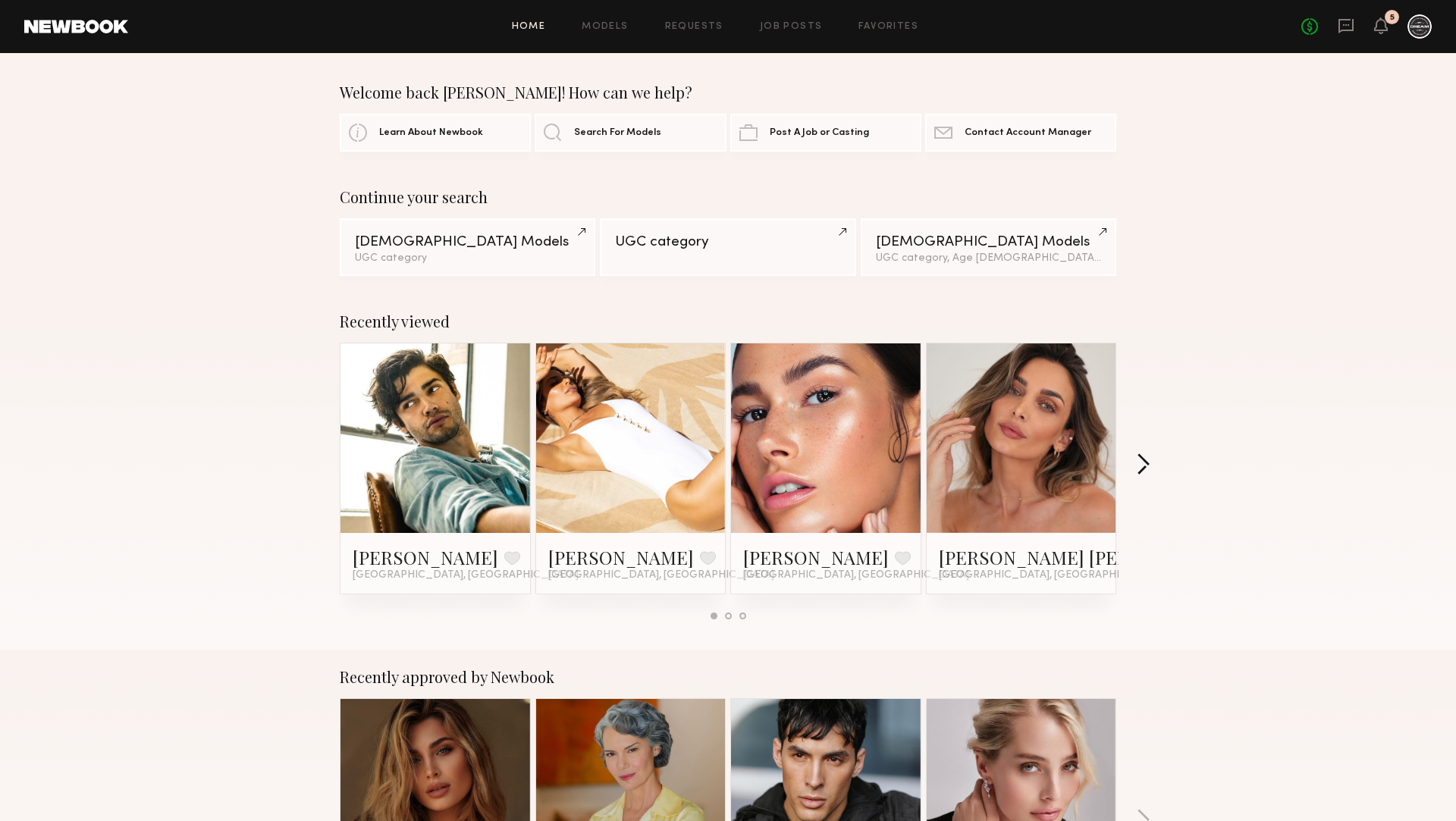
click at [1140, 474] on button "button" at bounding box center [1143, 465] width 15 height 25
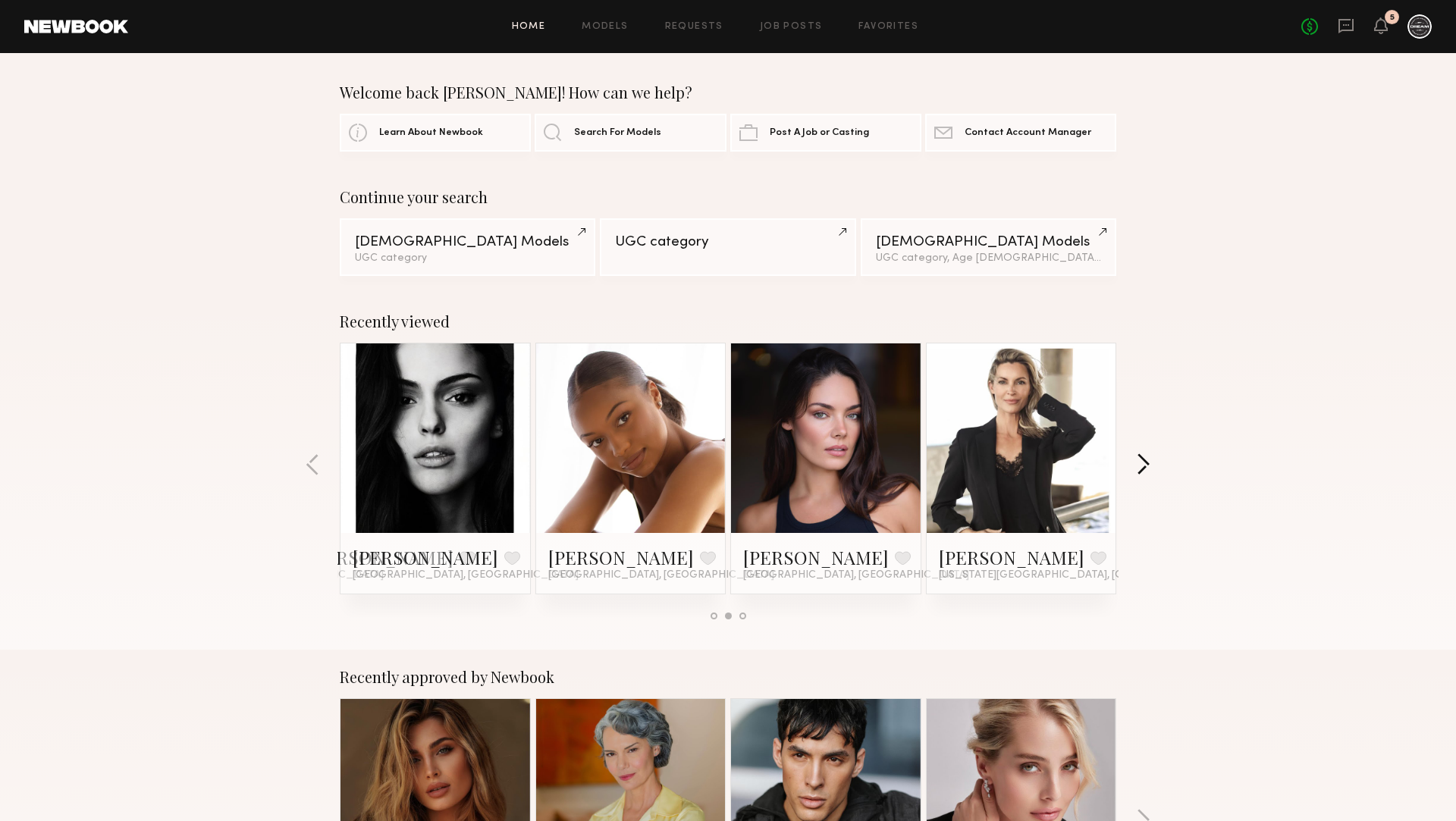
click at [1140, 474] on button "button" at bounding box center [1143, 465] width 15 height 25
